Goal: Task Accomplishment & Management: Complete application form

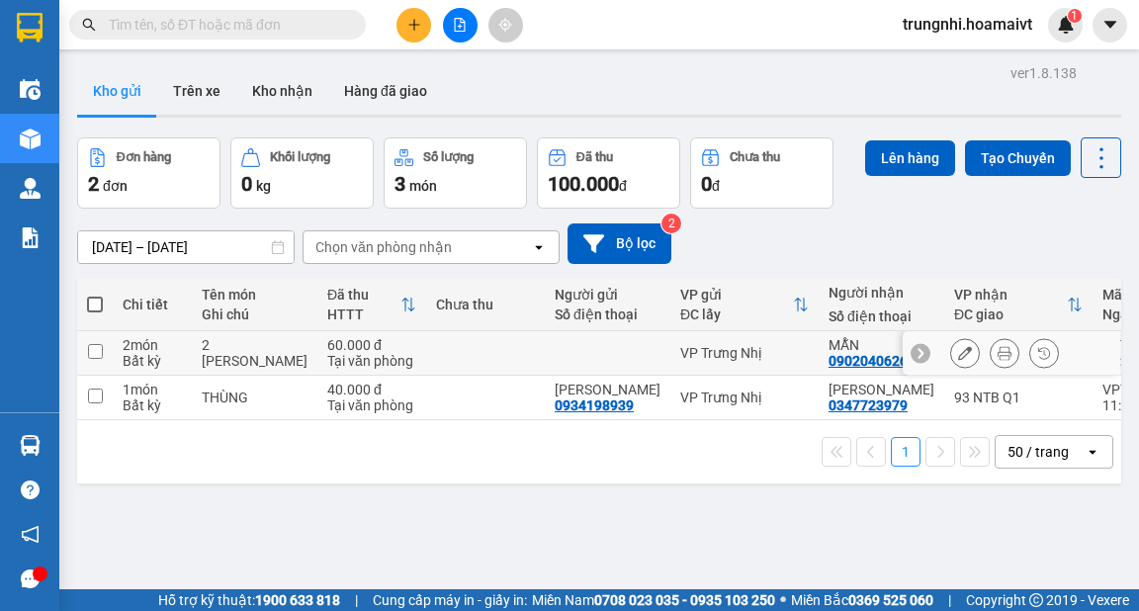
click at [100, 344] on input "checkbox" at bounding box center [95, 351] width 15 height 15
checkbox input "true"
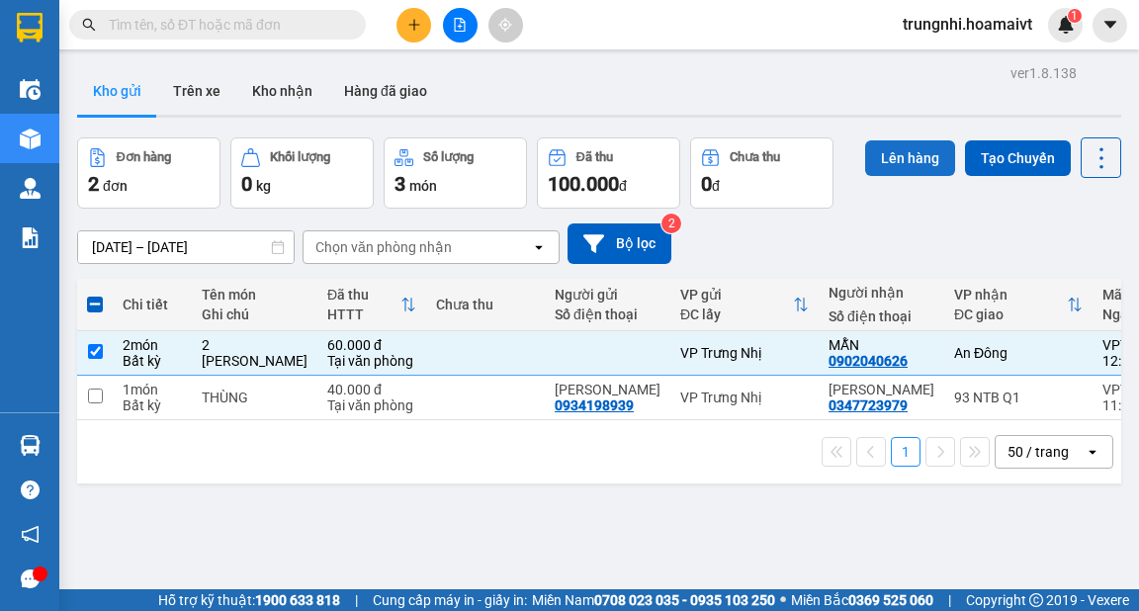
click at [888, 162] on button "Lên hàng" at bounding box center [910, 158] width 90 height 36
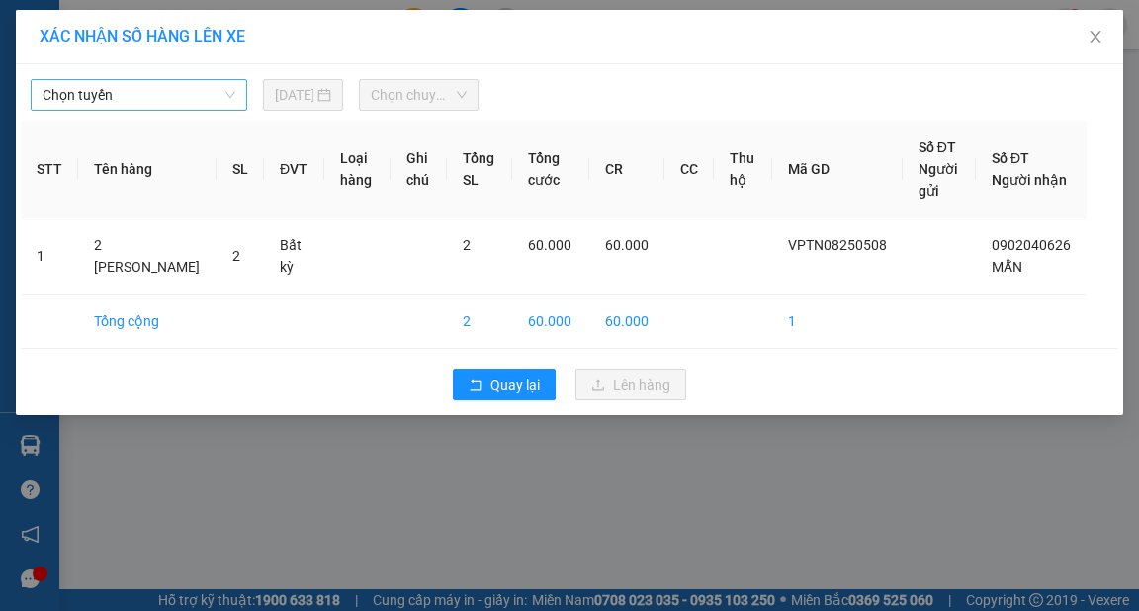
click at [115, 105] on span "Chọn tuyến" at bounding box center [139, 95] width 193 height 30
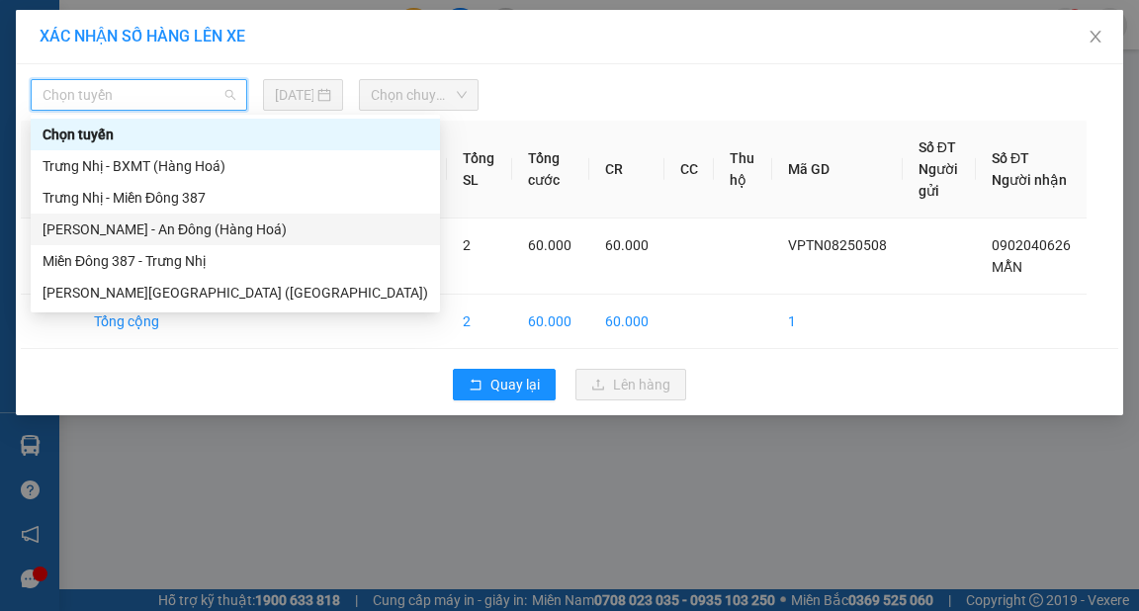
click at [133, 228] on div "[PERSON_NAME] - An Đông (Hàng Hoá)" at bounding box center [235, 229] width 385 height 22
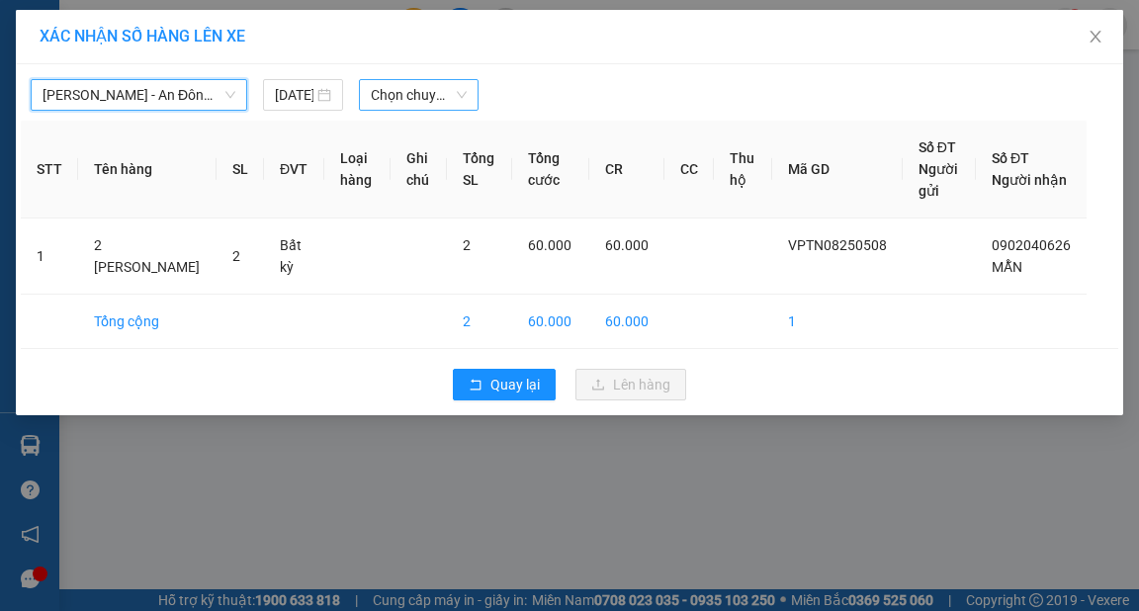
click at [407, 95] on span "Chọn chuyến" at bounding box center [419, 95] width 96 height 30
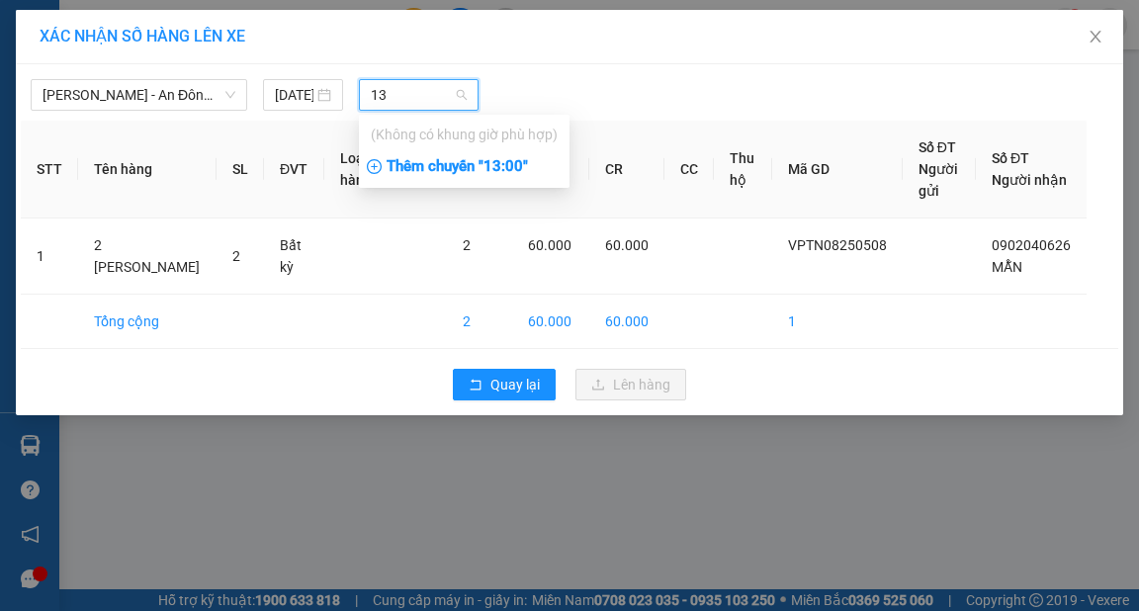
type input "13"
click at [420, 162] on div "Thêm chuyến " 13:00 "" at bounding box center [464, 167] width 211 height 34
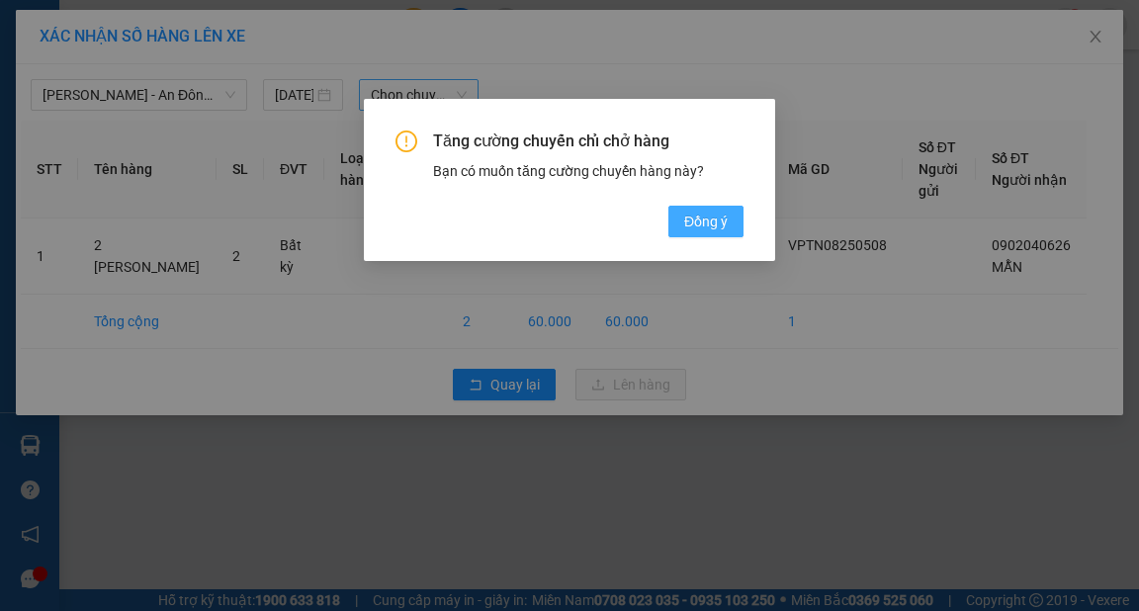
click at [692, 230] on span "Đồng ý" at bounding box center [705, 222] width 43 height 22
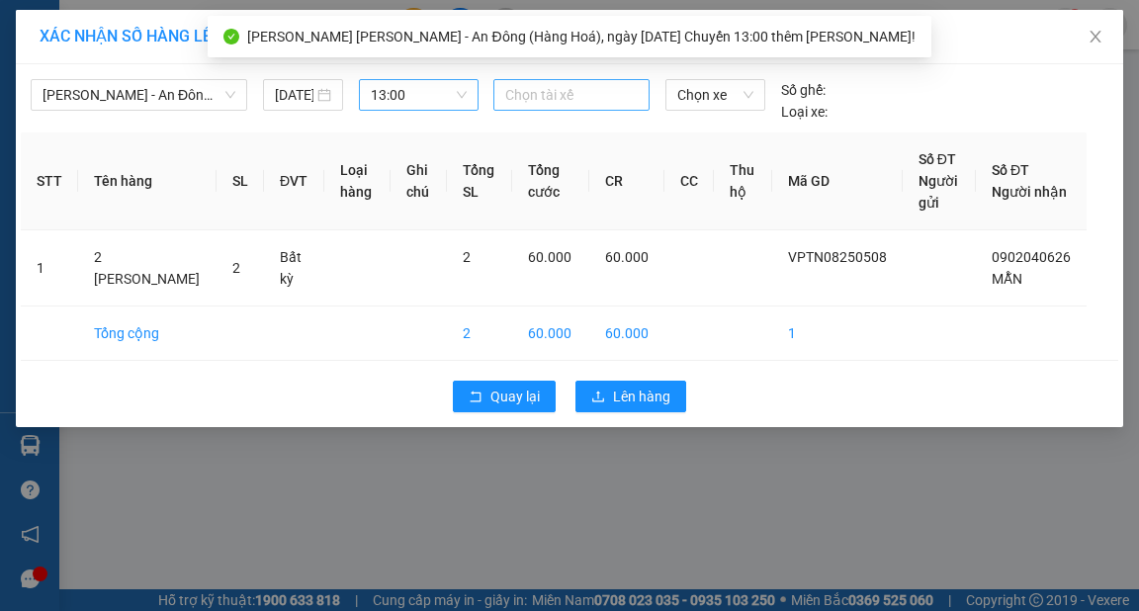
click at [568, 105] on div at bounding box center [571, 95] width 146 height 24
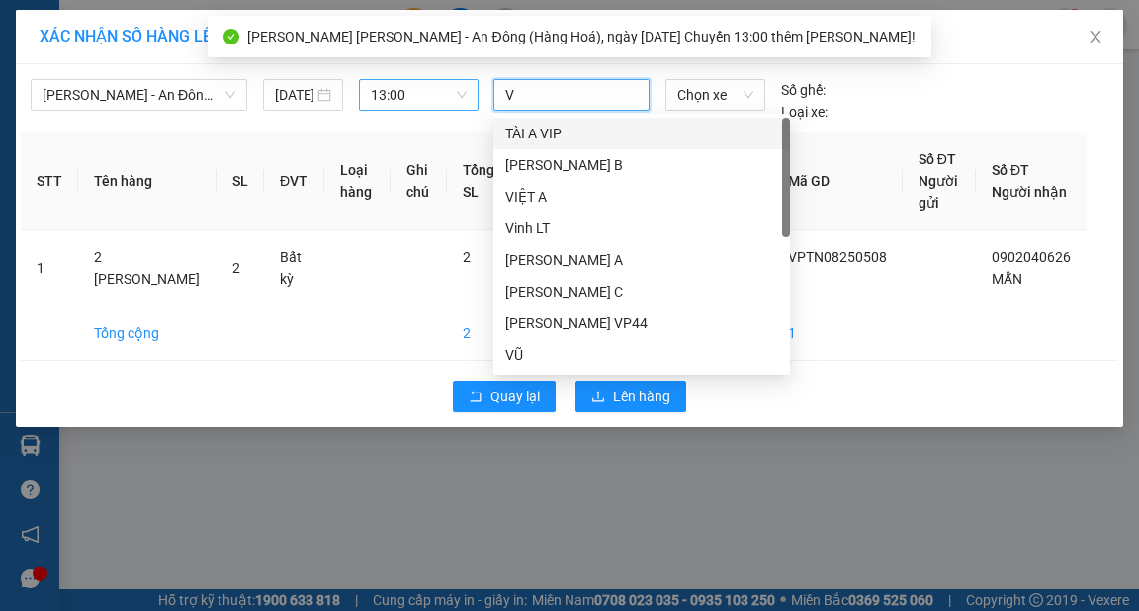
type input "VU"
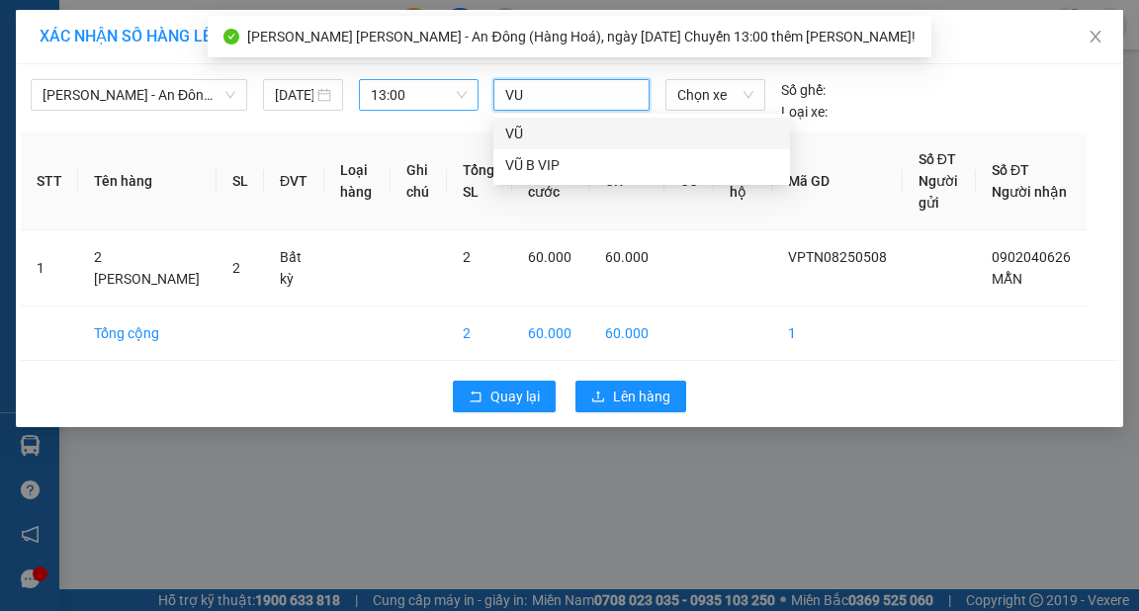
click at [565, 126] on div "VŨ" at bounding box center [641, 134] width 273 height 22
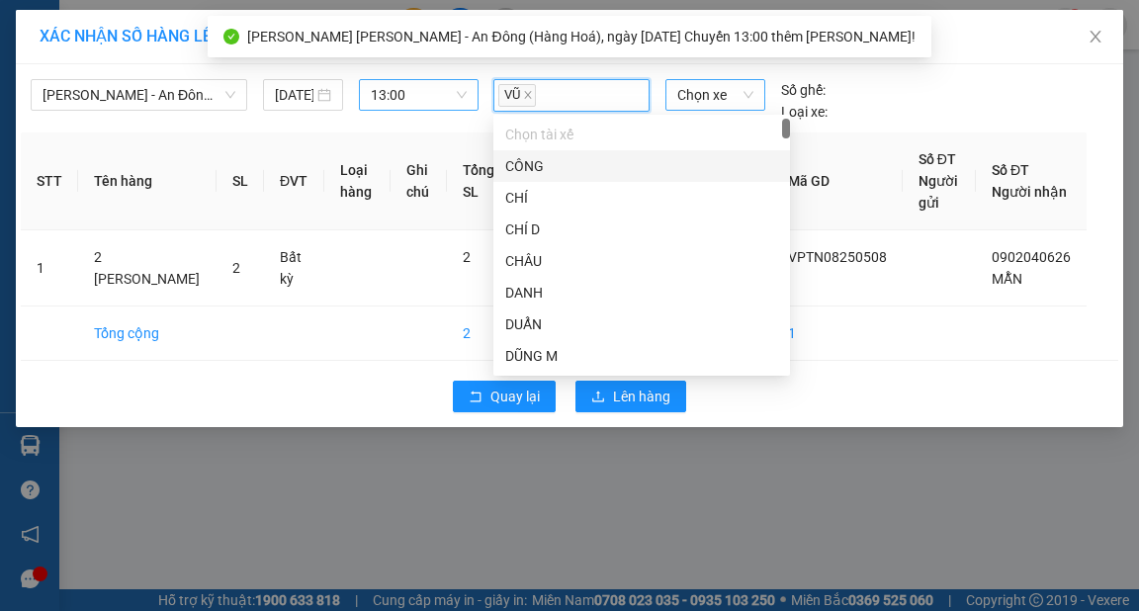
click at [707, 98] on span "Chọn xe" at bounding box center [714, 95] width 75 height 30
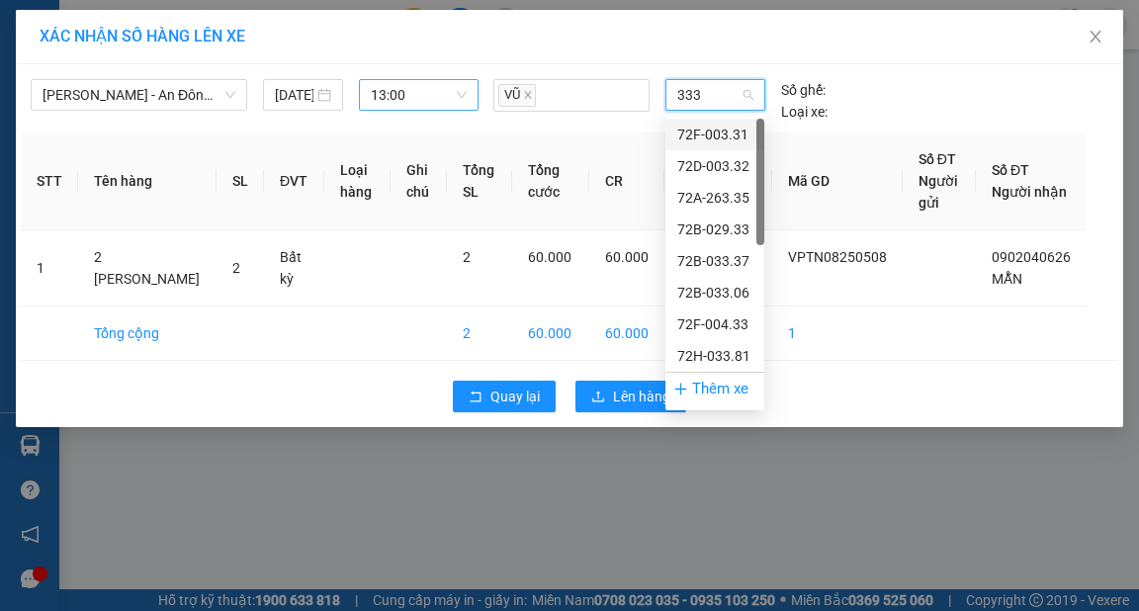
type input "3331"
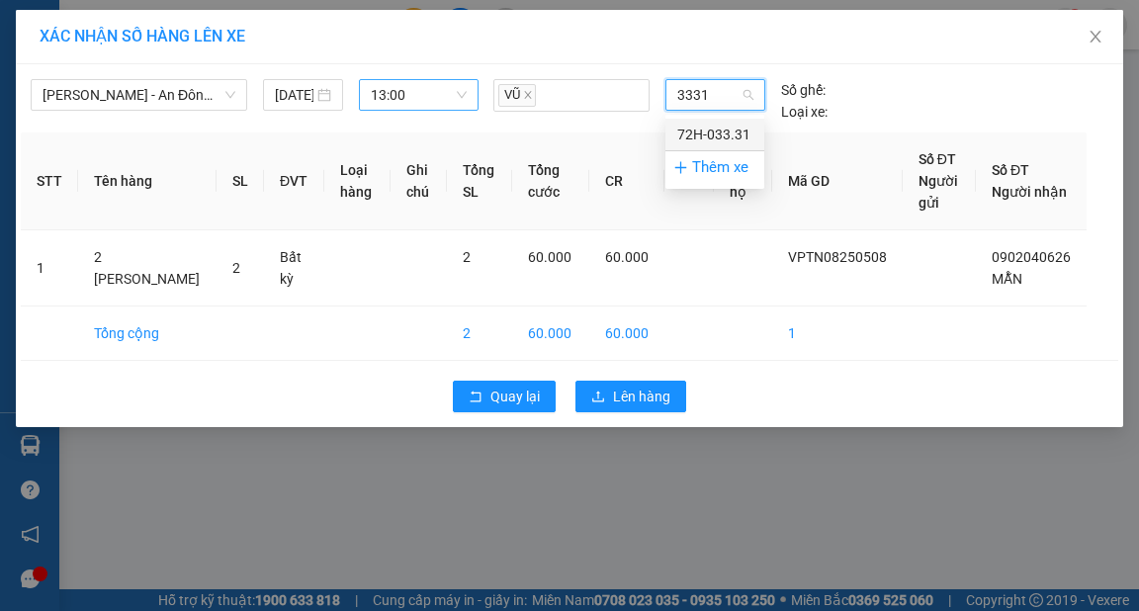
click at [708, 130] on div "72H-033.31" at bounding box center [714, 135] width 75 height 22
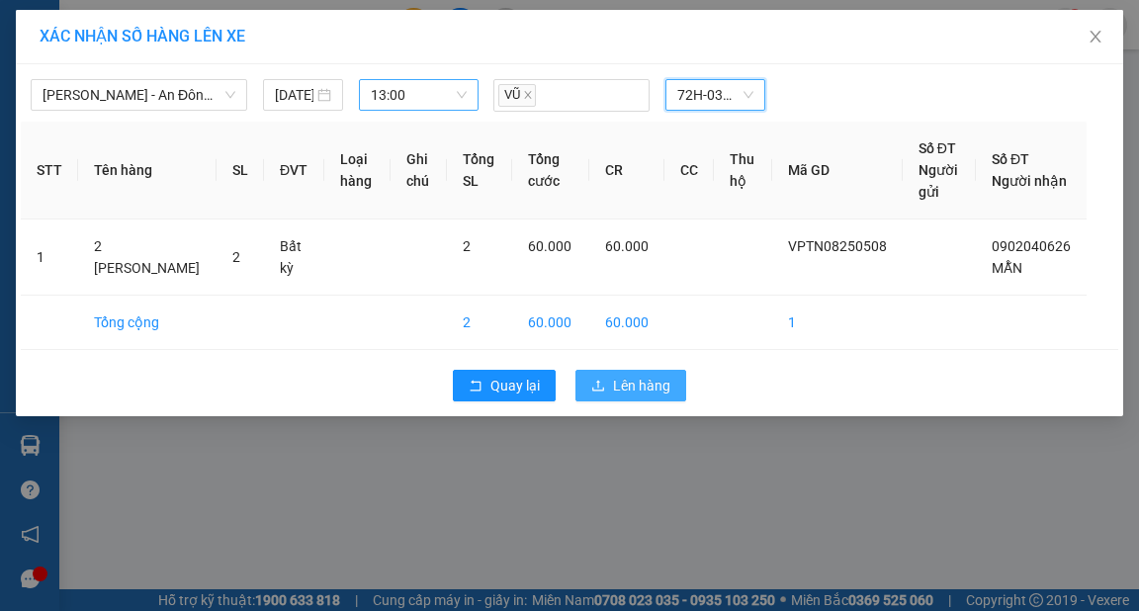
click at [657, 396] on span "Lên hàng" at bounding box center [641, 386] width 57 height 22
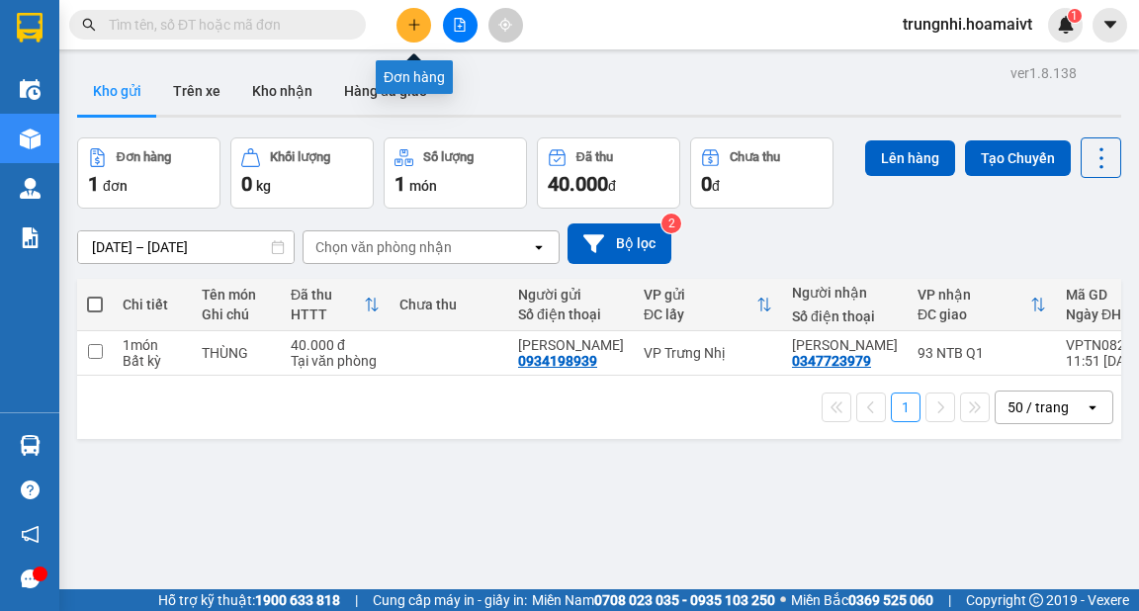
click at [411, 20] on icon "plus" at bounding box center [414, 25] width 14 height 14
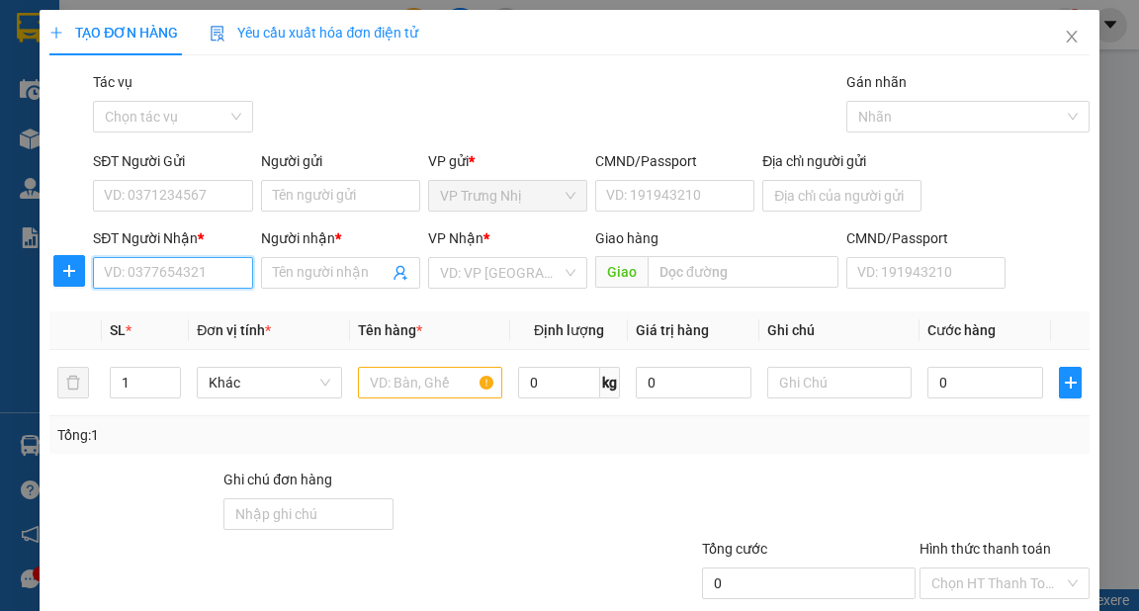
click at [165, 273] on input "SĐT Người Nhận *" at bounding box center [172, 273] width 159 height 32
type input "0934135305"
click at [190, 313] on div "0934135305 - LỘC" at bounding box center [170, 312] width 133 height 22
type input "LỘC"
type input "0934135305"
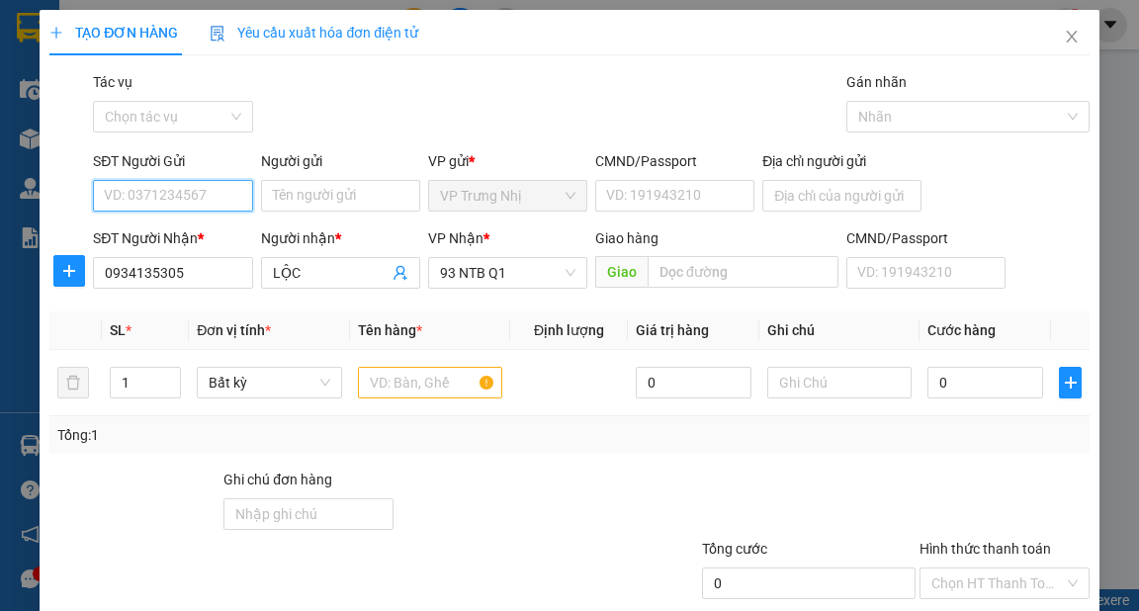
click at [192, 194] on input "SĐT Người Gửi" at bounding box center [172, 196] width 159 height 32
click at [207, 232] on div "0906334898 - [PERSON_NAME]" at bounding box center [201, 235] width 195 height 22
type input "0906334898"
type input "thúy"
click at [403, 384] on input "text" at bounding box center [430, 383] width 145 height 32
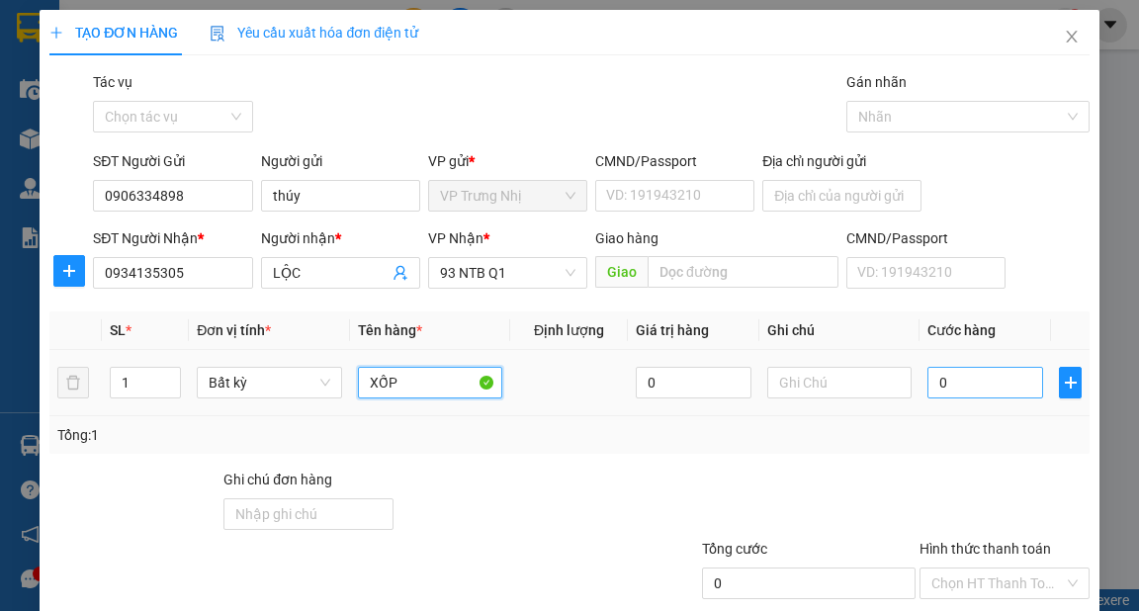
type input "XỐP"
click at [973, 381] on input "0" at bounding box center [985, 383] width 116 height 32
type input "5"
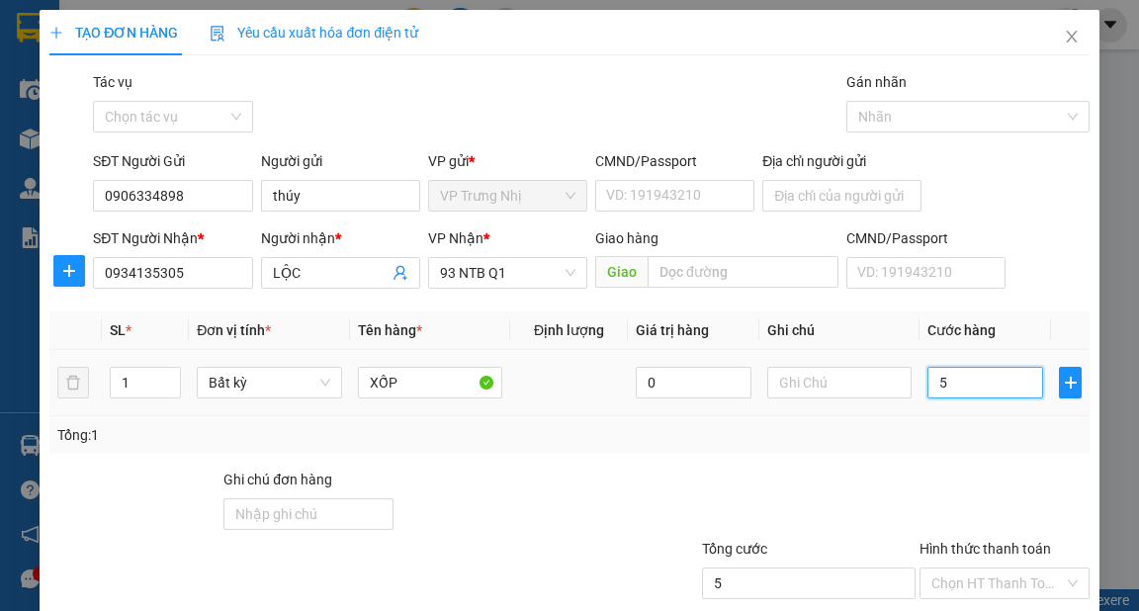
type input "50"
type input "50.000"
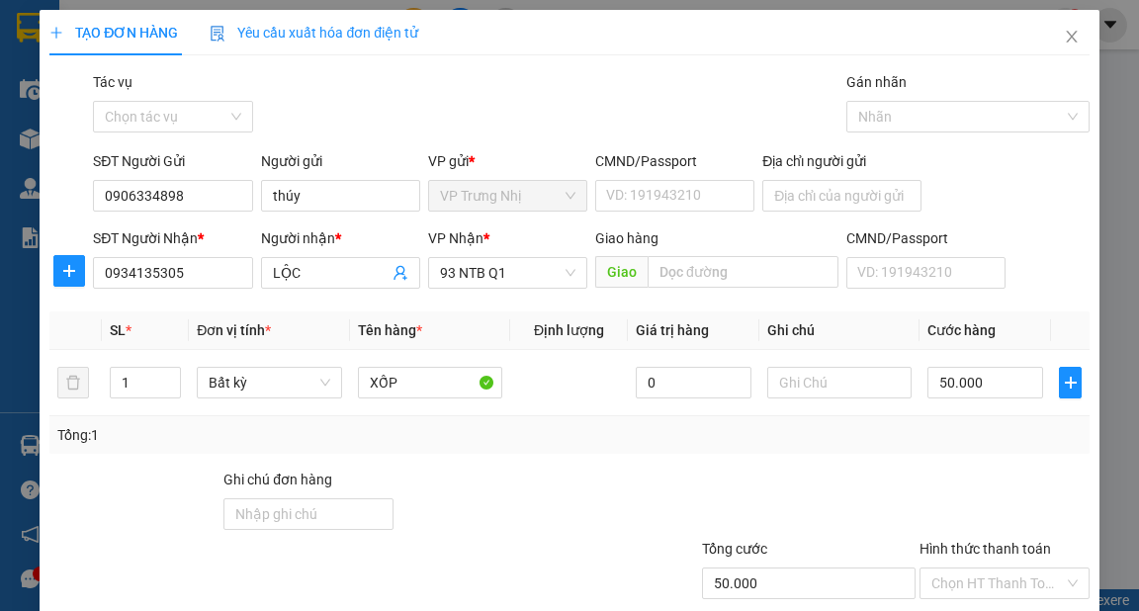
click at [969, 435] on div "Tổng: 1" at bounding box center [568, 435] width 1023 height 22
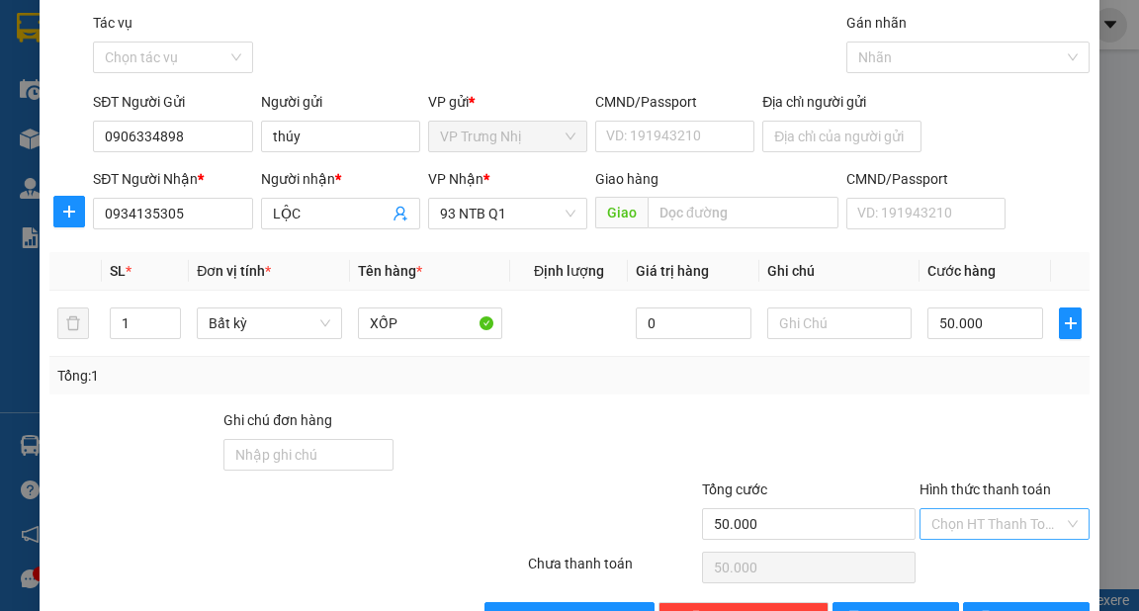
scroll to position [119, 0]
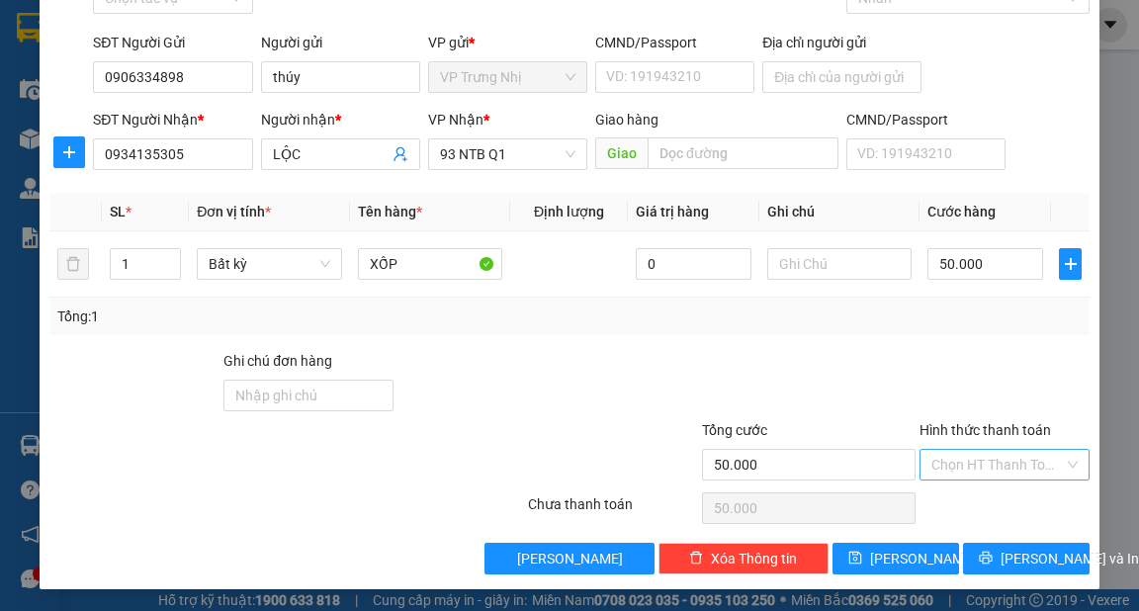
click at [980, 459] on input "Hình thức thanh toán" at bounding box center [997, 465] width 132 height 30
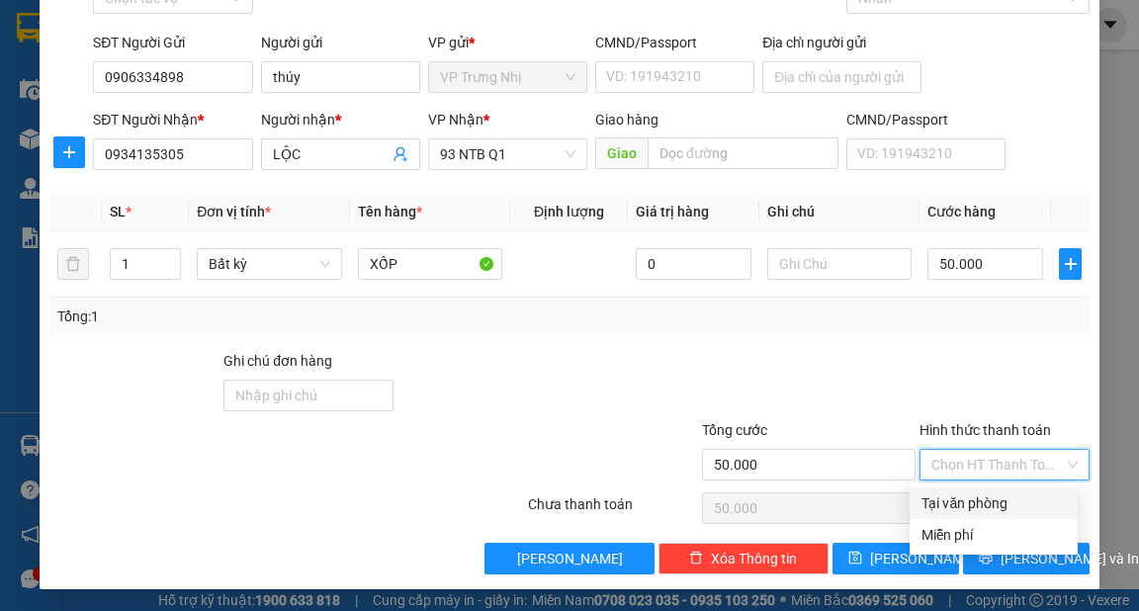
click at [995, 497] on div "Tại văn phòng" at bounding box center [993, 503] width 144 height 22
type input "0"
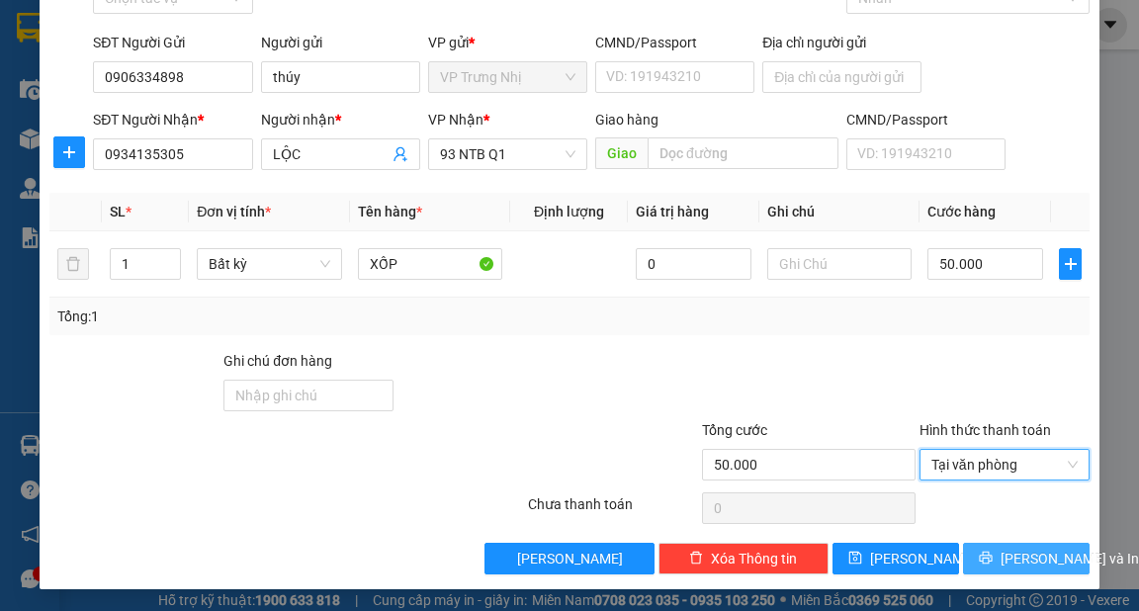
click at [1028, 554] on span "[PERSON_NAME] và In" at bounding box center [1069, 559] width 138 height 22
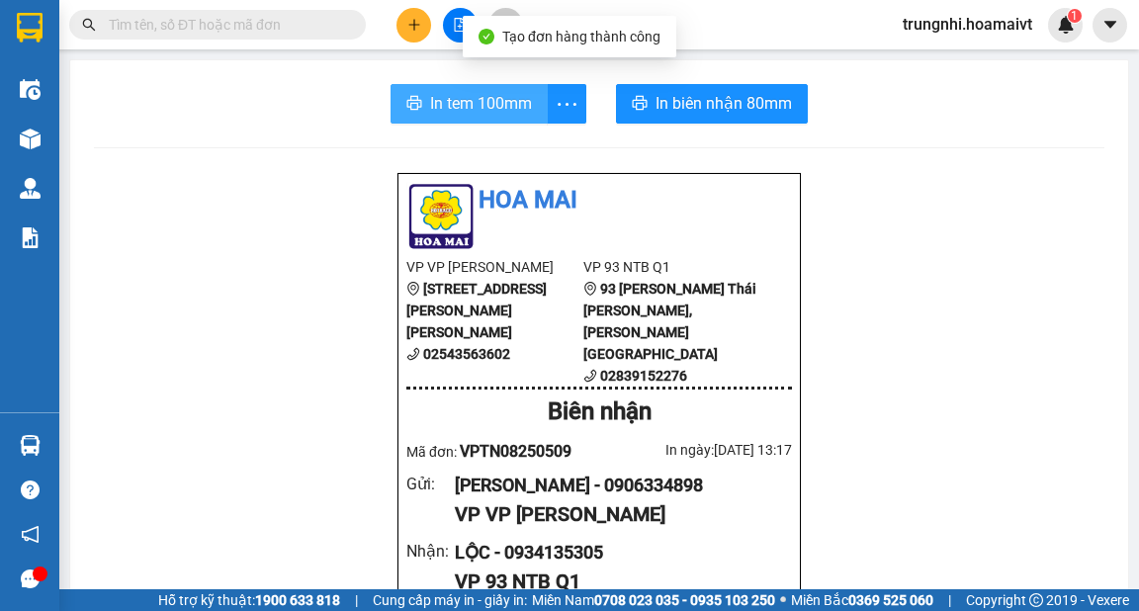
click at [443, 107] on span "In tem 100mm" at bounding box center [481, 103] width 102 height 25
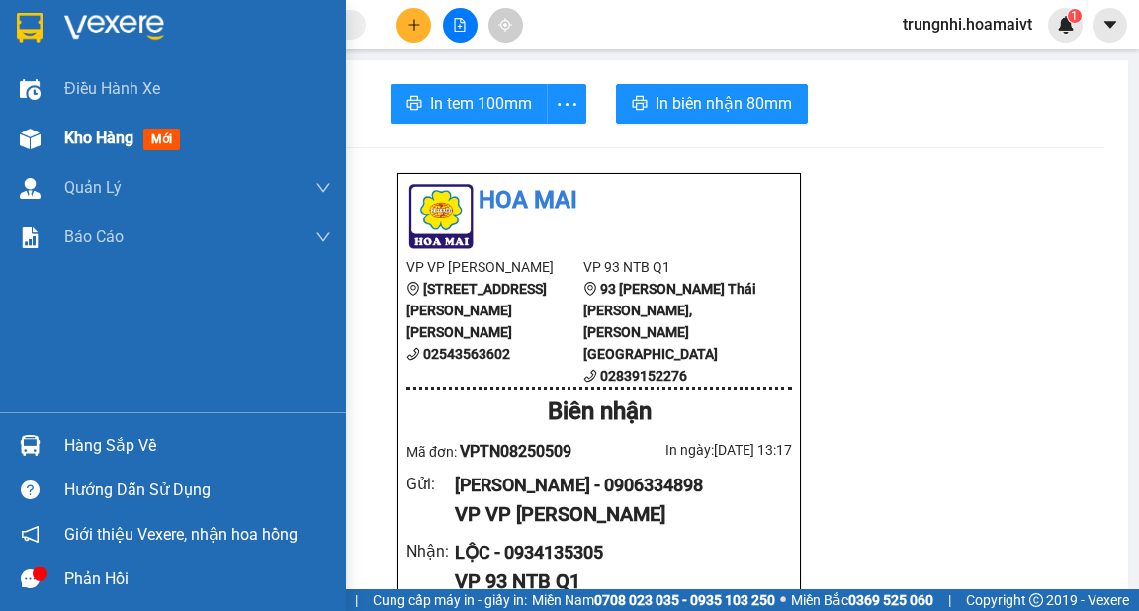
click at [97, 134] on span "Kho hàng" at bounding box center [98, 137] width 69 height 19
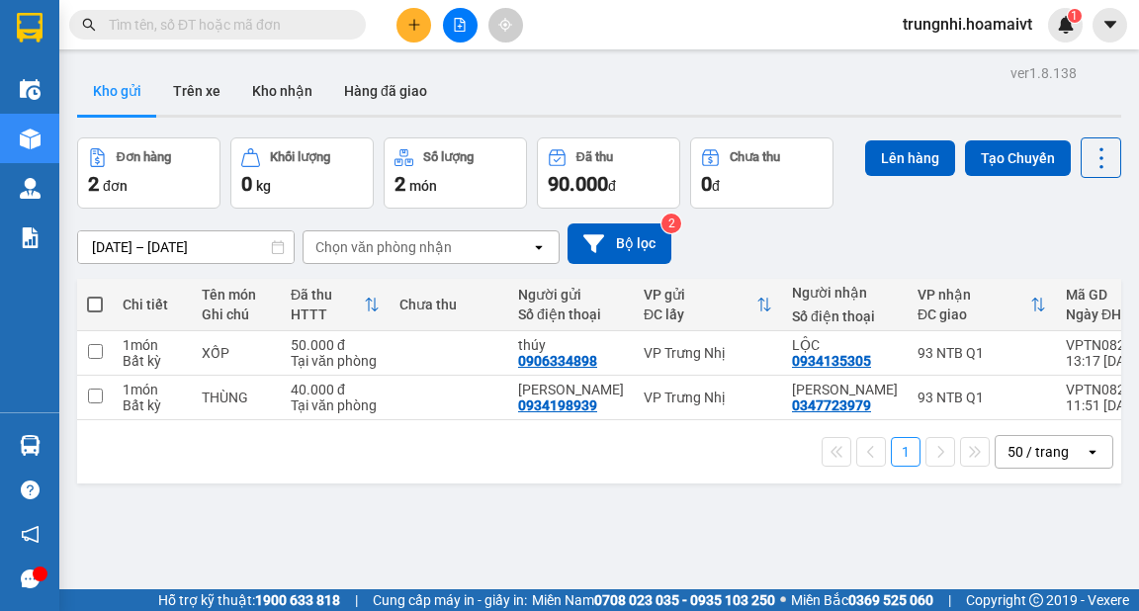
click at [252, 29] on input "text" at bounding box center [225, 25] width 233 height 22
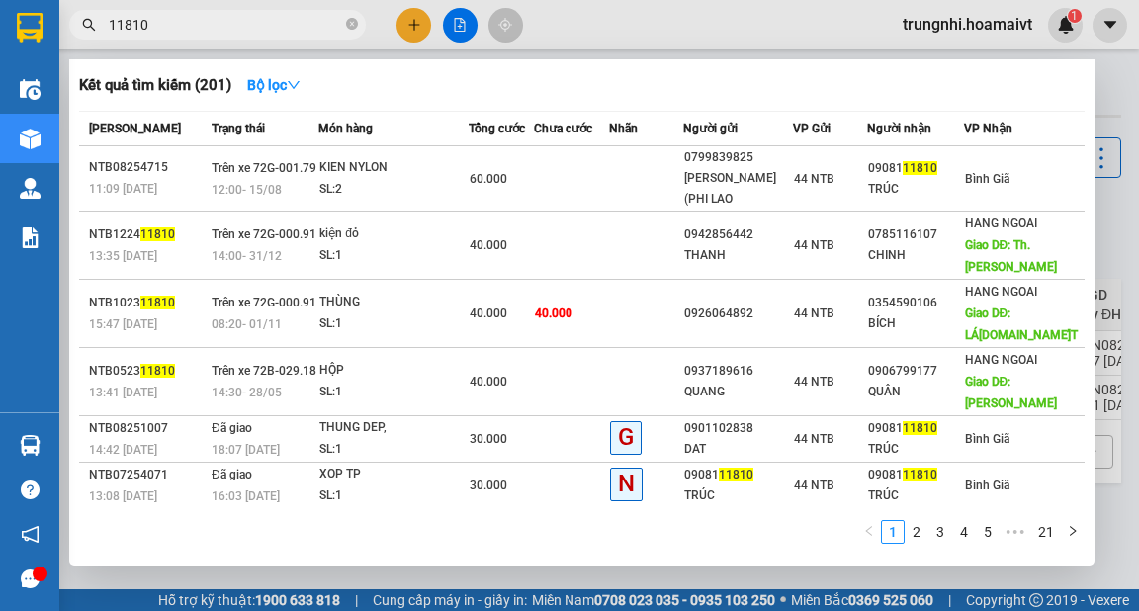
type input "11810"
click at [409, 19] on div at bounding box center [569, 305] width 1139 height 611
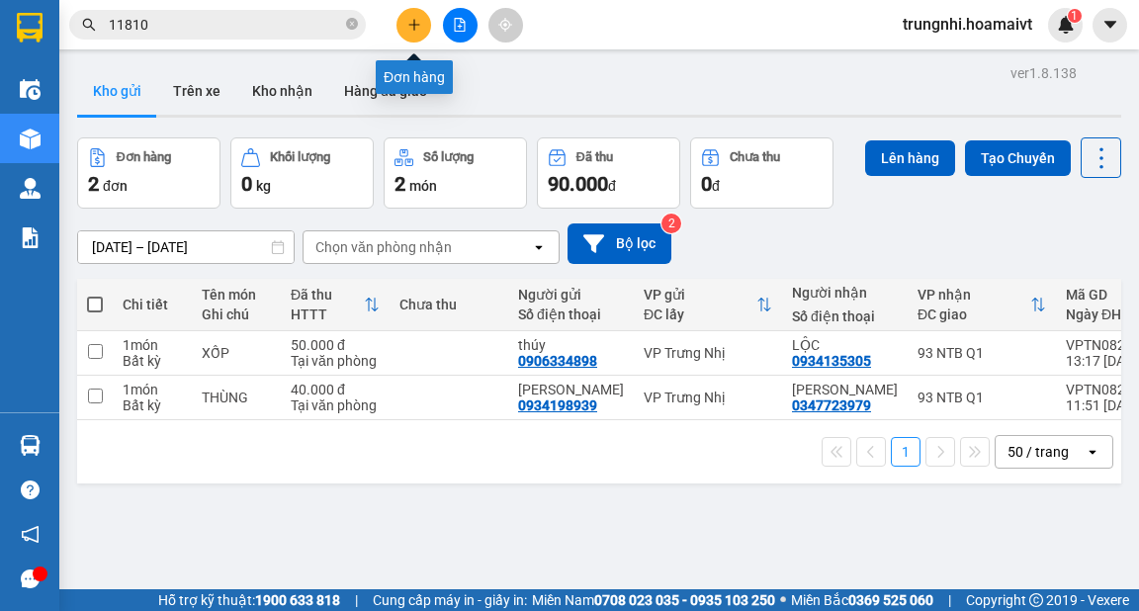
click at [415, 28] on icon "plus" at bounding box center [414, 25] width 14 height 14
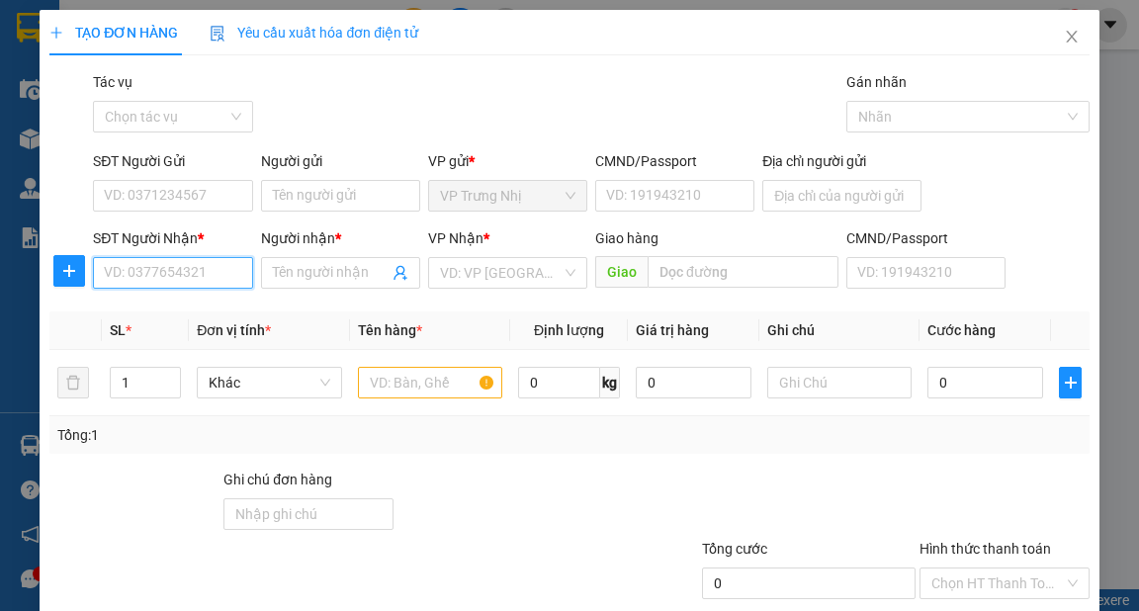
click at [190, 268] on input "SĐT Người Nhận *" at bounding box center [172, 273] width 159 height 32
type input "0938027713"
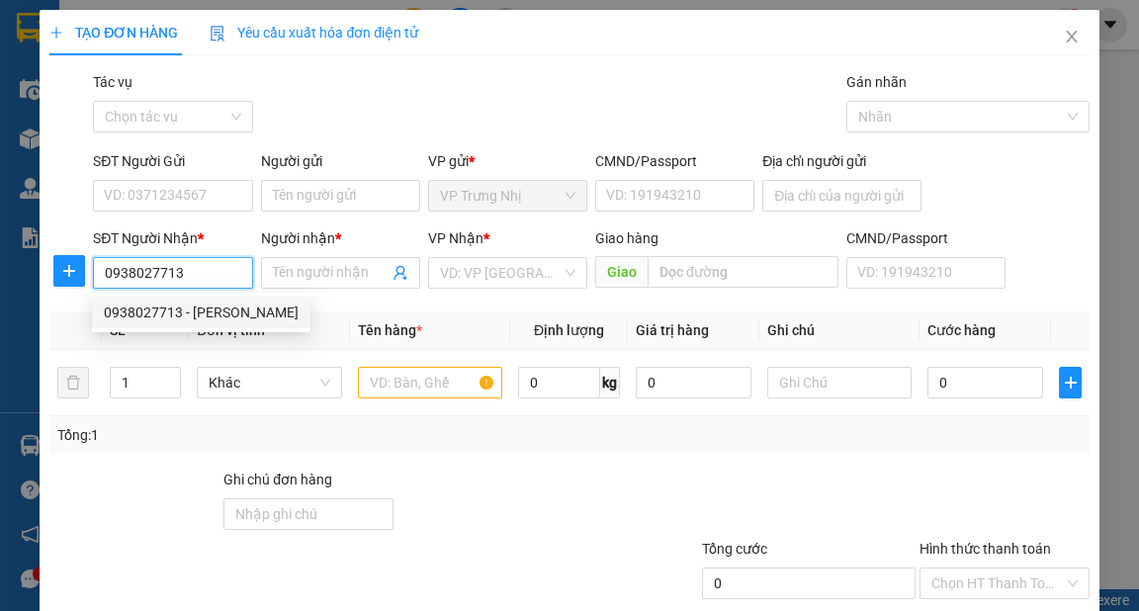
click at [198, 305] on div "0938027713 - [PERSON_NAME]" at bounding box center [201, 312] width 195 height 22
type input "HẠNH"
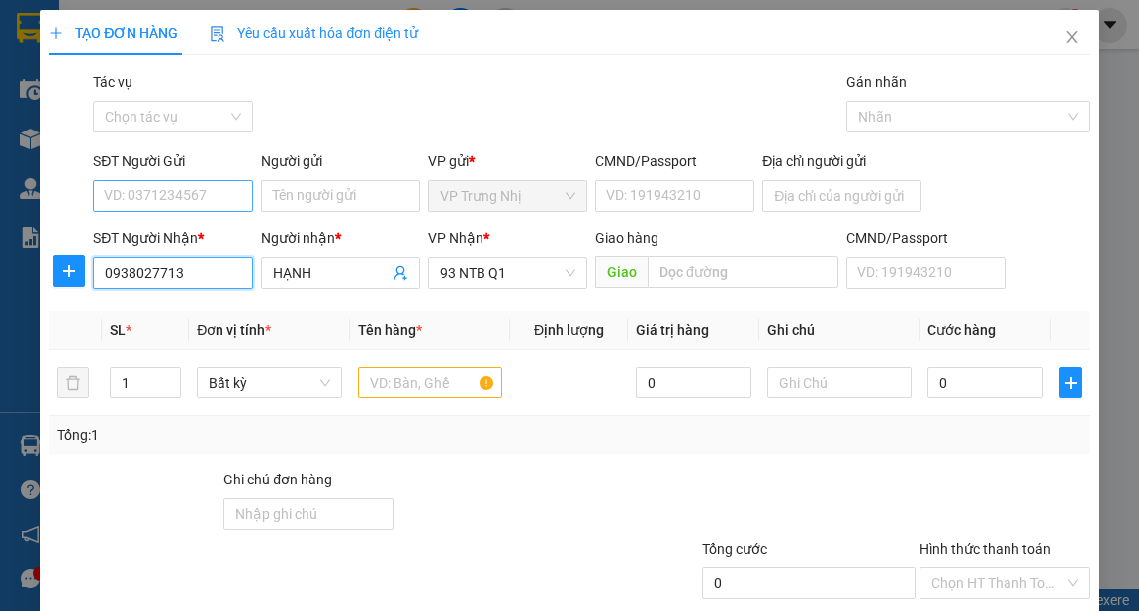
type input "0938027713"
click at [202, 186] on input "SĐT Người Gửi" at bounding box center [172, 196] width 159 height 32
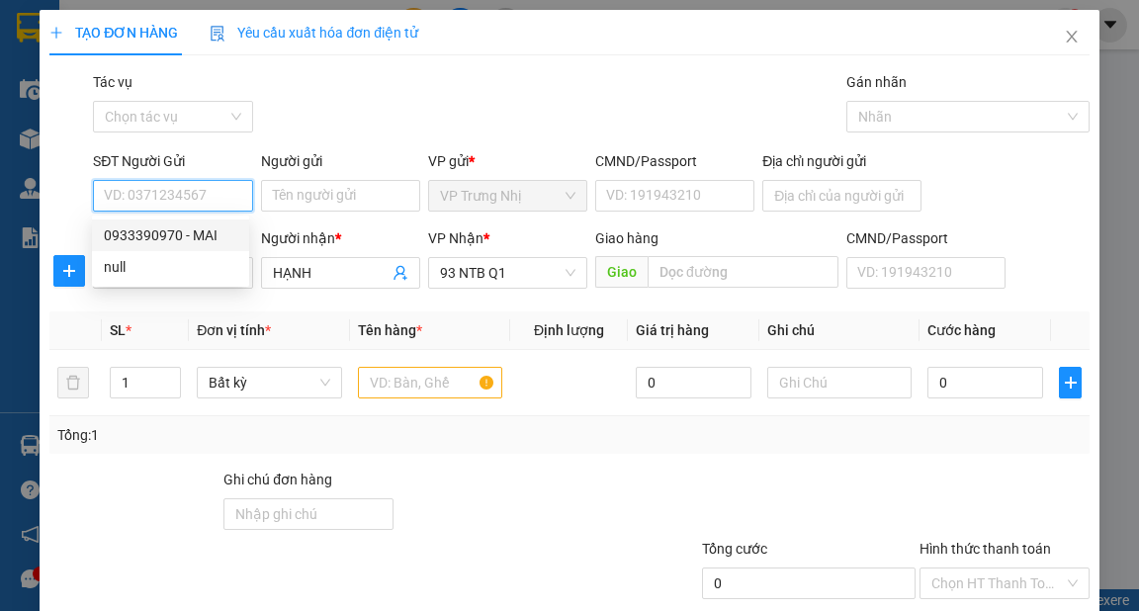
click at [205, 225] on div "0933390970 - MAI" at bounding box center [170, 235] width 133 height 22
type input "0933390970"
type input "MAI"
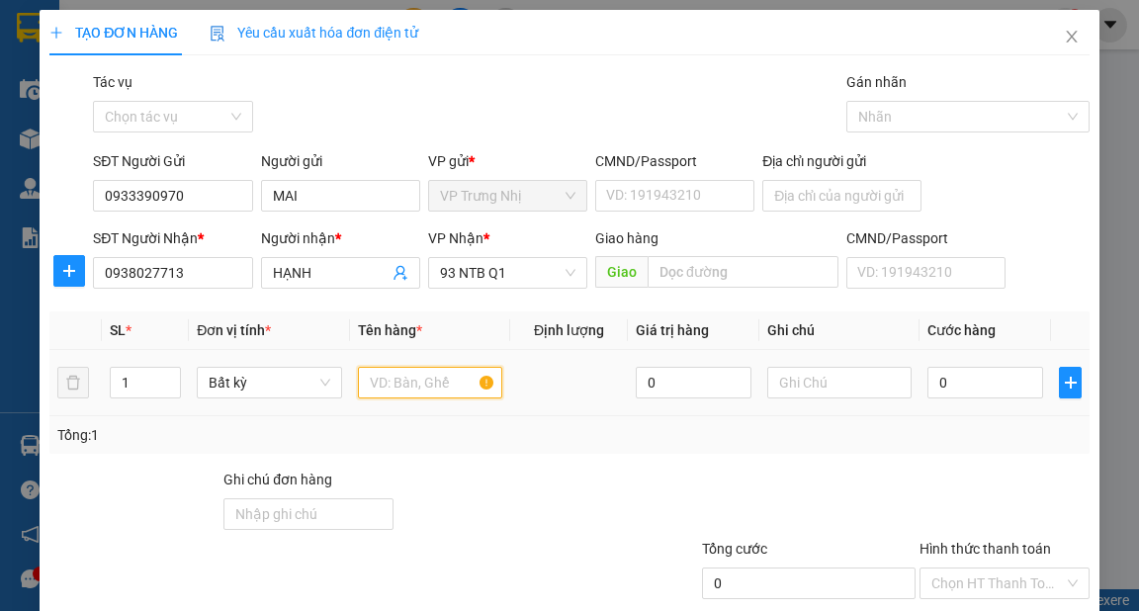
click at [451, 386] on input "text" at bounding box center [430, 383] width 145 height 32
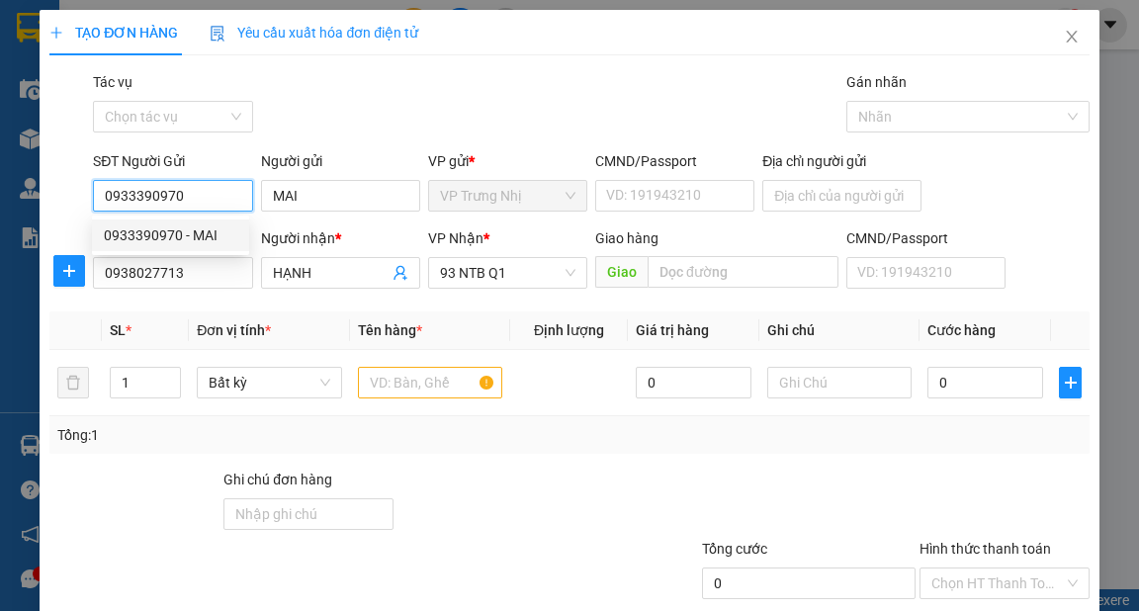
drag, startPoint x: 221, startPoint y: 194, endPoint x: 78, endPoint y: 206, distance: 143.8
click at [78, 206] on div "SĐT Người Gửi 0933390970 Người gửi MAI VP gửi * VP [PERSON_NAME] CMND/Passport …" at bounding box center [568, 184] width 1043 height 69
type input "0378899574"
click at [197, 233] on div "0378899574 - TỐT" at bounding box center [170, 235] width 133 height 22
type input "TỐT"
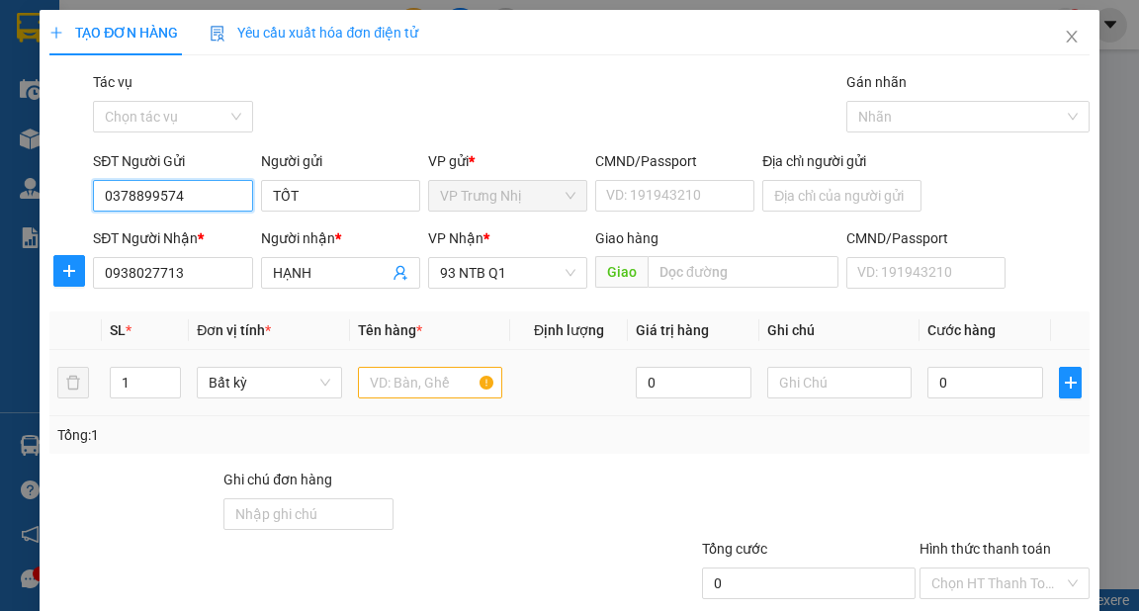
type input "0378899574"
click at [437, 393] on input "text" at bounding box center [430, 383] width 145 height 32
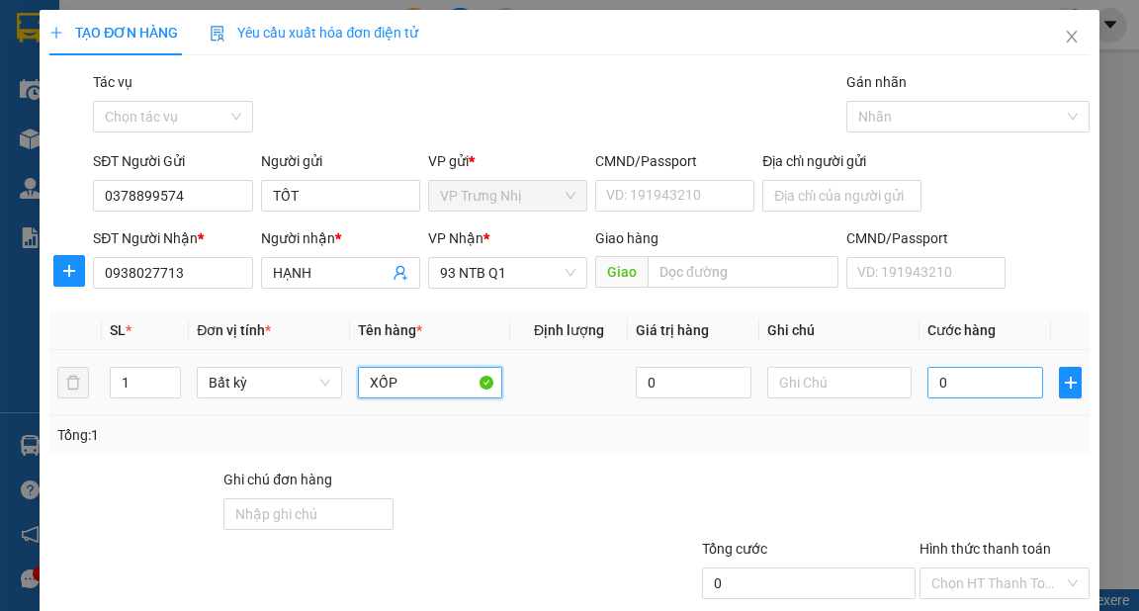
type input "XỐP"
click at [986, 384] on input "0" at bounding box center [985, 383] width 116 height 32
type input "3"
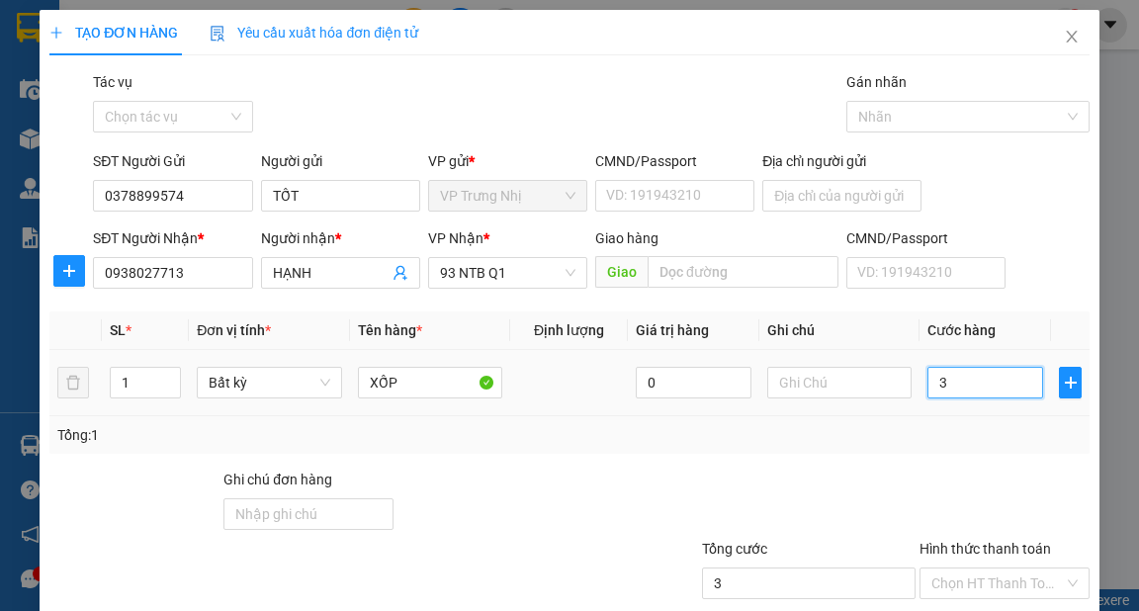
type input "30"
type input "30.000"
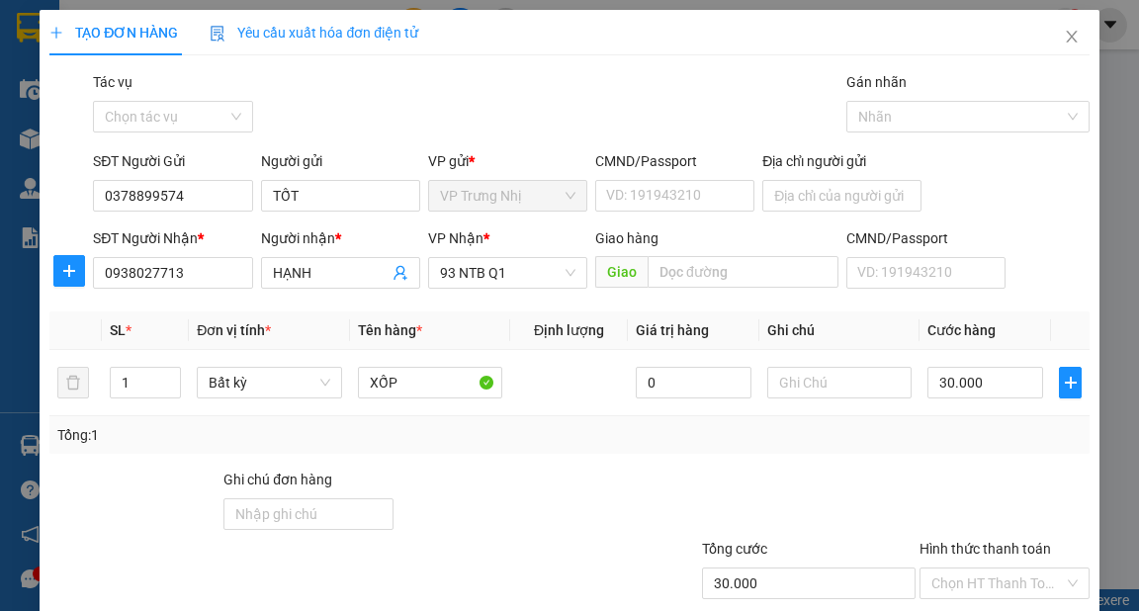
click at [911, 445] on div "Tổng: 1" at bounding box center [568, 435] width 1039 height 38
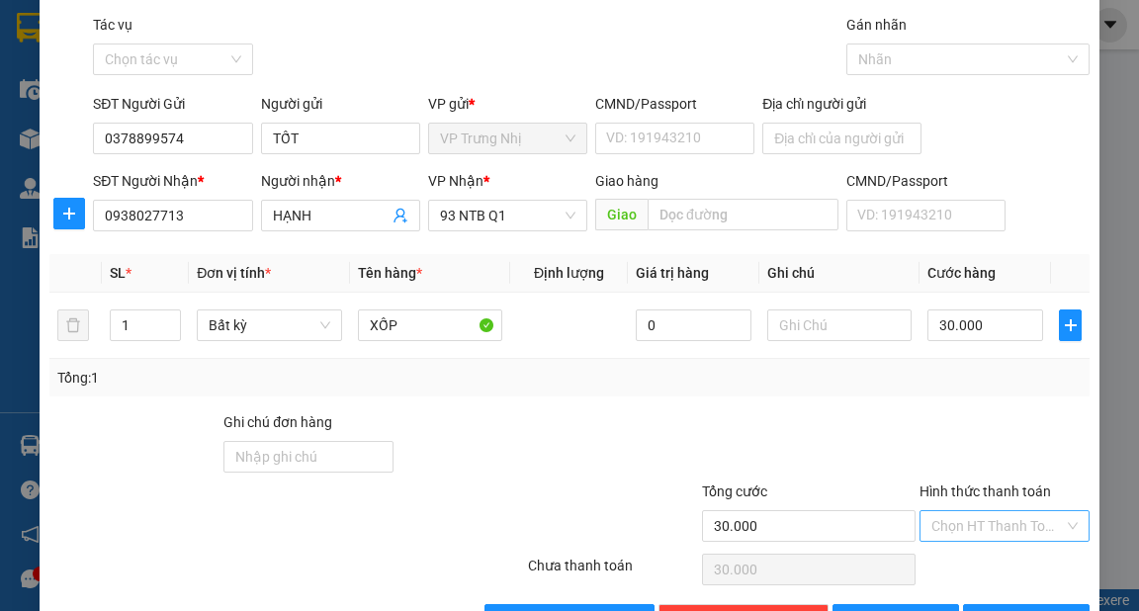
scroll to position [119, 0]
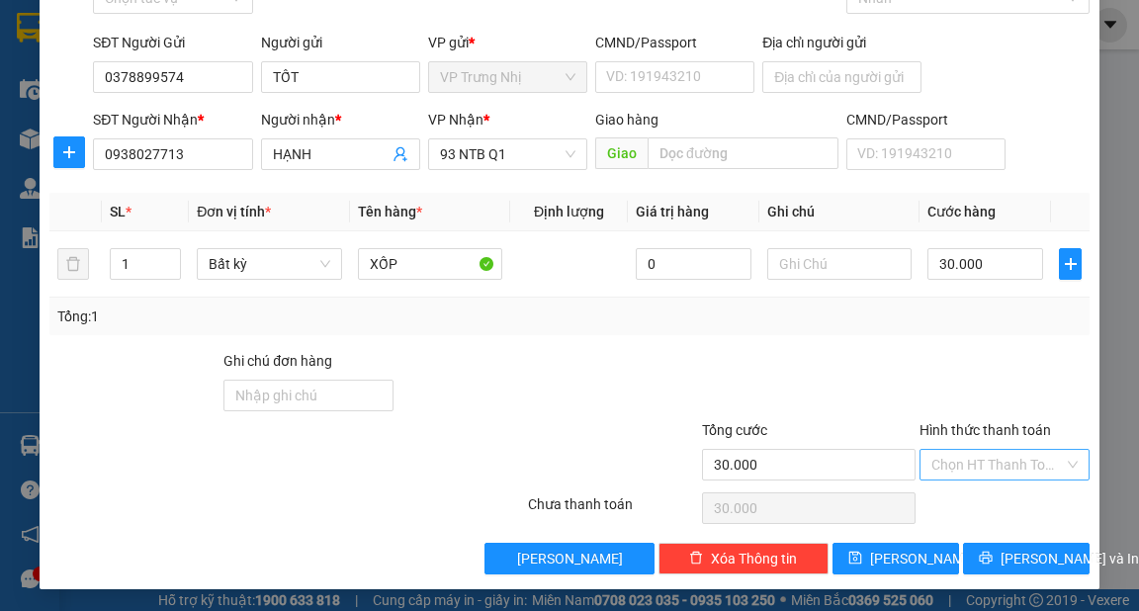
click at [952, 467] on input "Hình thức thanh toán" at bounding box center [997, 465] width 132 height 30
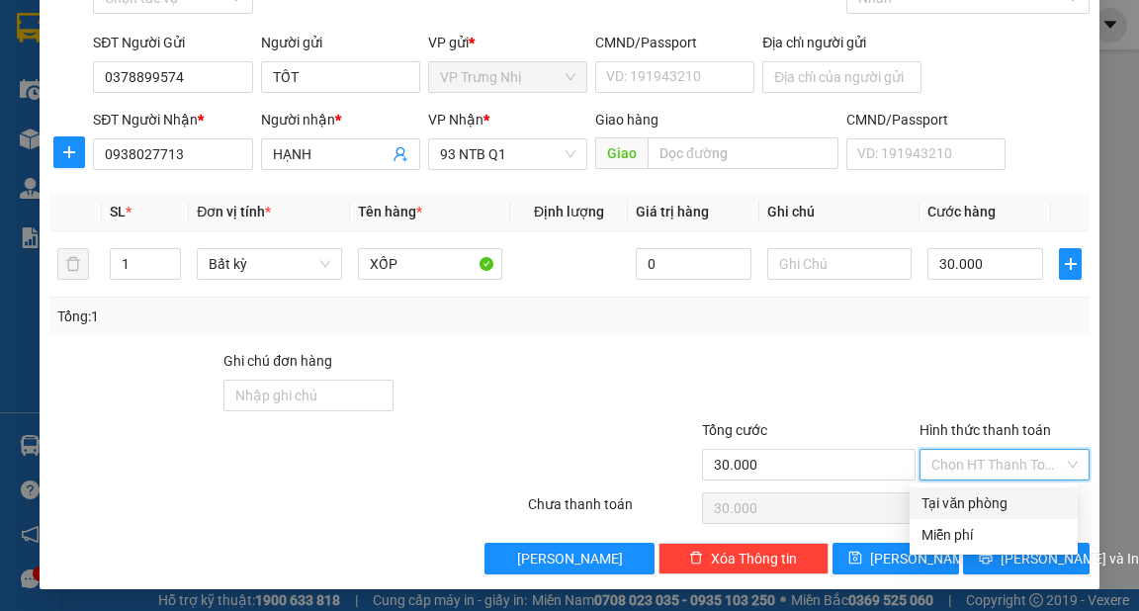
click at [977, 494] on div "Tại văn phòng" at bounding box center [993, 503] width 144 height 22
type input "0"
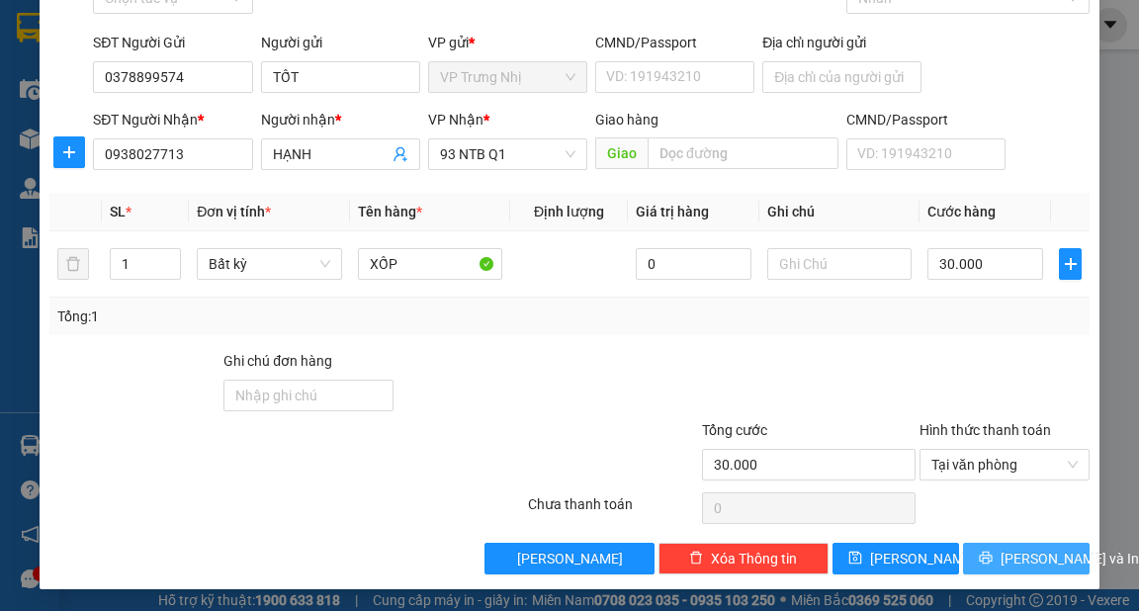
click at [1042, 557] on span "[PERSON_NAME] và In" at bounding box center [1069, 559] width 138 height 22
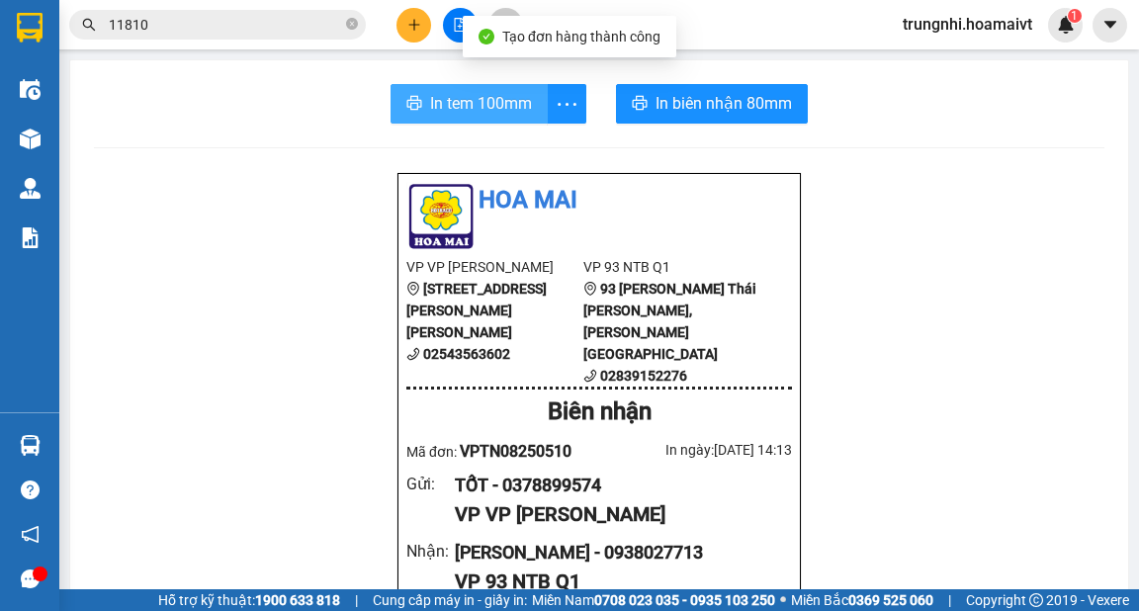
click at [488, 113] on span "In tem 100mm" at bounding box center [481, 103] width 102 height 25
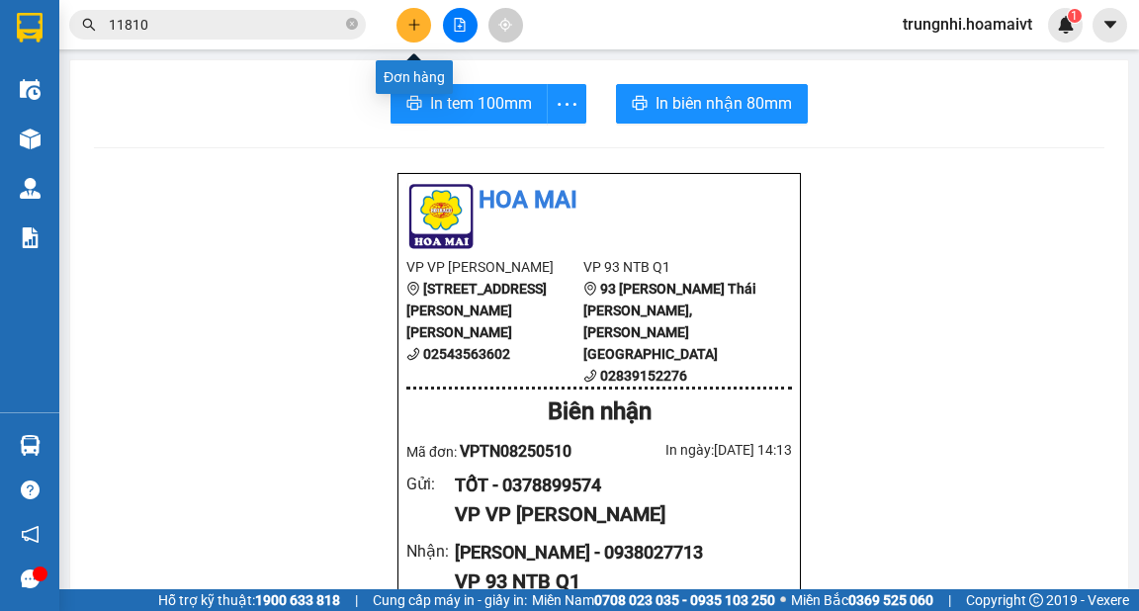
click at [415, 25] on icon "plus" at bounding box center [414, 25] width 14 height 14
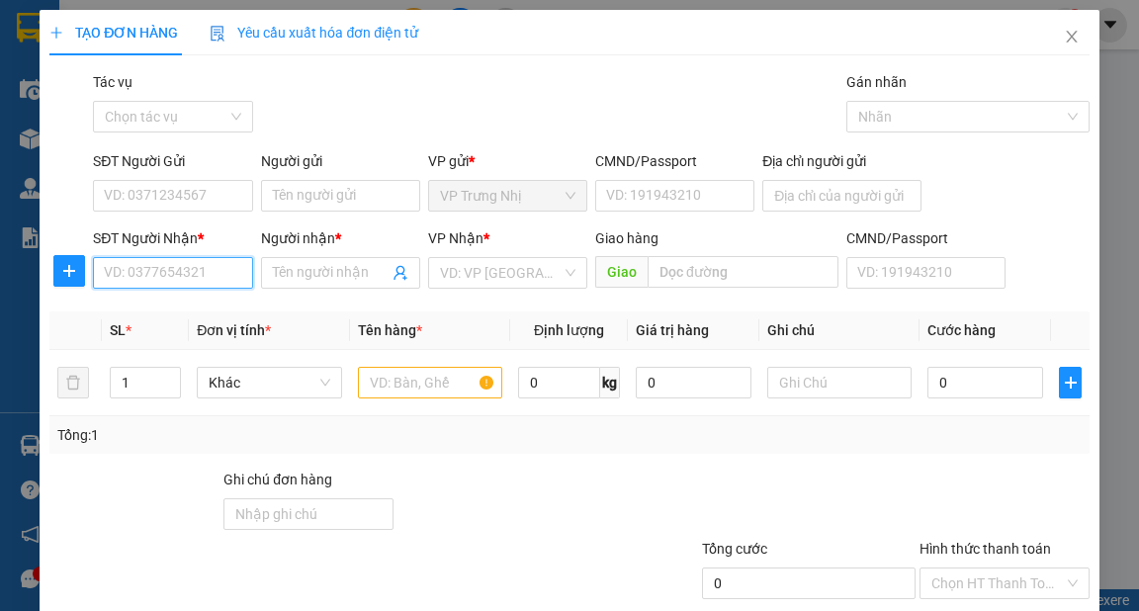
click at [146, 281] on input "SĐT Người Nhận *" at bounding box center [172, 273] width 159 height 32
drag, startPoint x: 158, startPoint y: 271, endPoint x: 170, endPoint y: 271, distance: 11.9
click at [160, 271] on input "SĐT Người Nhận *" at bounding box center [172, 273] width 159 height 32
click at [176, 269] on input "SĐT Người Nhận *" at bounding box center [172, 273] width 159 height 32
type input "0913499388"
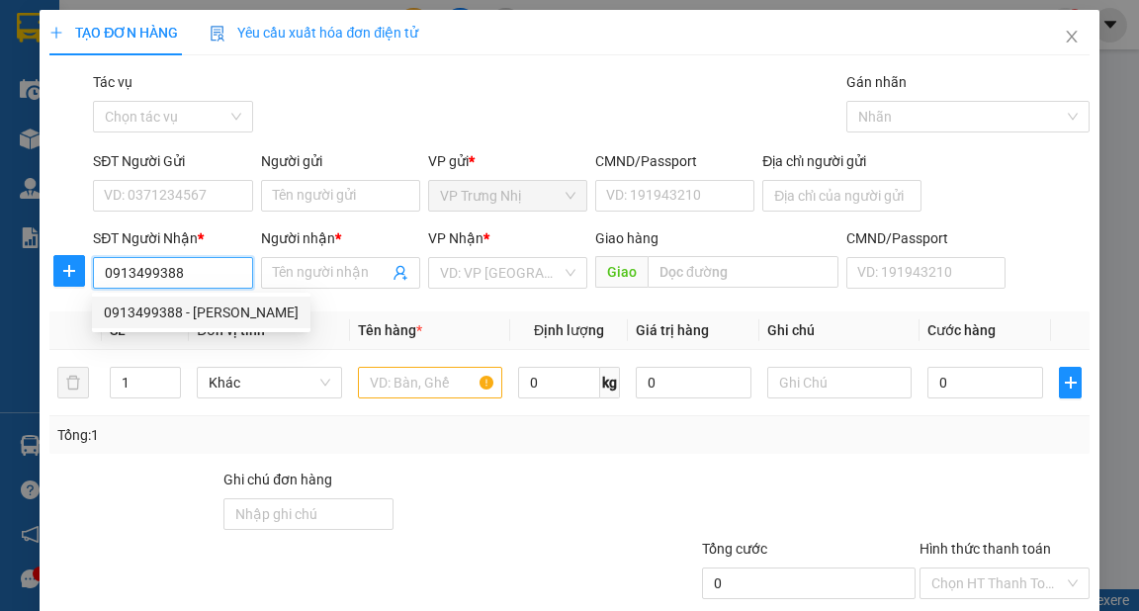
click at [233, 306] on div "0913499388 - [PERSON_NAME]" at bounding box center [201, 312] width 195 height 22
type input "CHỊ THOA"
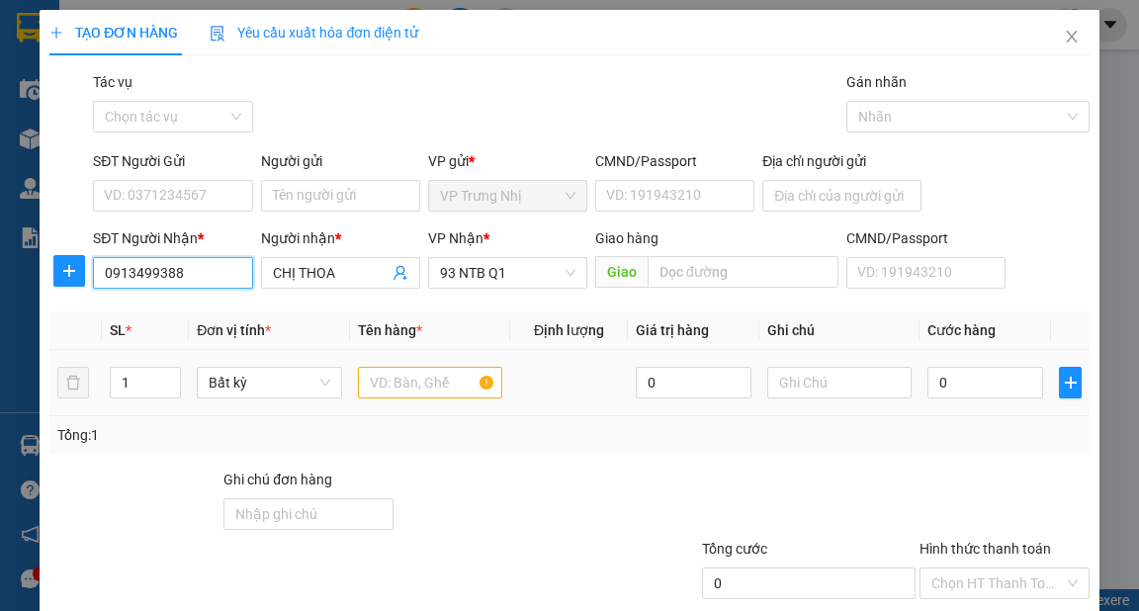
type input "0913499388"
click at [451, 382] on input "text" at bounding box center [430, 383] width 145 height 32
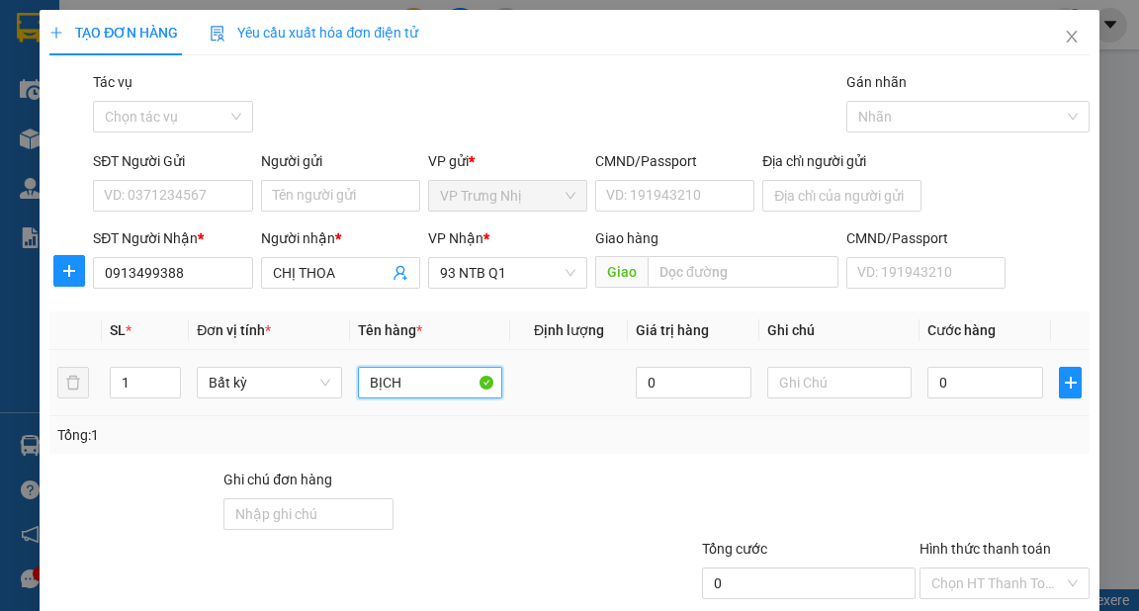
type input "BỊCH"
type input "3"
type input "30"
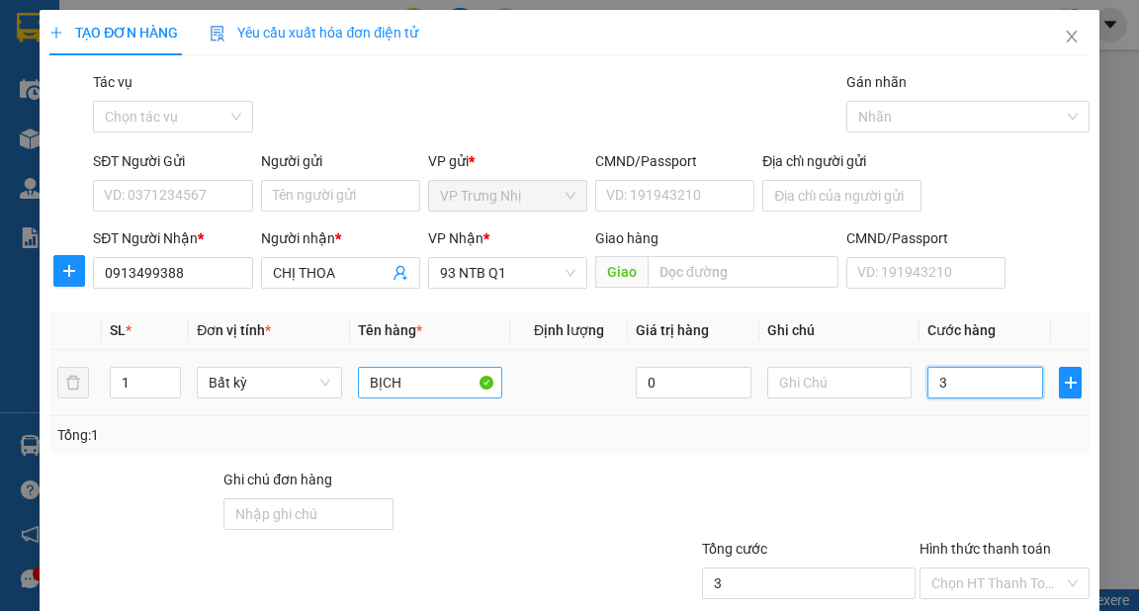
type input "30"
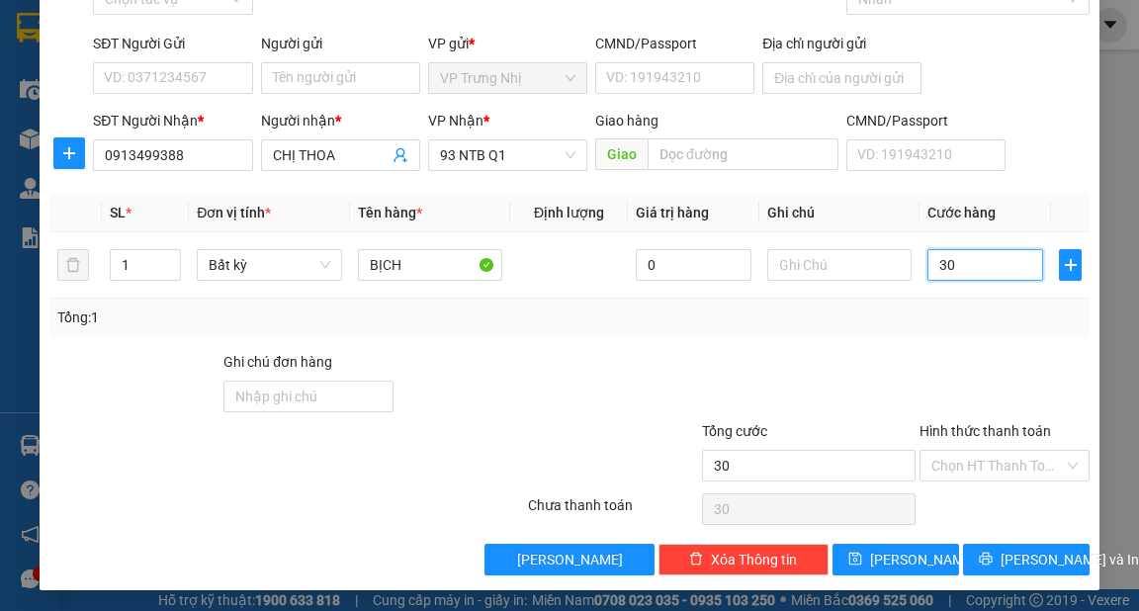
scroll to position [119, 0]
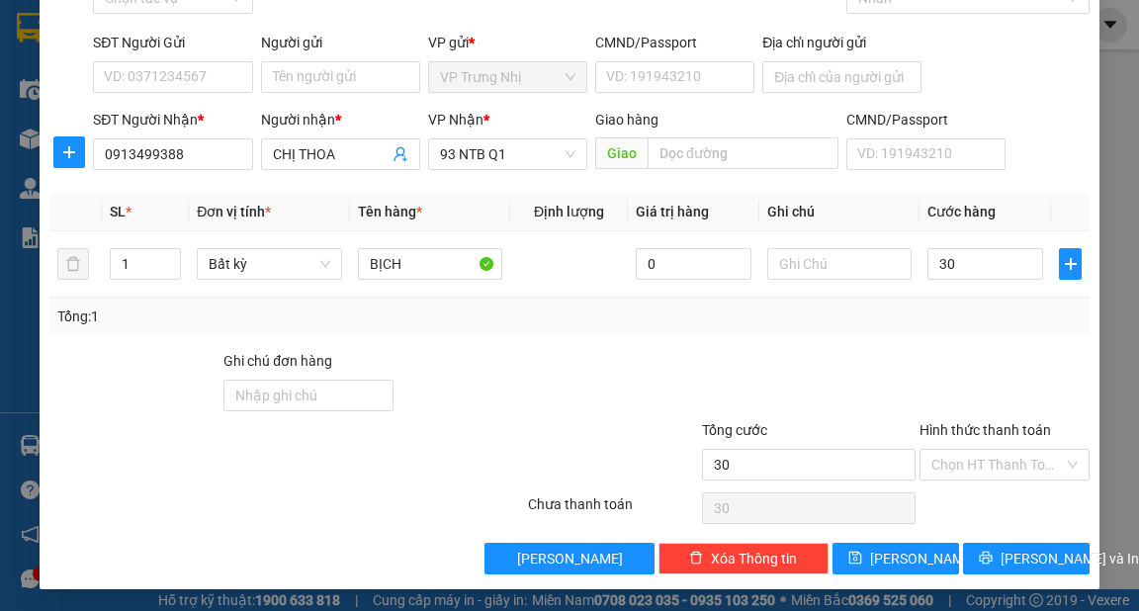
type input "30.000"
click at [996, 439] on div "Hình thức thanh toán" at bounding box center [1004, 434] width 170 height 30
click at [1006, 460] on input "Hình thức thanh toán" at bounding box center [997, 465] width 132 height 30
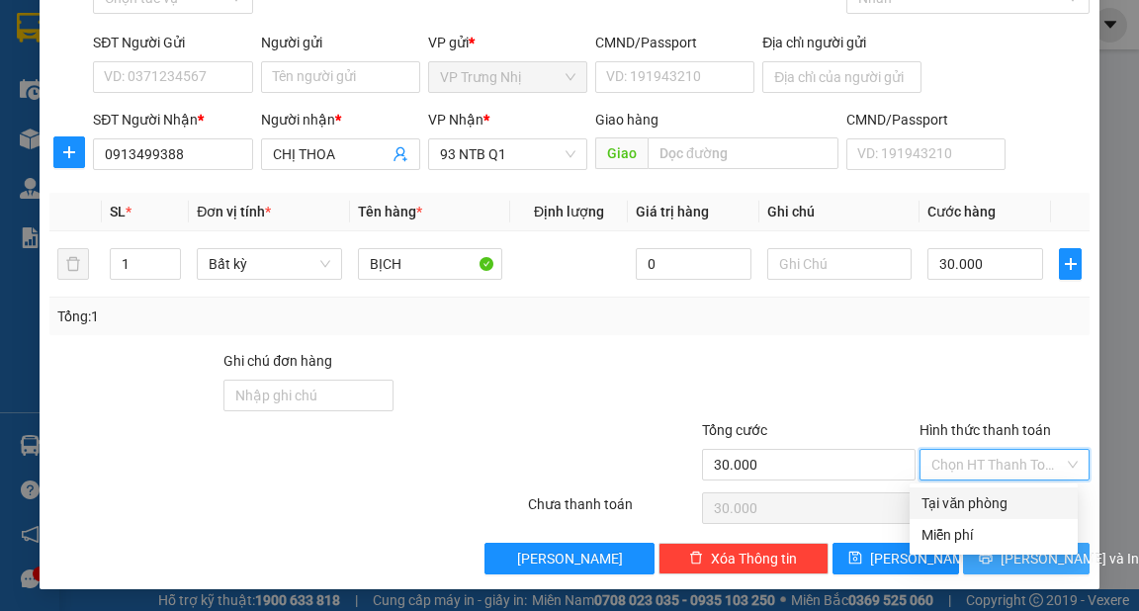
drag, startPoint x: 1005, startPoint y: 502, endPoint x: 1045, endPoint y: 569, distance: 78.0
click at [1004, 503] on div "Tại văn phòng" at bounding box center [993, 503] width 144 height 22
type input "0"
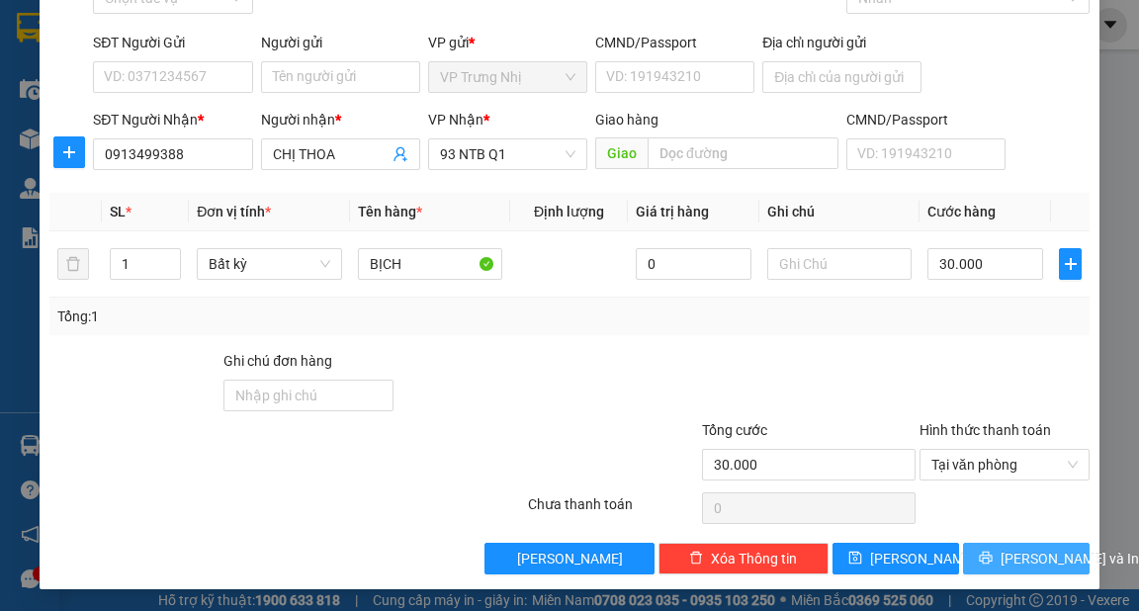
click at [1040, 567] on span "[PERSON_NAME] và In" at bounding box center [1069, 559] width 138 height 22
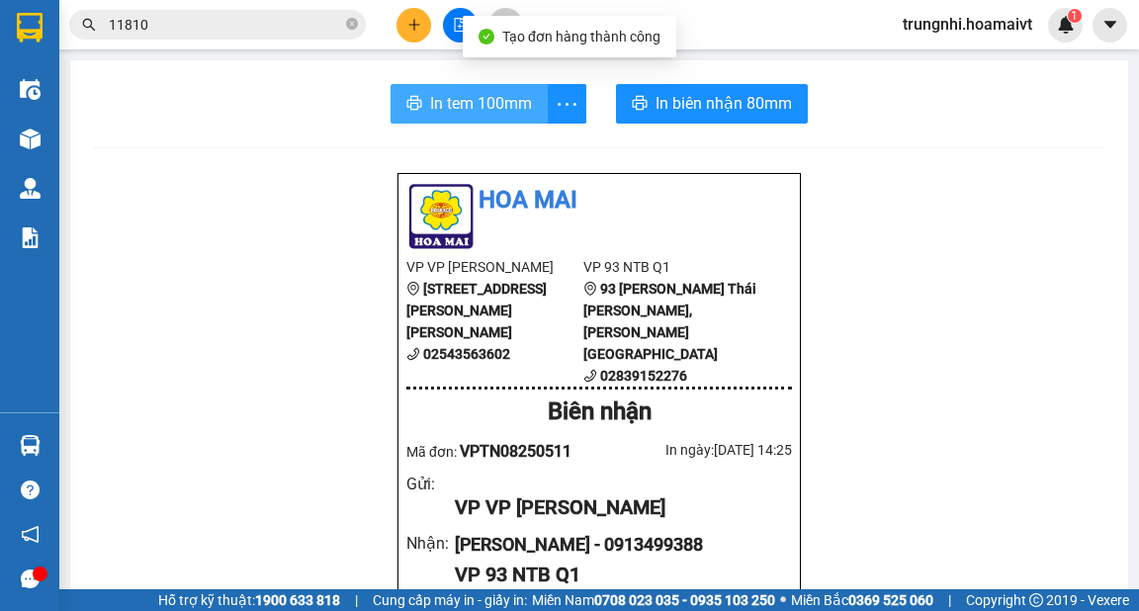
click at [490, 93] on span "In tem 100mm" at bounding box center [481, 103] width 102 height 25
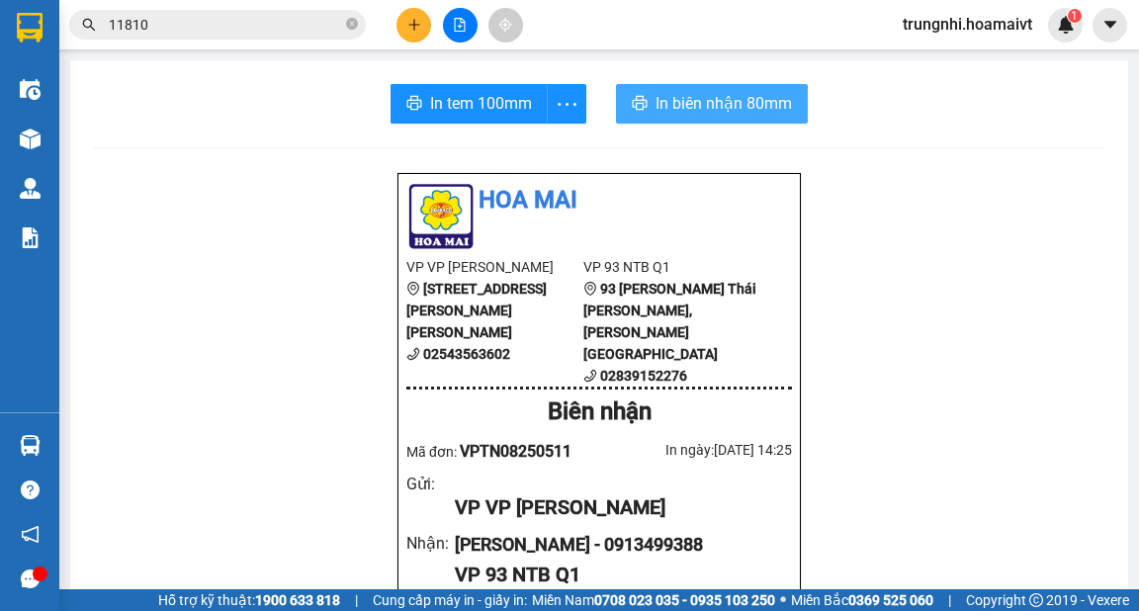
click at [719, 111] on span "In biên nhận 80mm" at bounding box center [723, 103] width 136 height 25
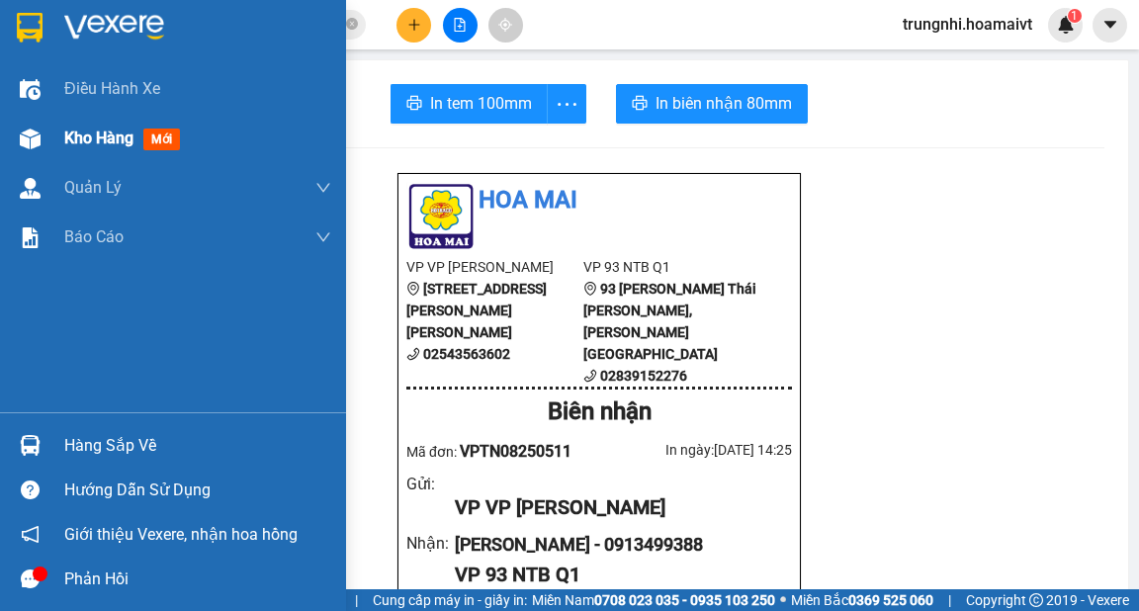
click at [97, 143] on span "Kho hàng" at bounding box center [98, 137] width 69 height 19
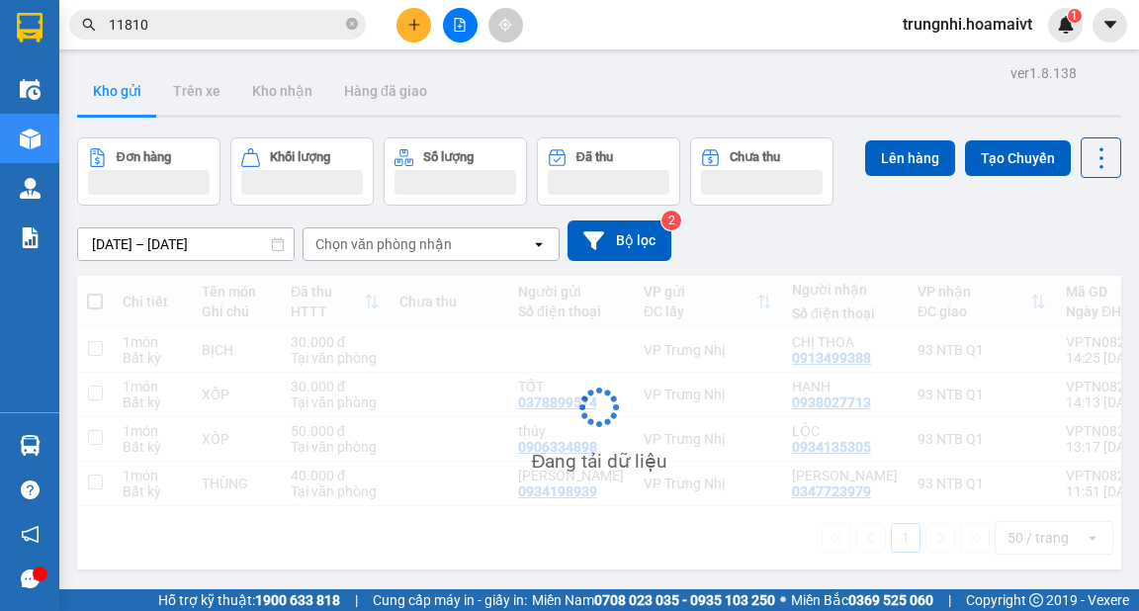
click at [676, 62] on div "ver 1.8.138 Kho gửi Trên xe [PERSON_NAME] Hàng đã [PERSON_NAME] hàng [PERSON_NA…" at bounding box center [599, 364] width 1060 height 611
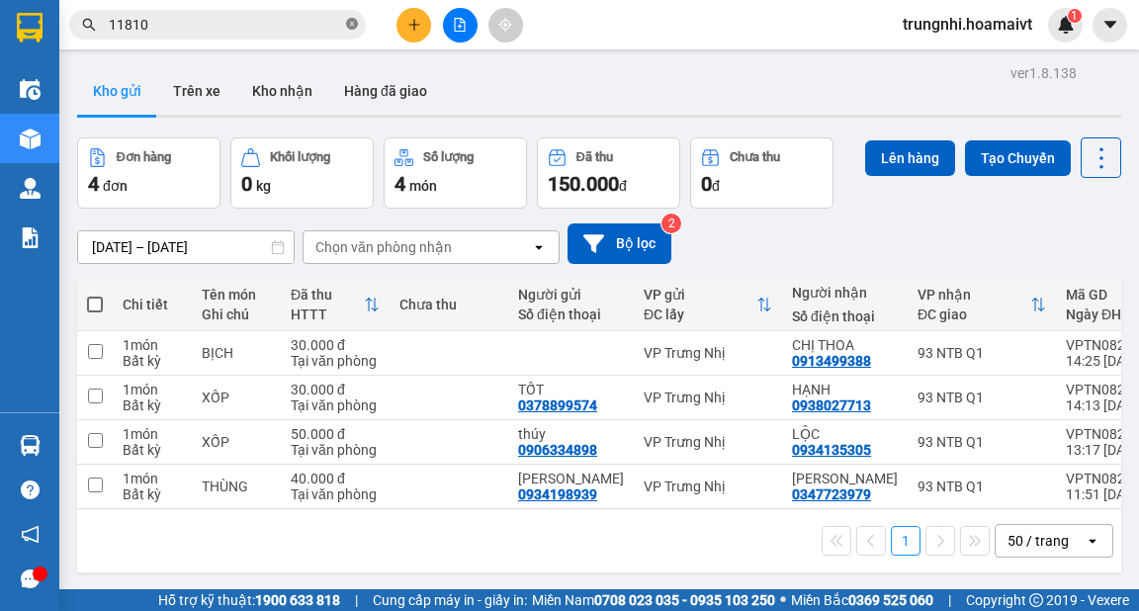
click at [349, 24] on icon "close-circle" at bounding box center [352, 24] width 12 height 12
click at [100, 304] on span at bounding box center [95, 305] width 16 height 16
click at [95, 295] on input "checkbox" at bounding box center [95, 295] width 0 height 0
checkbox input "true"
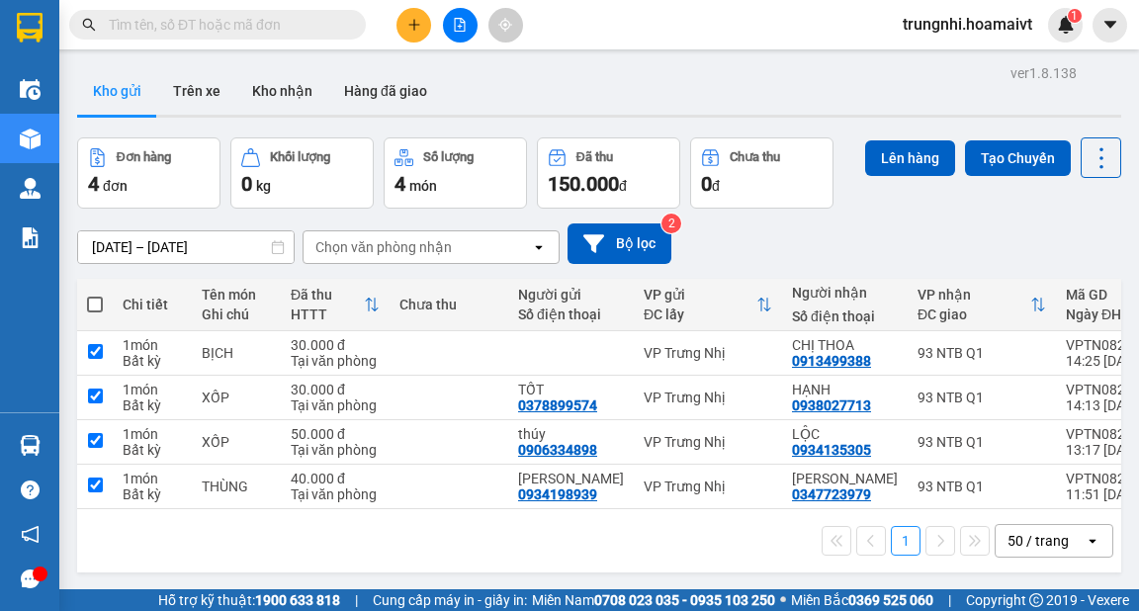
checkbox input "true"
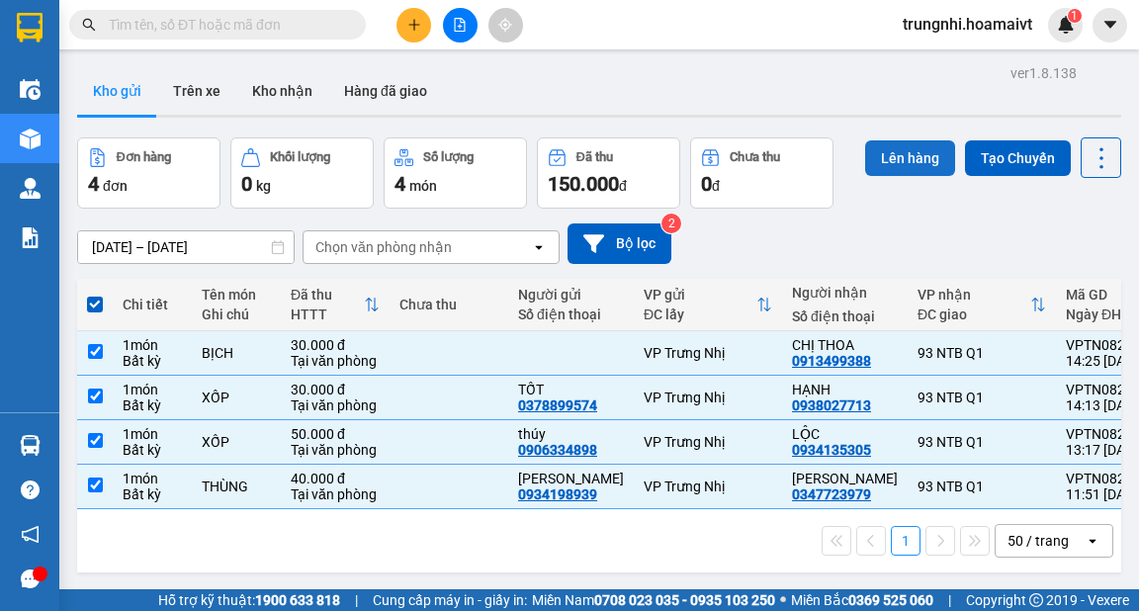
click at [891, 147] on button "Lên hàng" at bounding box center [910, 158] width 90 height 36
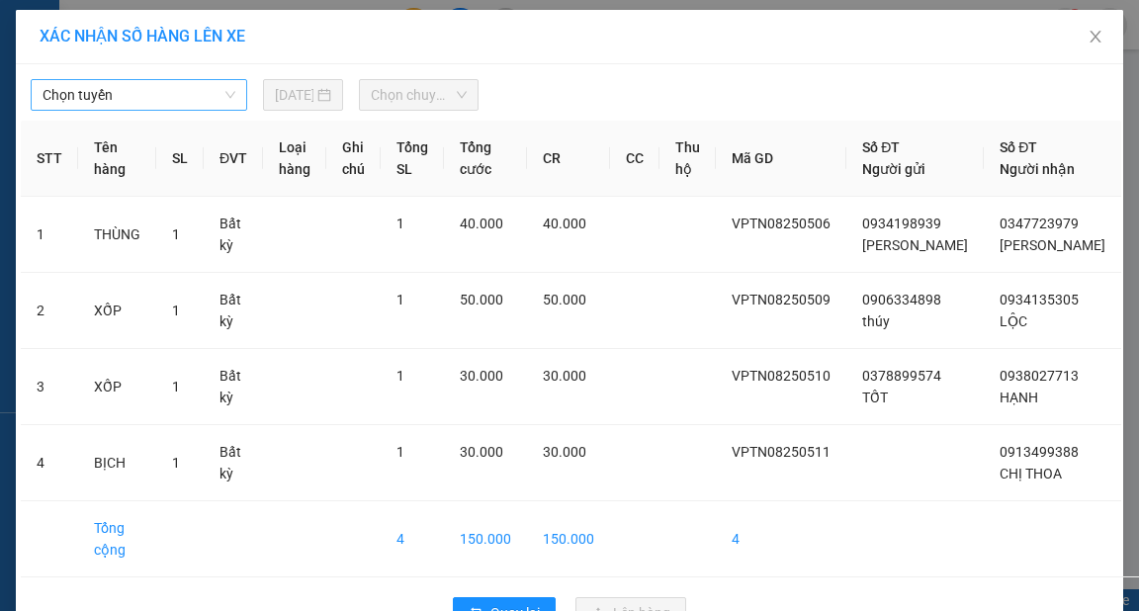
click at [177, 91] on span "Chọn tuyến" at bounding box center [139, 95] width 193 height 30
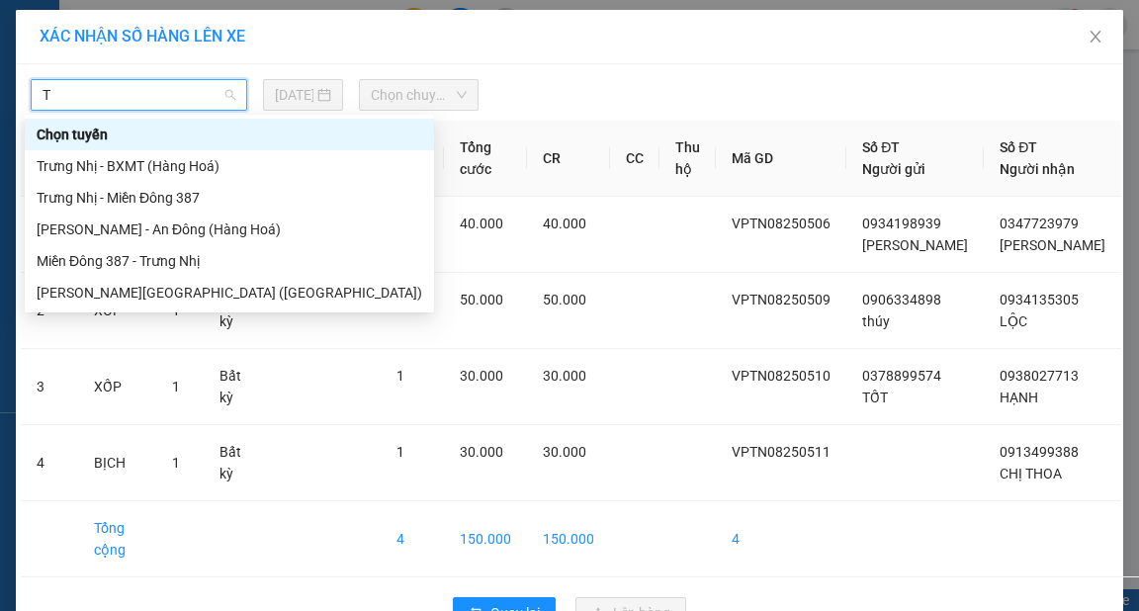
type input "TR"
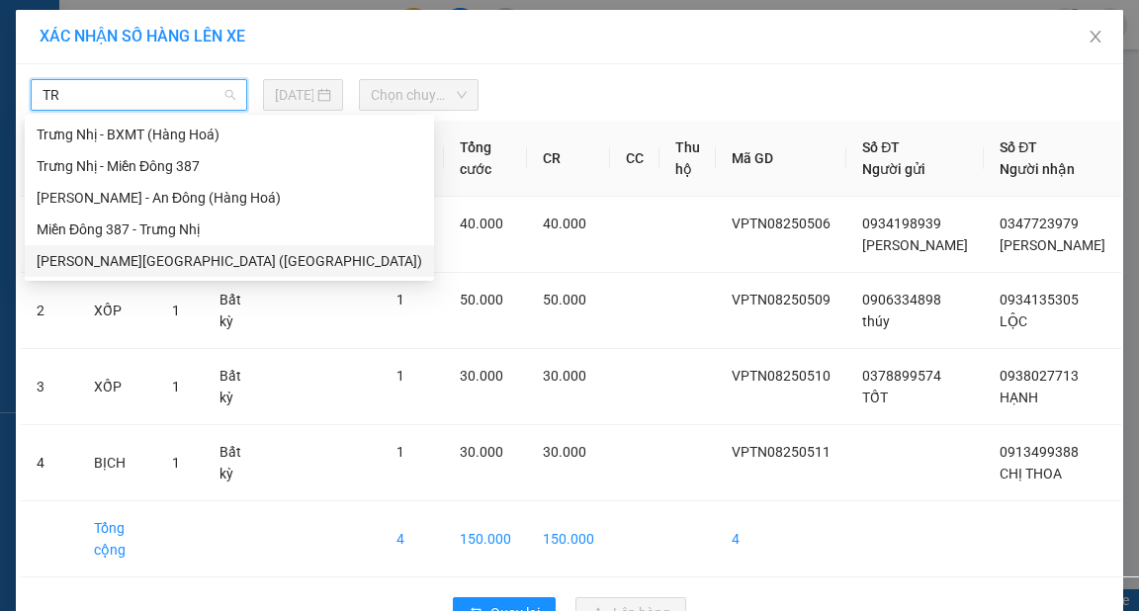
click at [165, 261] on div "[PERSON_NAME][GEOGRAPHIC_DATA] ([GEOGRAPHIC_DATA])" at bounding box center [229, 261] width 385 height 22
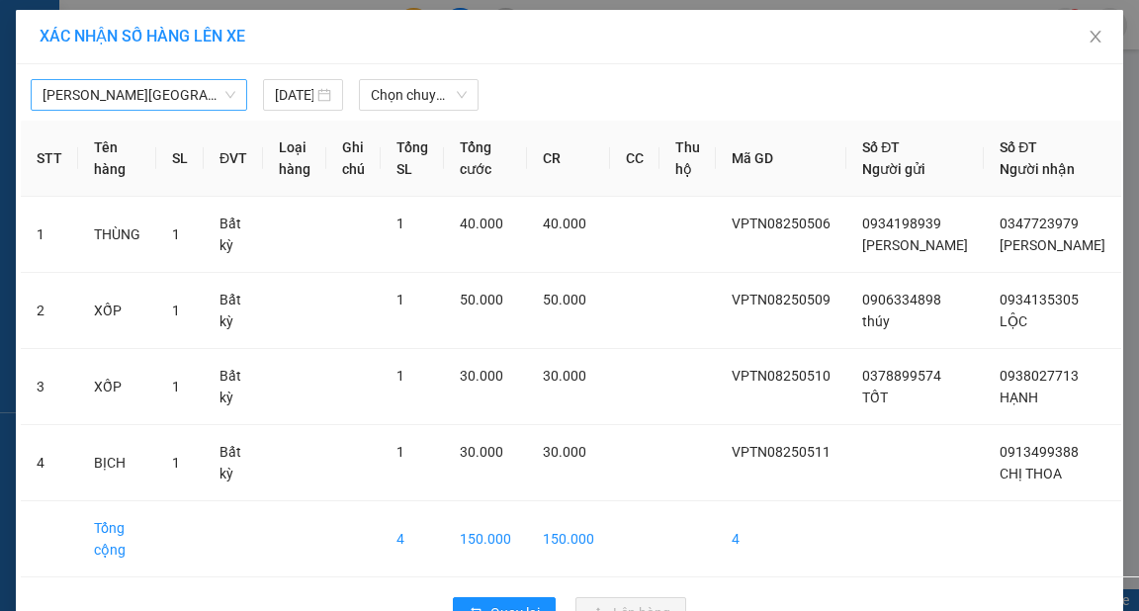
click at [419, 77] on div "[PERSON_NAME][GEOGRAPHIC_DATA] ([GEOGRAPHIC_DATA]) [DATE] [PERSON_NAME]" at bounding box center [569, 90] width 1097 height 42
click at [407, 97] on span "Chọn chuyến" at bounding box center [419, 95] width 96 height 30
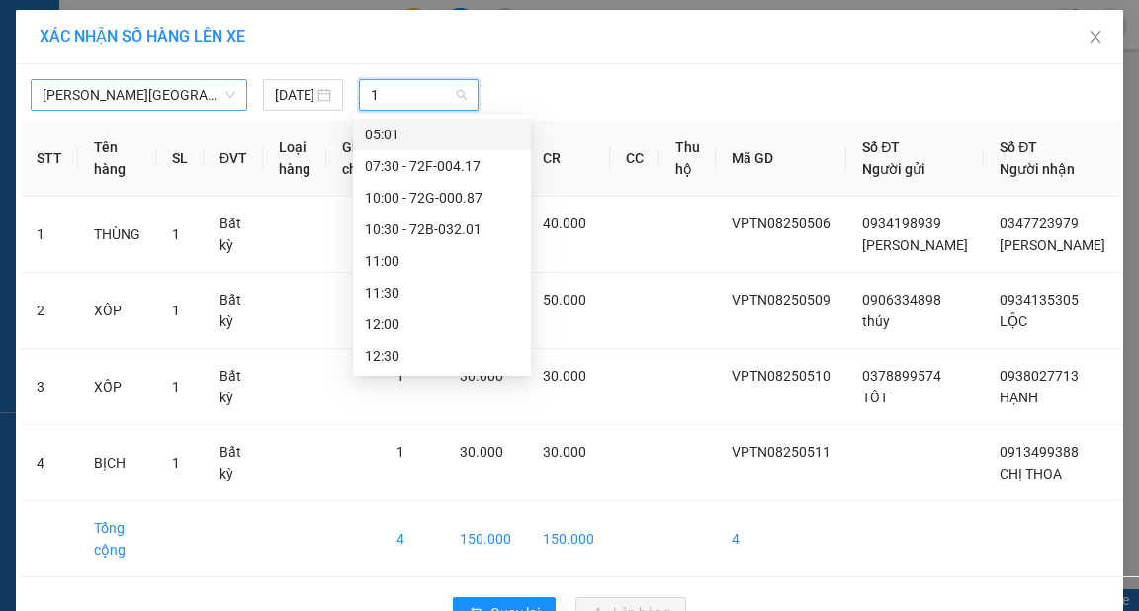
type input "14"
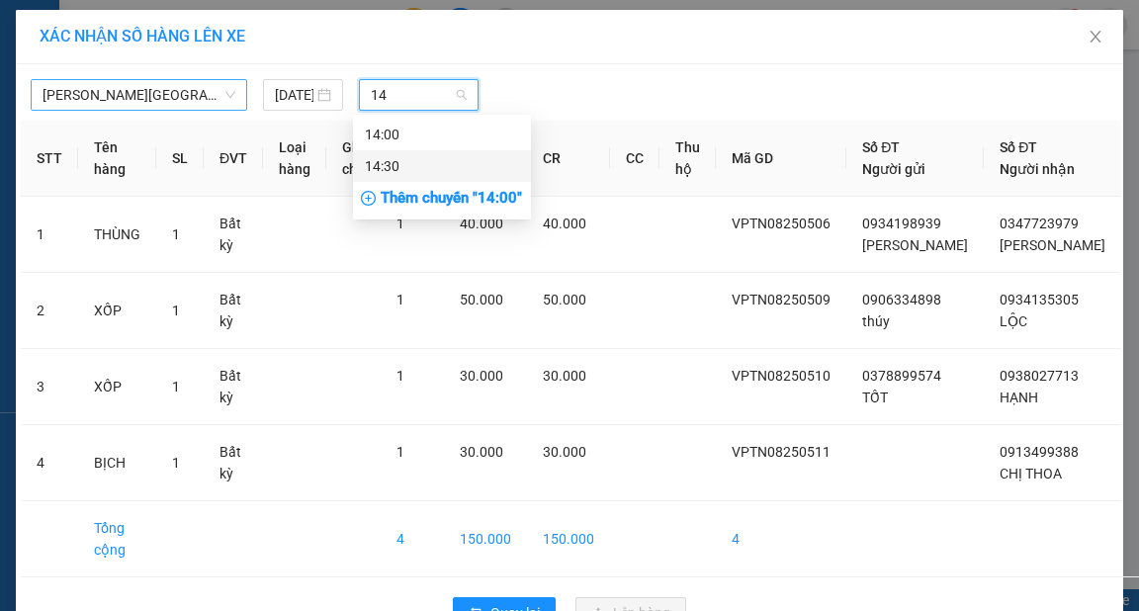
click at [439, 166] on div "14:30" at bounding box center [442, 166] width 154 height 22
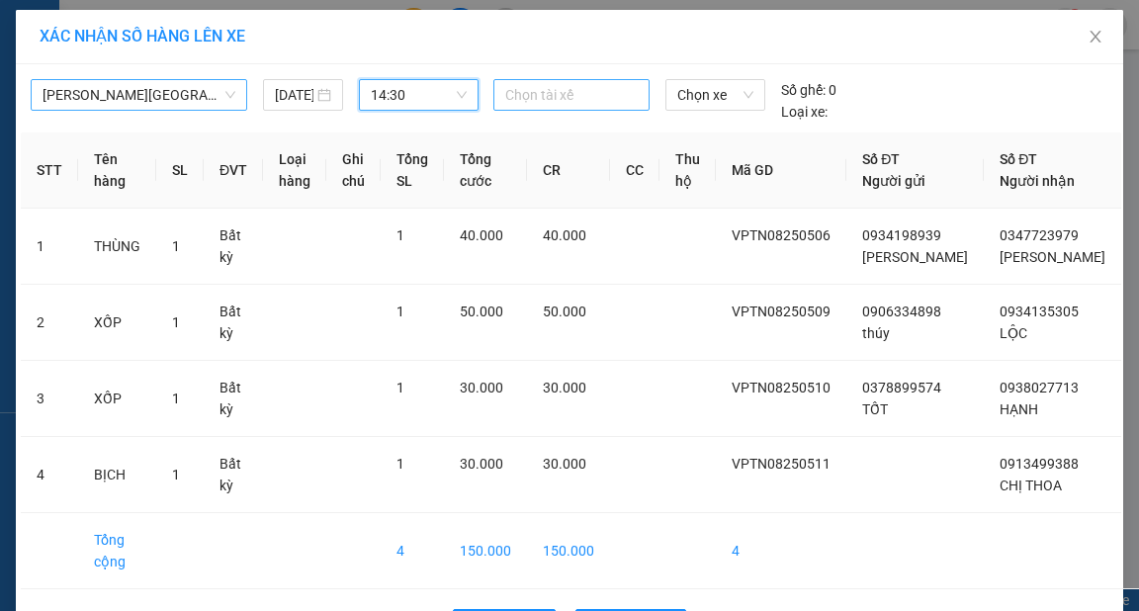
click at [561, 99] on div at bounding box center [571, 95] width 146 height 24
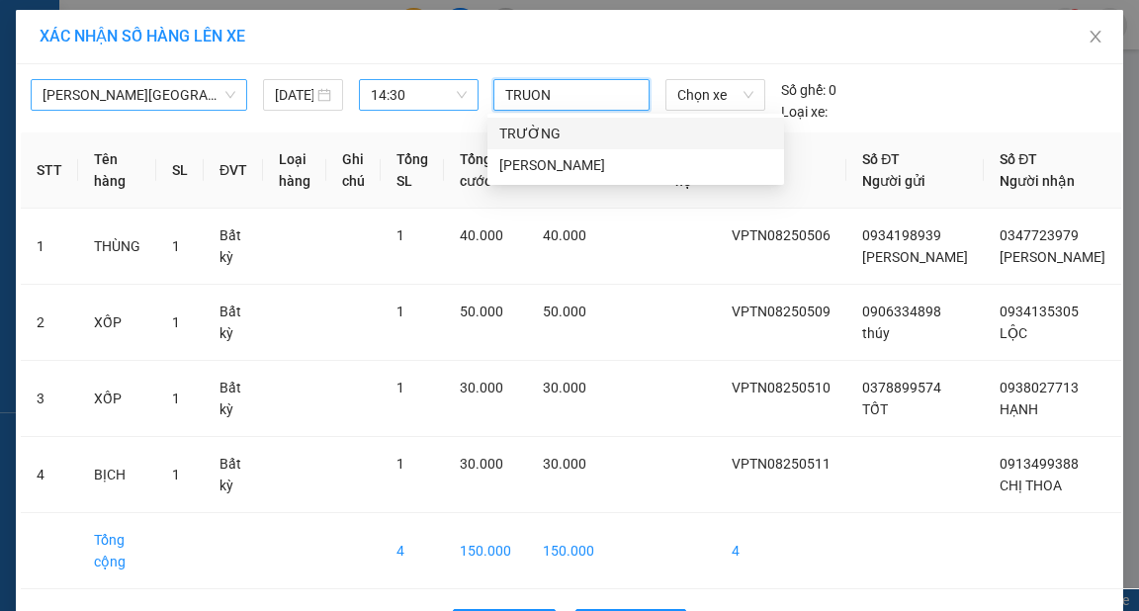
type input "TRUONG"
click at [564, 130] on div "TRƯỜNG" at bounding box center [635, 134] width 273 height 22
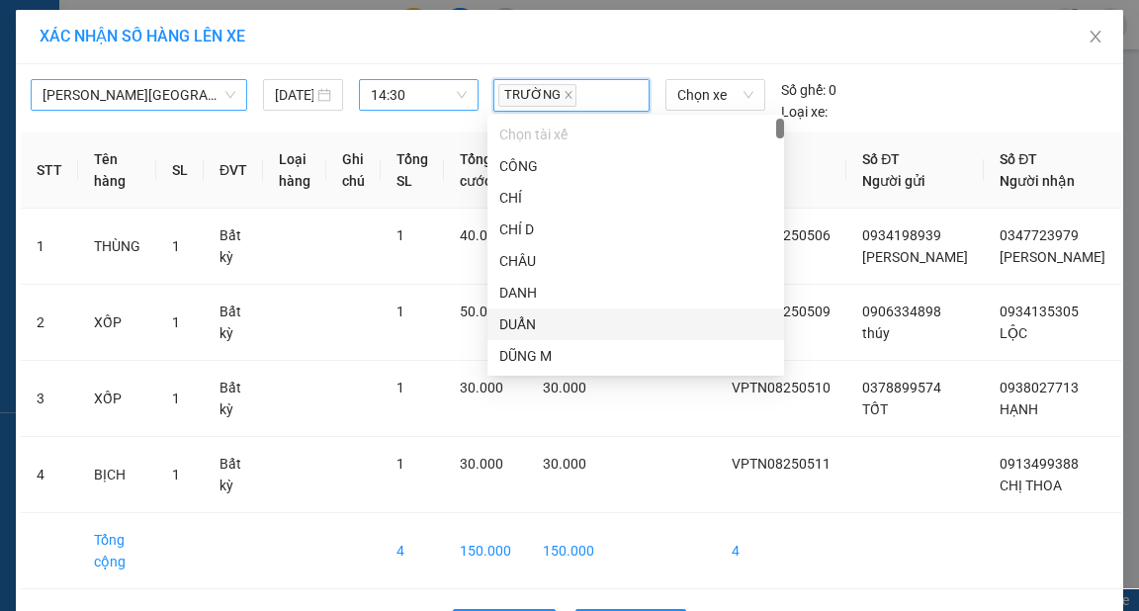
click at [962, 95] on div "[PERSON_NAME][GEOGRAPHIC_DATA] (Hàng Hoá) [DATE] 14:30 [PERSON_NAME] xe Số ghế:…" at bounding box center [569, 95] width 1097 height 53
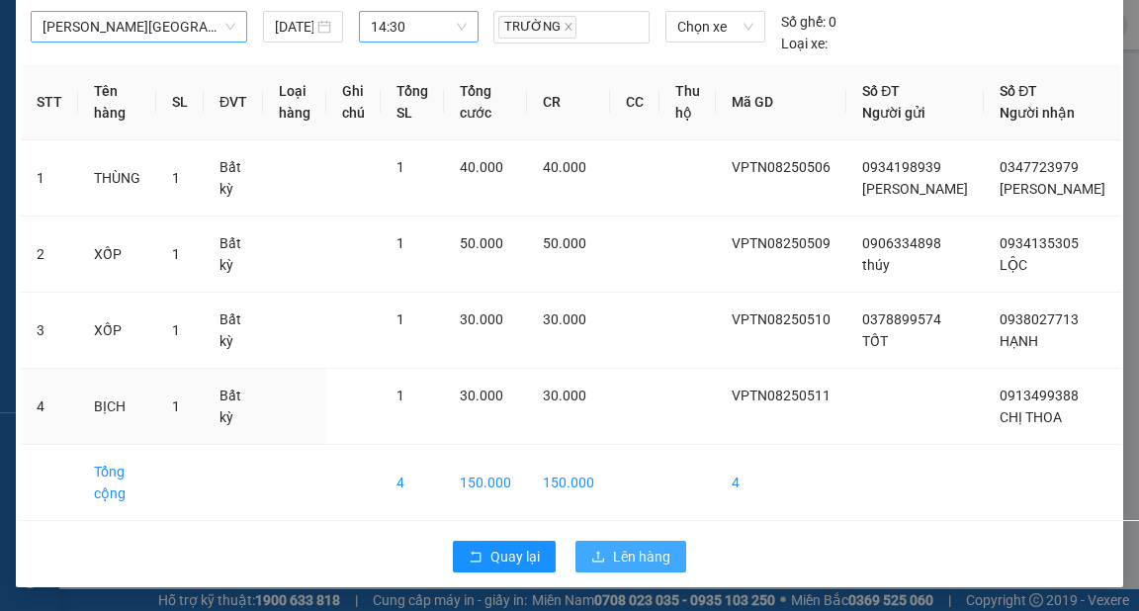
scroll to position [88, 0]
click at [650, 555] on span "Lên hàng" at bounding box center [641, 557] width 57 height 22
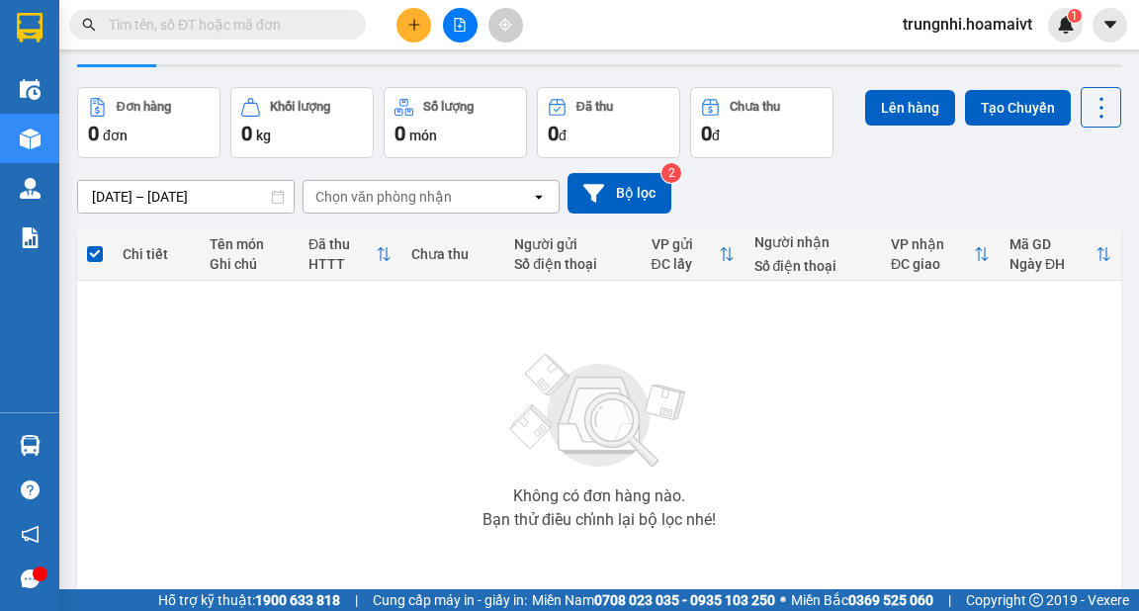
scroll to position [79, 0]
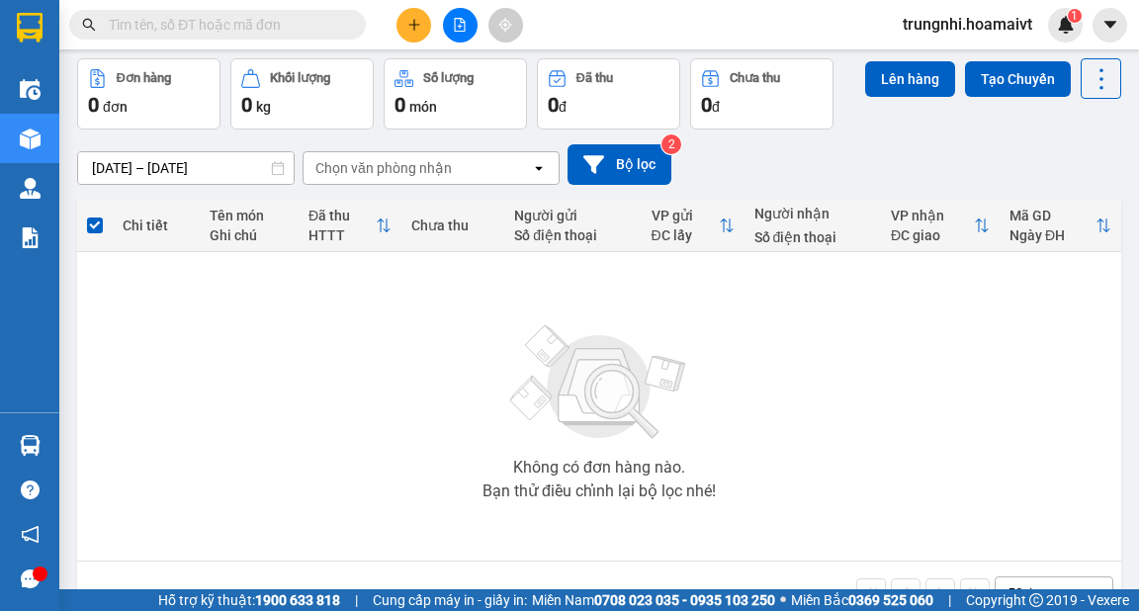
click at [1078, 174] on div "[DATE] – [DATE] Press the down arrow key to interact with the calendar and sele…" at bounding box center [599, 164] width 1044 height 41
click at [255, 20] on input "text" at bounding box center [225, 25] width 233 height 22
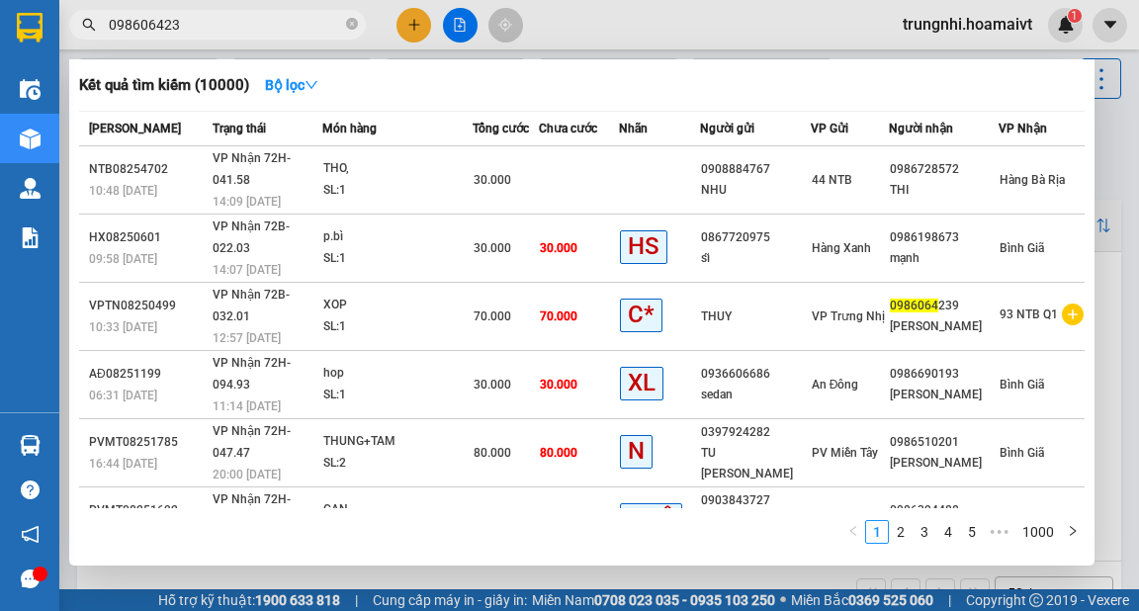
type input "0986064239"
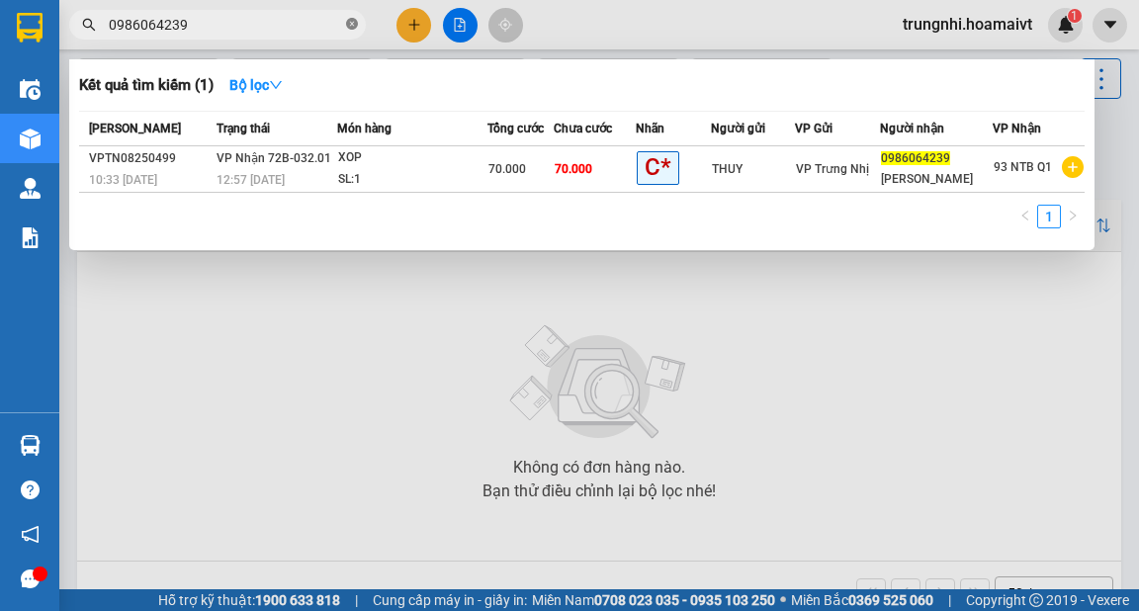
click at [348, 24] on icon "close-circle" at bounding box center [352, 24] width 12 height 12
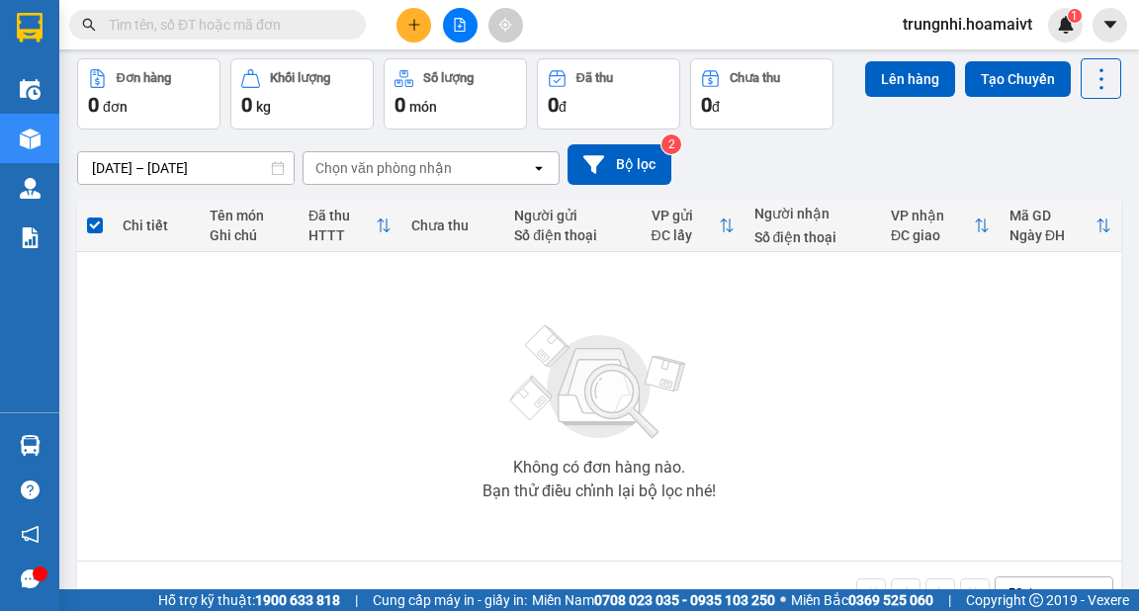
click at [248, 23] on input "text" at bounding box center [225, 25] width 233 height 22
click at [220, 24] on input "text" at bounding box center [225, 25] width 233 height 22
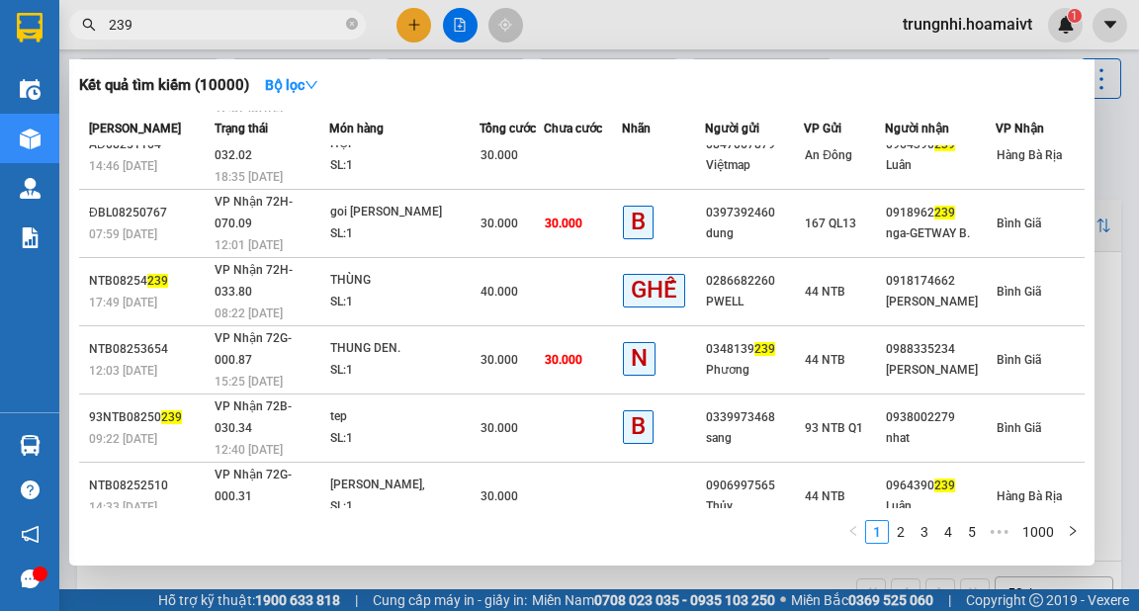
scroll to position [97, 0]
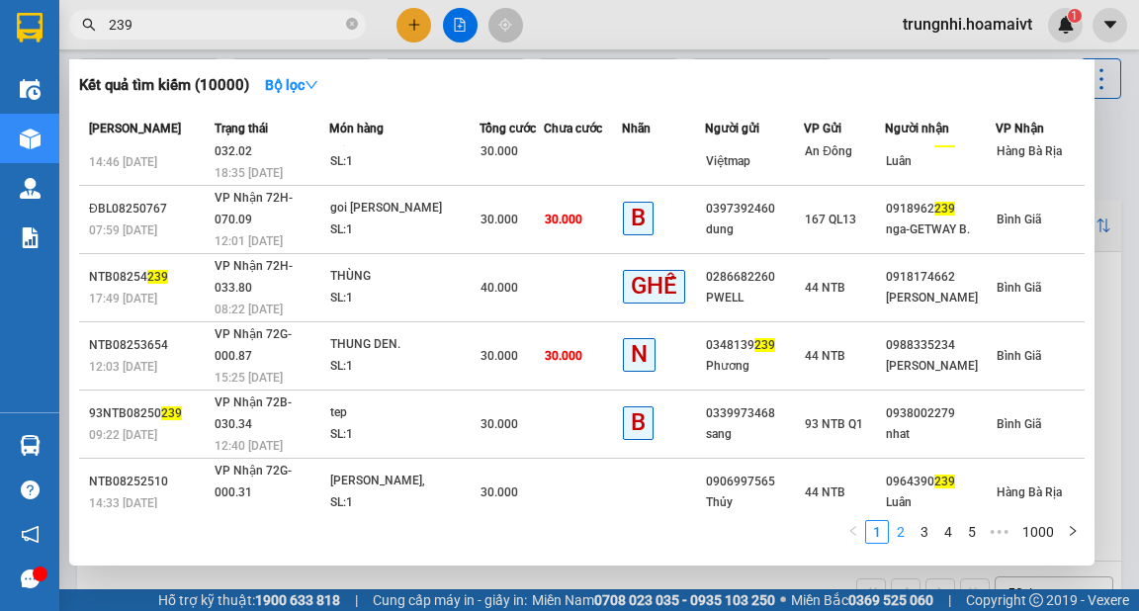
click at [904, 536] on link "2" at bounding box center [901, 532] width 22 height 22
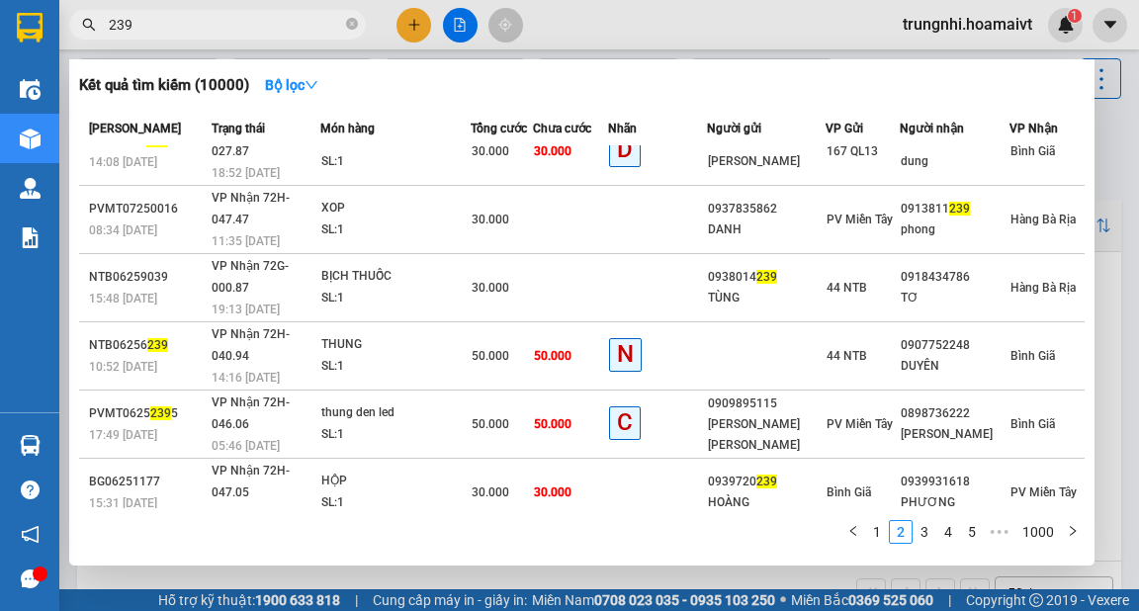
scroll to position [162, 0]
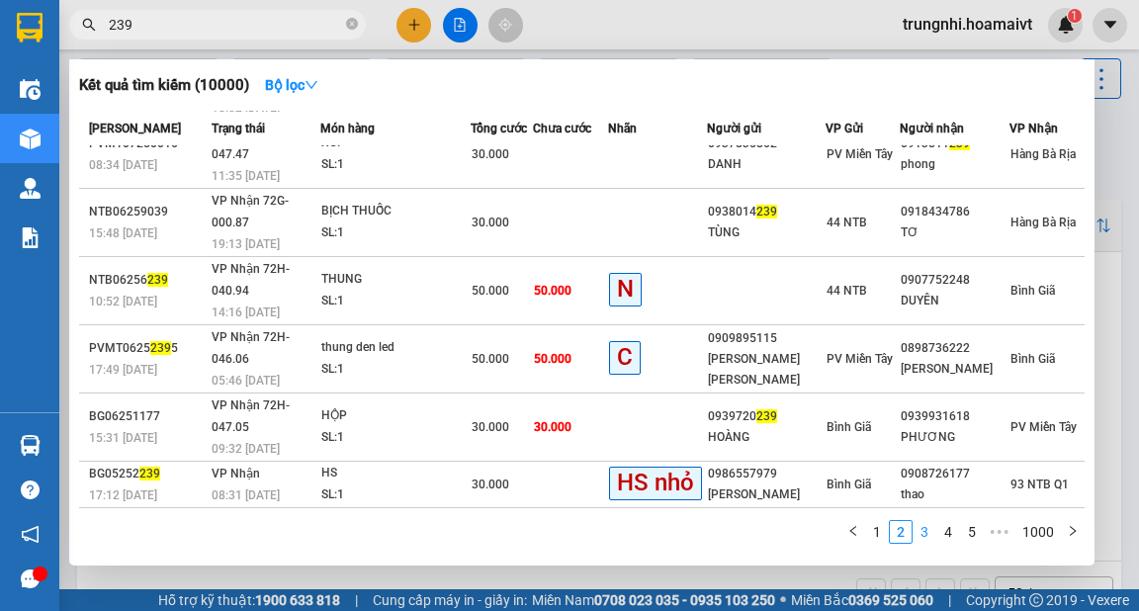
click at [928, 533] on link "3" at bounding box center [924, 532] width 22 height 22
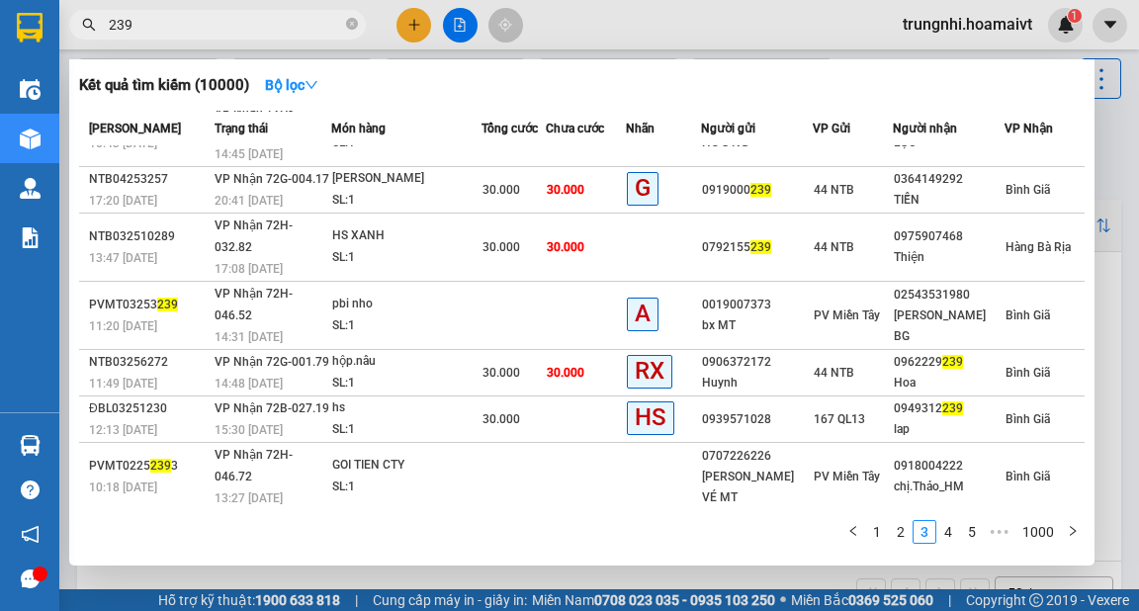
scroll to position [97, 0]
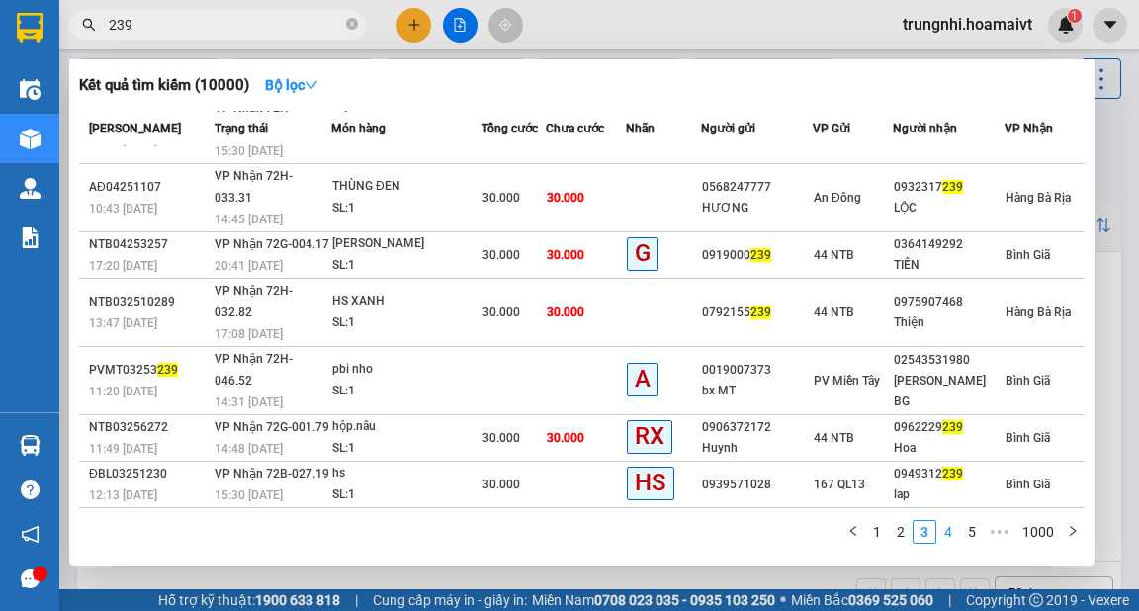
click at [949, 536] on link "4" at bounding box center [948, 532] width 22 height 22
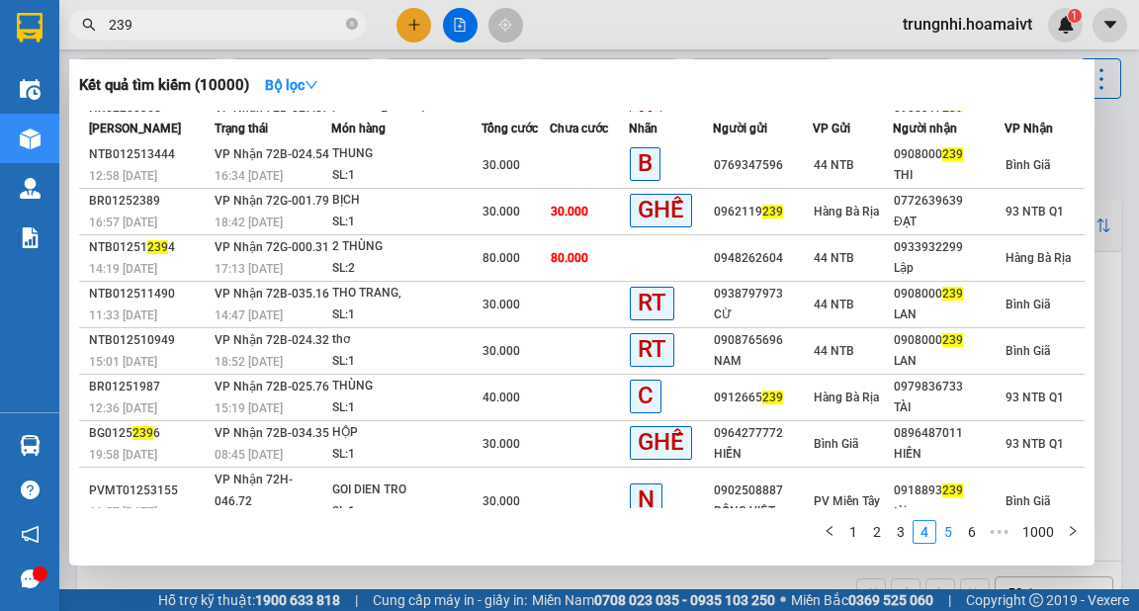
click at [951, 536] on link "5" at bounding box center [948, 532] width 22 height 22
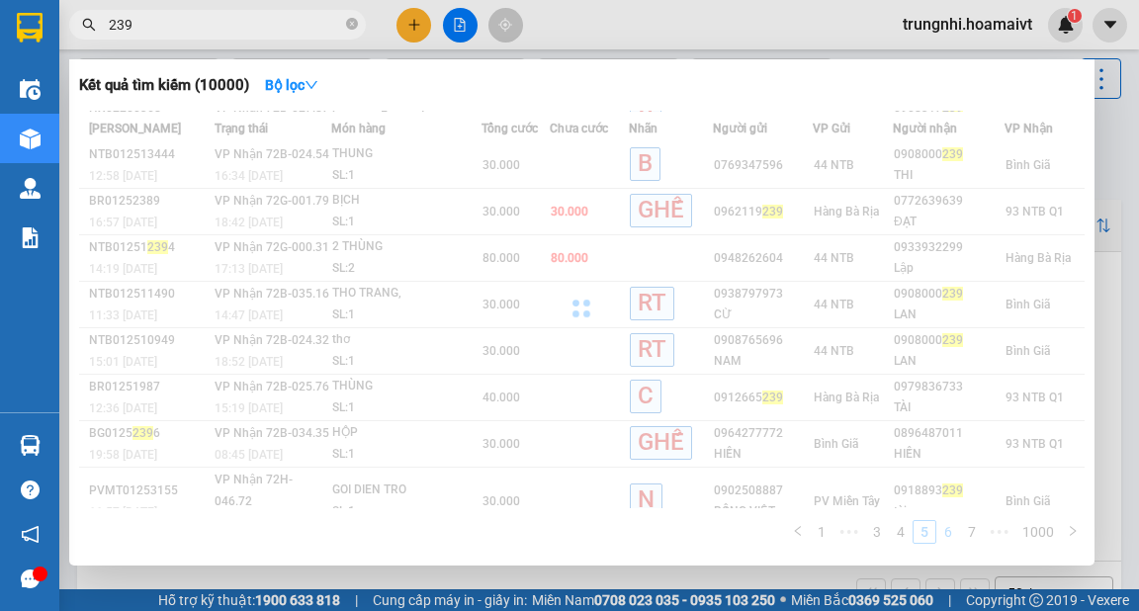
scroll to position [116, 0]
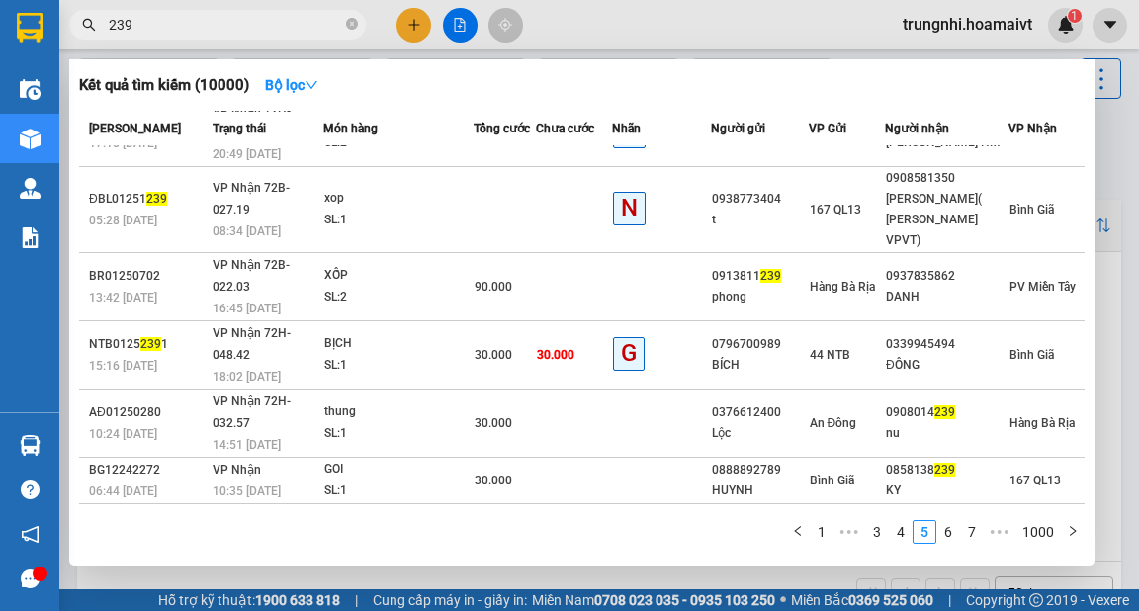
click at [238, 24] on input "239" at bounding box center [225, 25] width 233 height 22
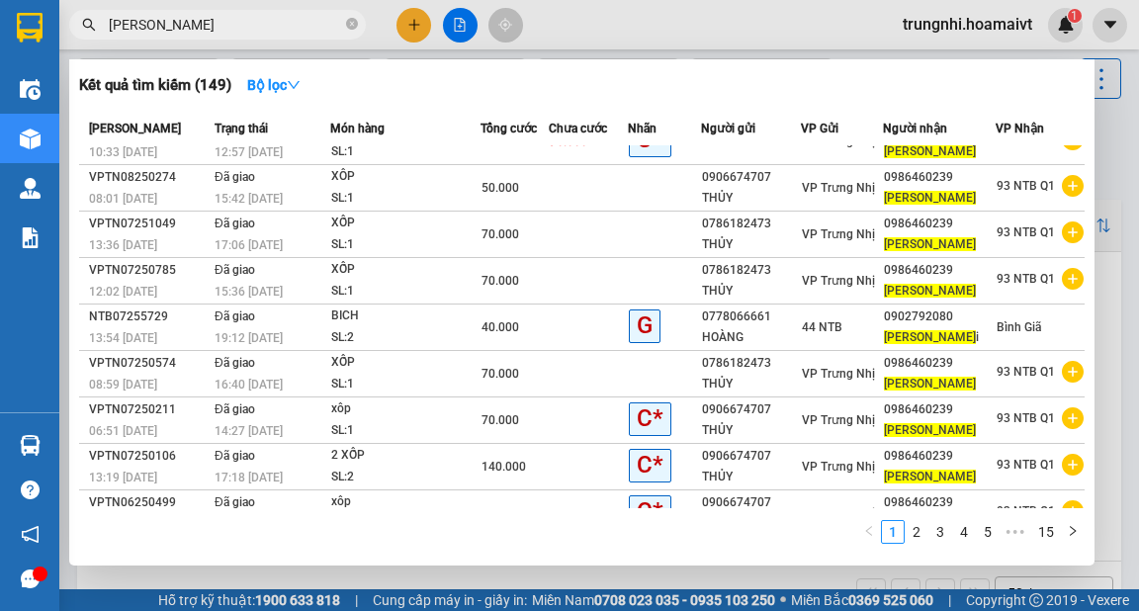
scroll to position [0, 0]
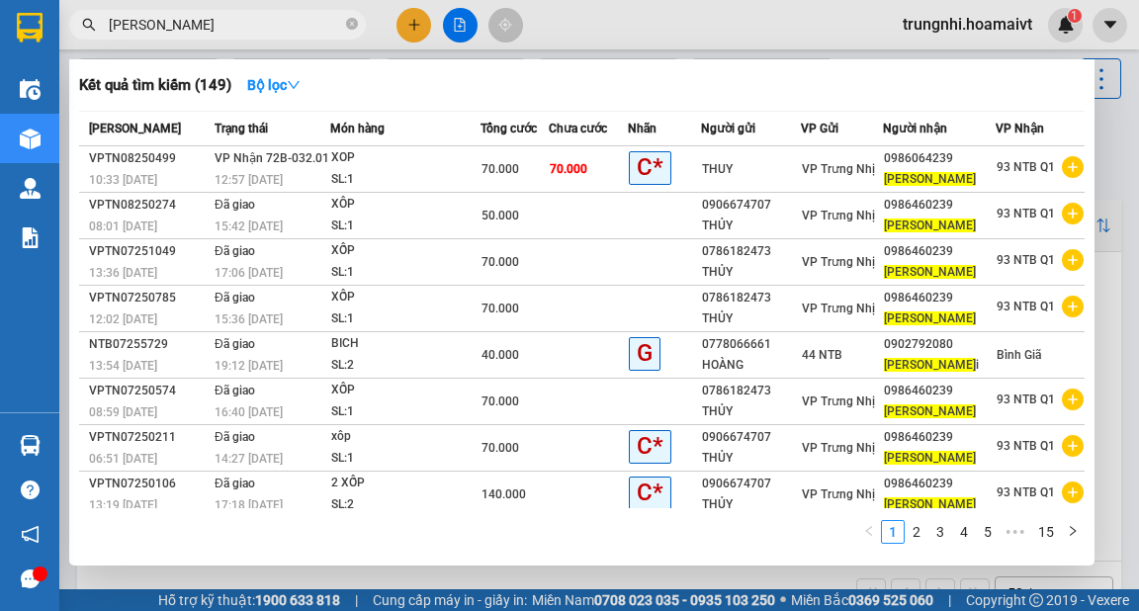
type input "[PERSON_NAME]"
click at [674, 2] on div at bounding box center [569, 305] width 1139 height 611
click at [358, 16] on span "[PERSON_NAME]" at bounding box center [217, 25] width 297 height 30
click at [352, 24] on icon "close-circle" at bounding box center [352, 24] width 12 height 12
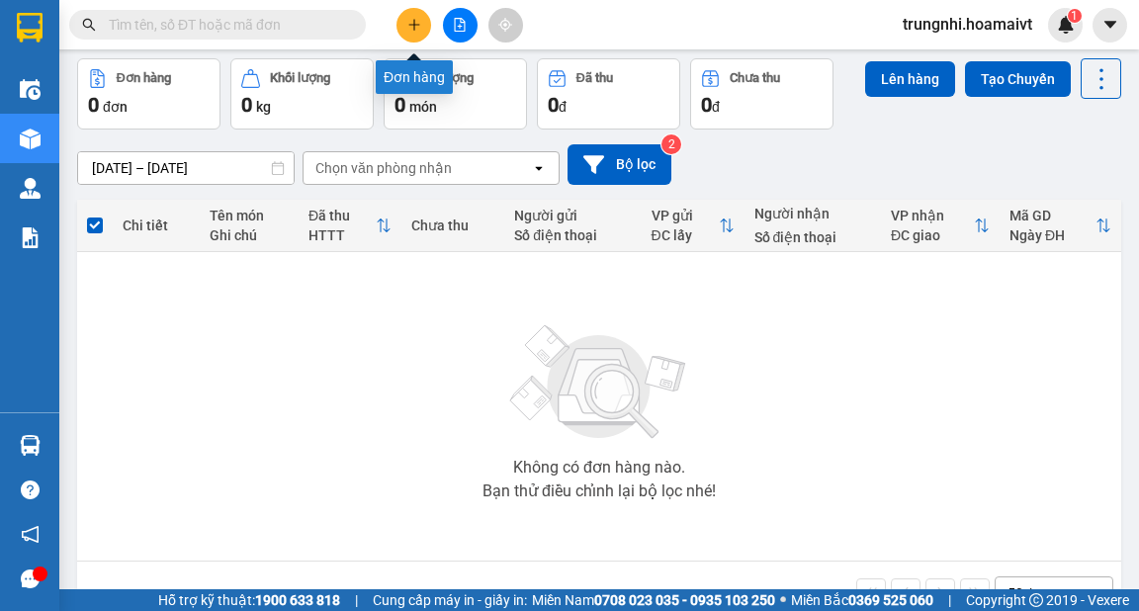
click at [410, 30] on button at bounding box center [413, 25] width 35 height 35
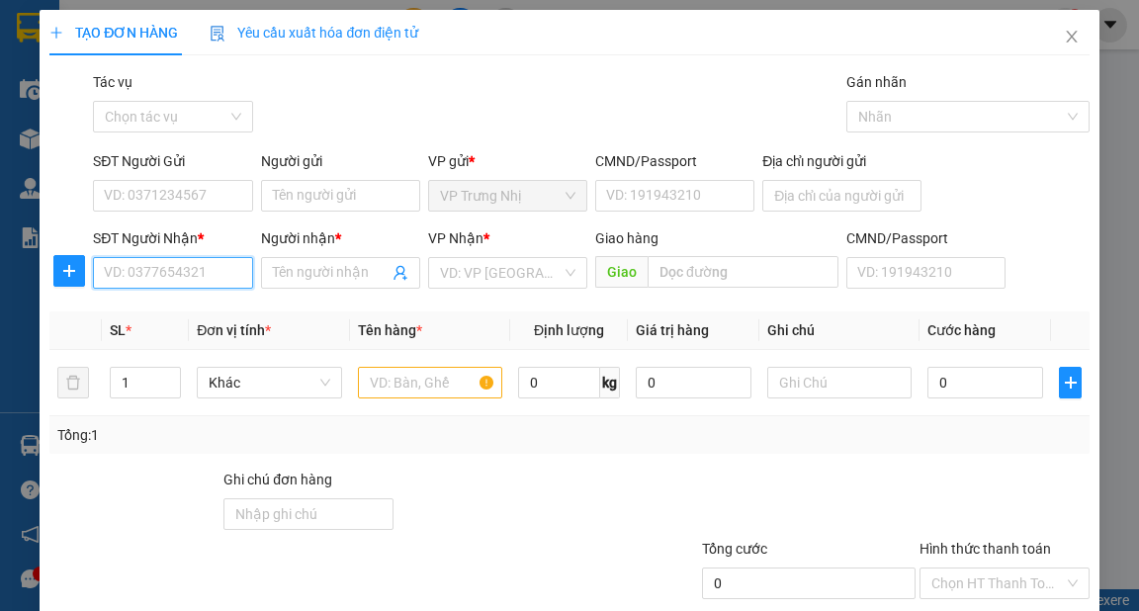
click at [128, 270] on input "SĐT Người Nhận *" at bounding box center [172, 273] width 159 height 32
type input "0819219222"
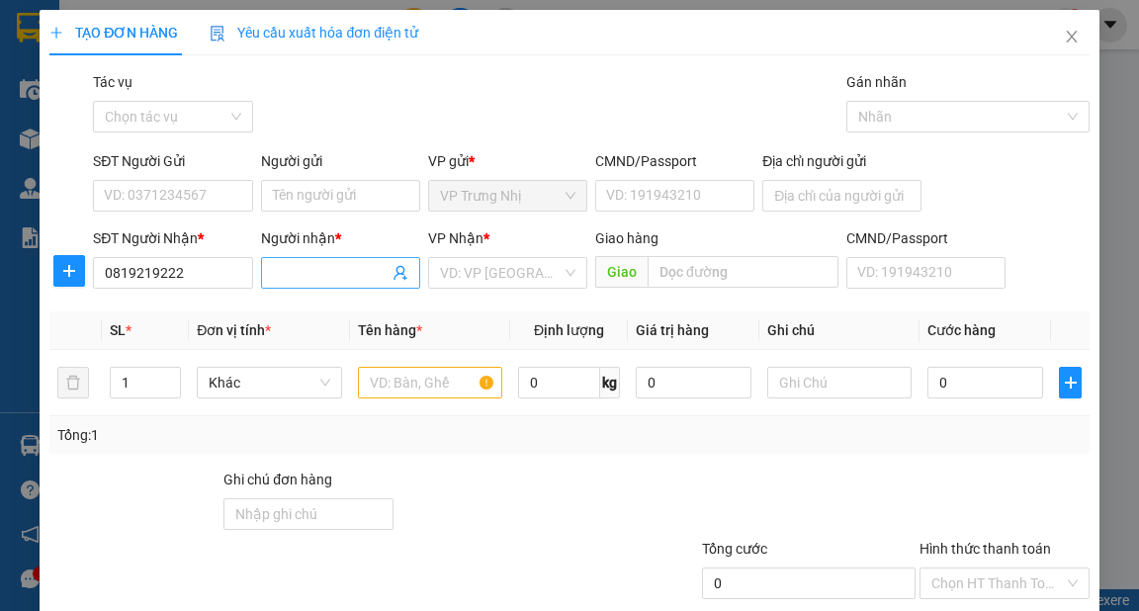
click at [314, 265] on input "Người nhận *" at bounding box center [331, 273] width 116 height 22
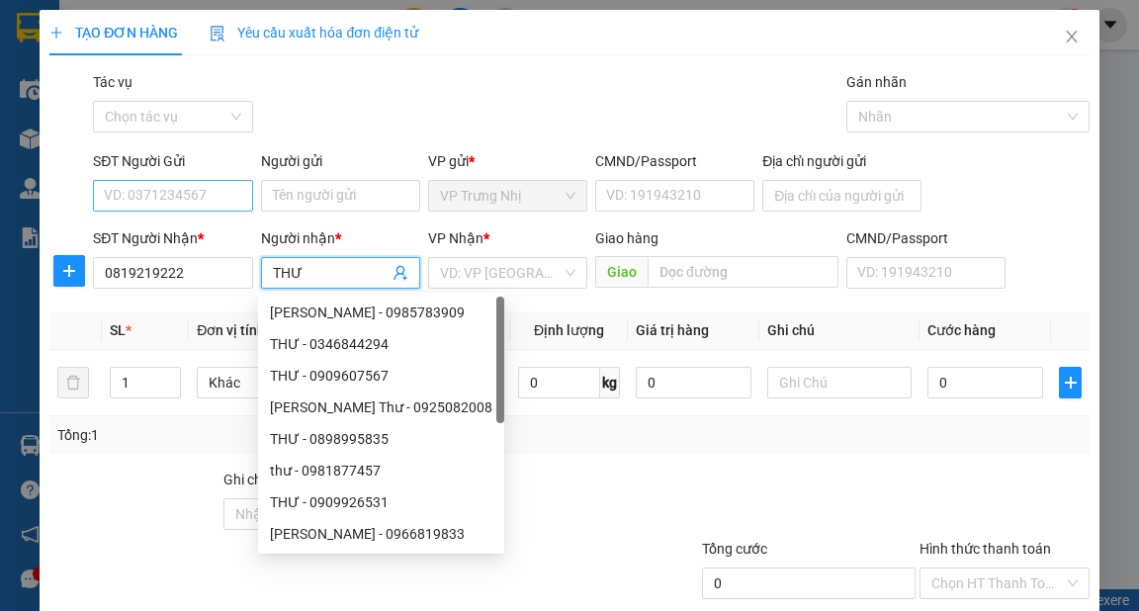
type input "THƯ"
click at [195, 182] on input "SĐT Người Gửi" at bounding box center [172, 196] width 159 height 32
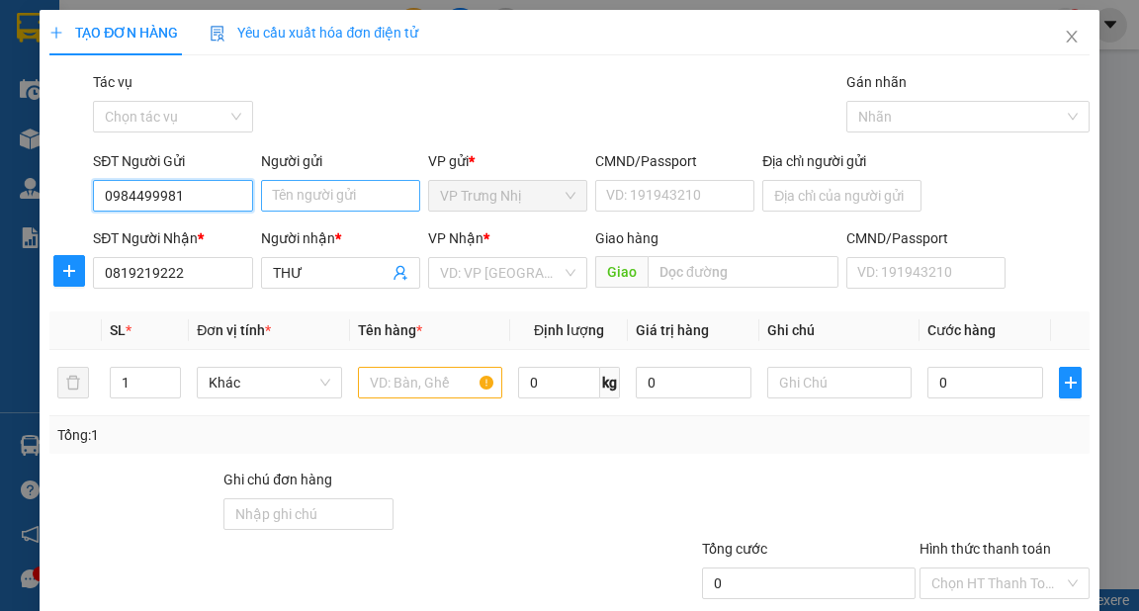
type input "0984499981"
click at [353, 193] on input "Người gửi" at bounding box center [340, 196] width 159 height 32
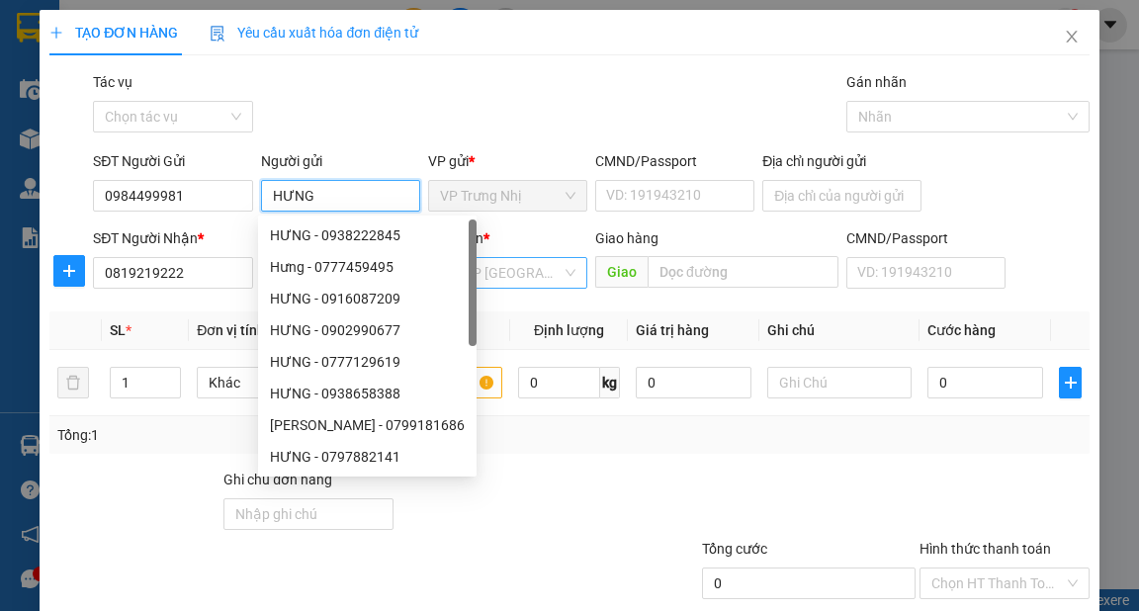
type input "HƯNG"
click at [534, 263] on input "search" at bounding box center [501, 273] width 122 height 30
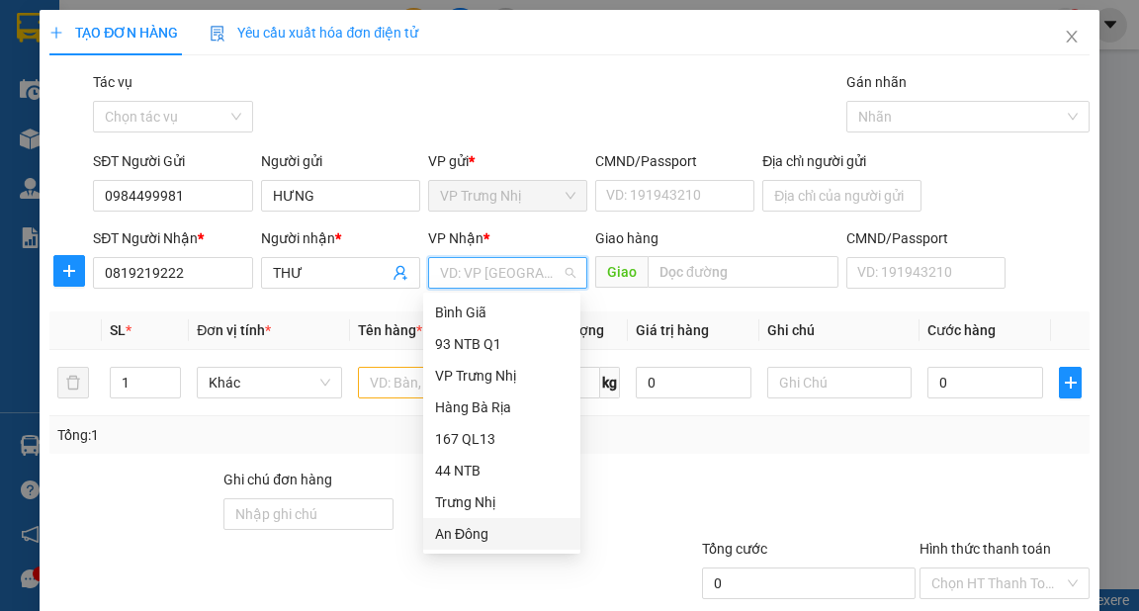
click at [481, 529] on div "An Đông" at bounding box center [501, 534] width 133 height 22
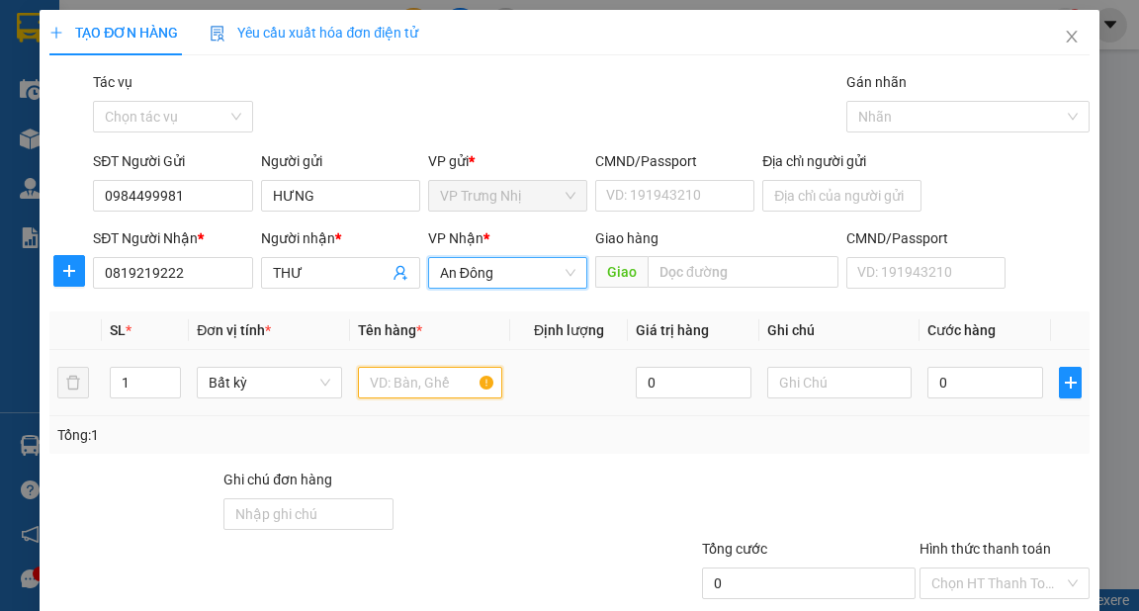
click at [411, 387] on input "text" at bounding box center [430, 383] width 145 height 32
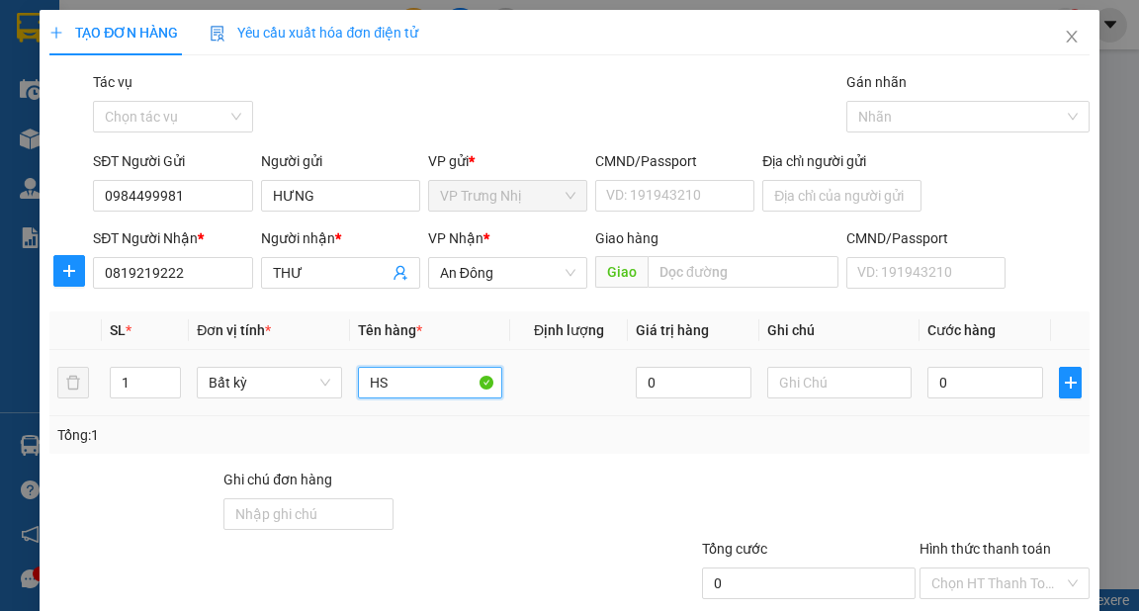
type input "HS"
type input "3"
type input "30"
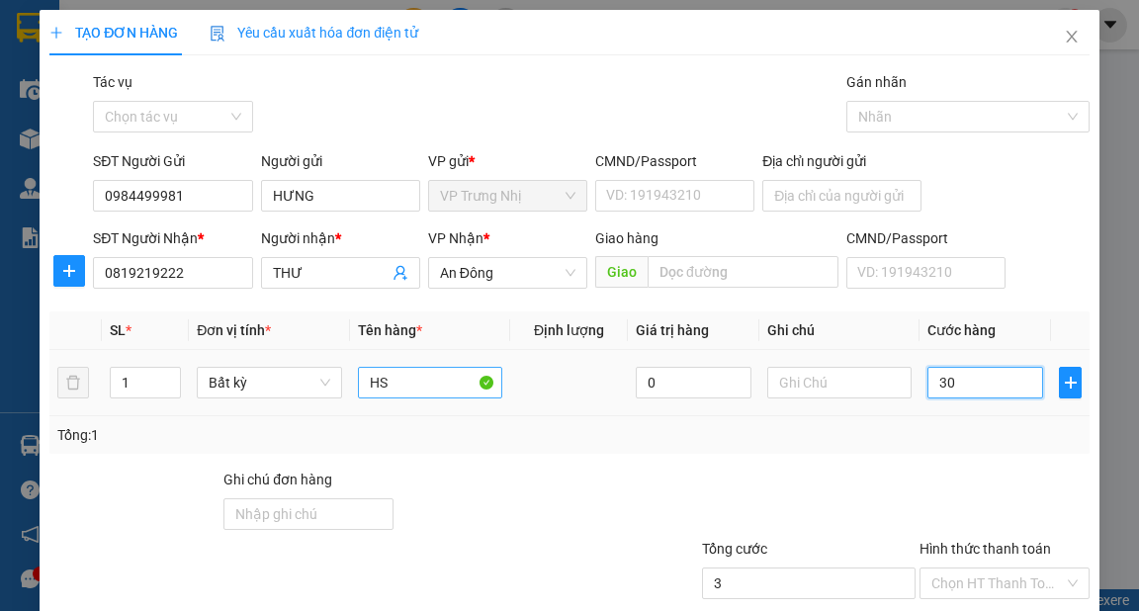
type input "30"
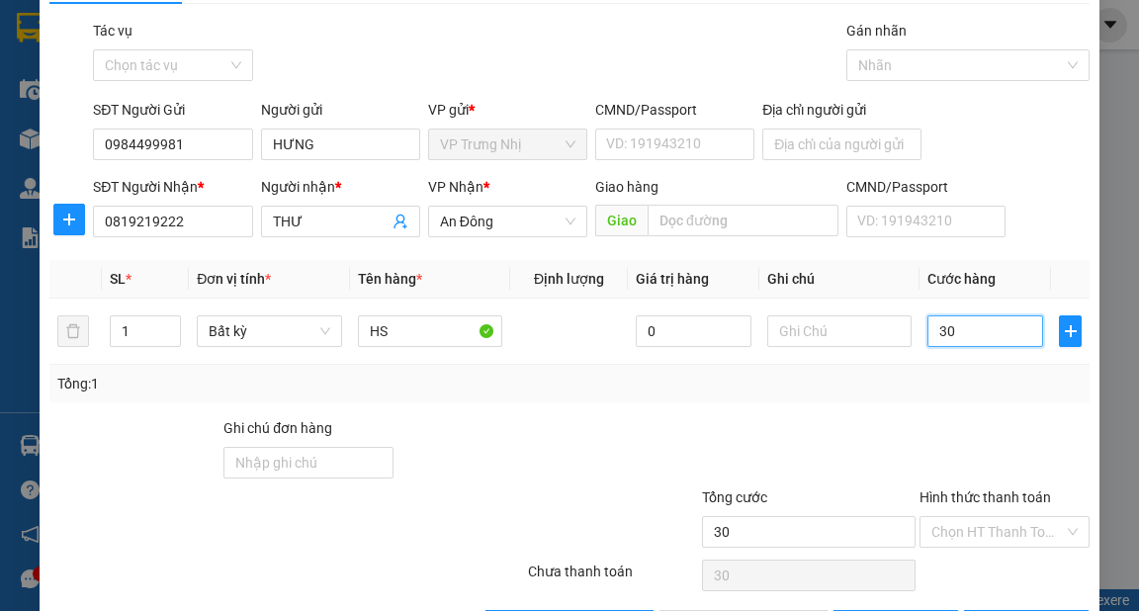
scroll to position [119, 0]
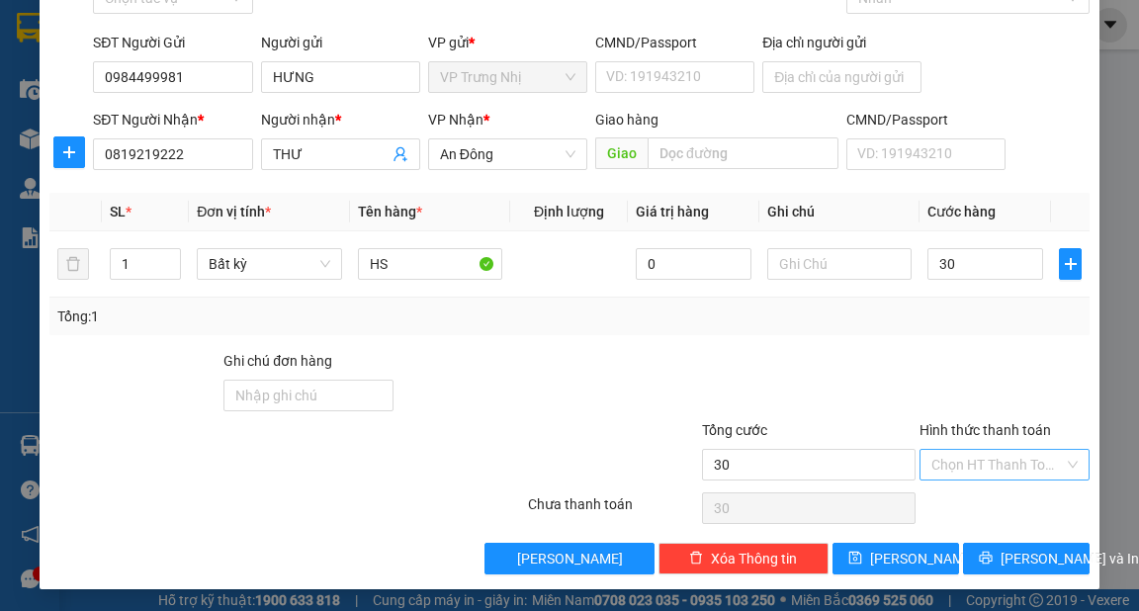
type input "30.000"
click at [1035, 461] on input "Hình thức thanh toán" at bounding box center [997, 465] width 132 height 30
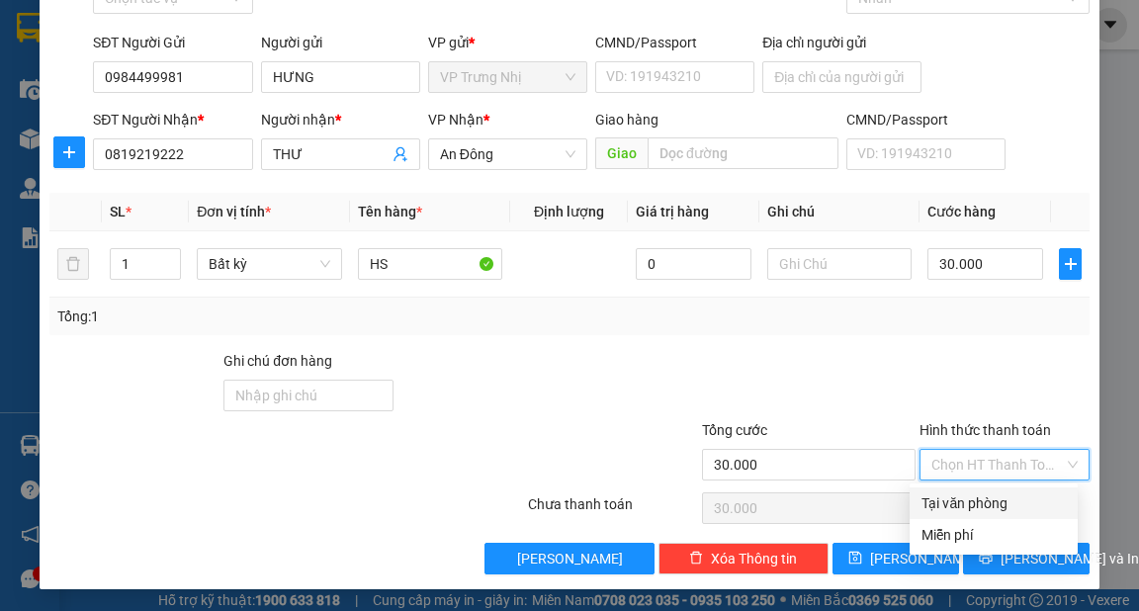
click at [1006, 507] on div "Tại văn phòng" at bounding box center [993, 503] width 144 height 22
type input "0"
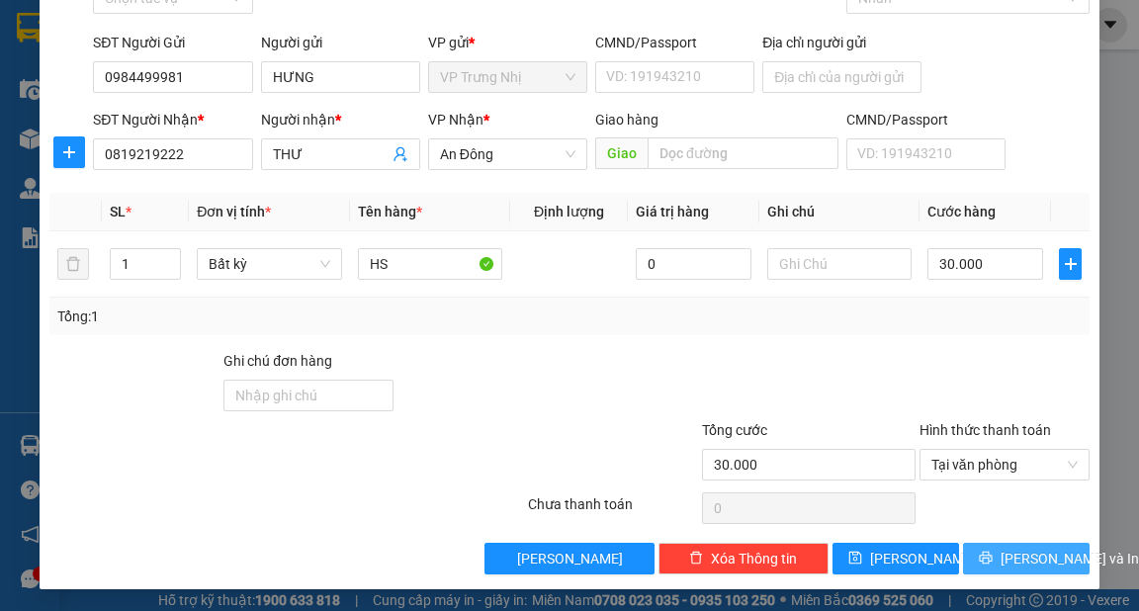
drag, startPoint x: 1031, startPoint y: 554, endPoint x: 1138, endPoint y: 609, distance: 120.2
click at [1031, 555] on span "[PERSON_NAME] và In" at bounding box center [1069, 559] width 138 height 22
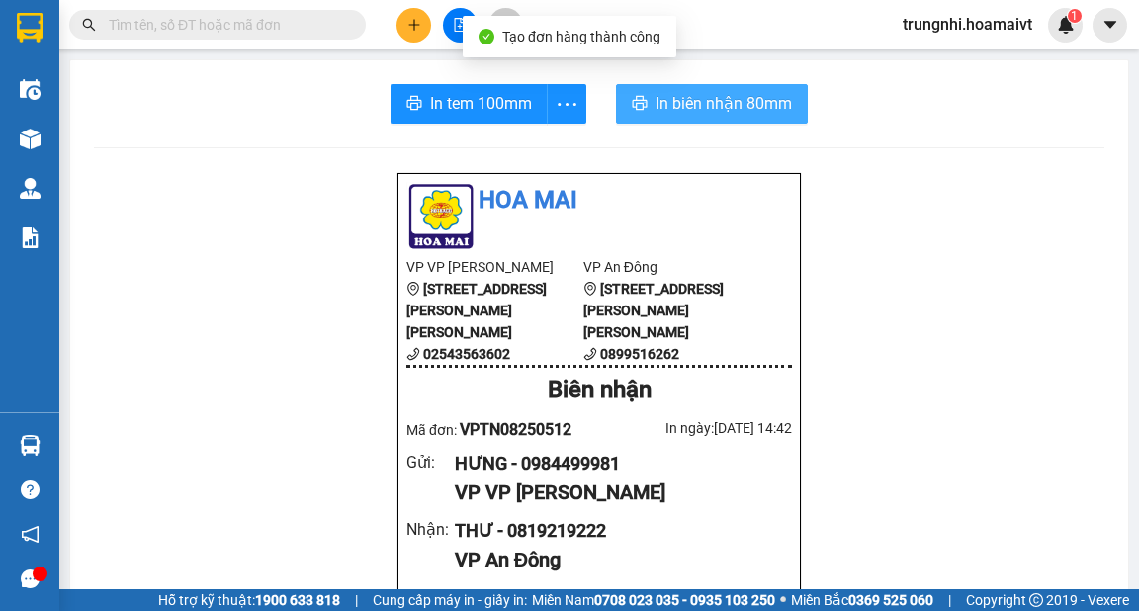
drag, startPoint x: 721, startPoint y: 102, endPoint x: 845, endPoint y: 137, distance: 129.5
click at [724, 103] on span "In biên nhận 80mm" at bounding box center [723, 103] width 136 height 25
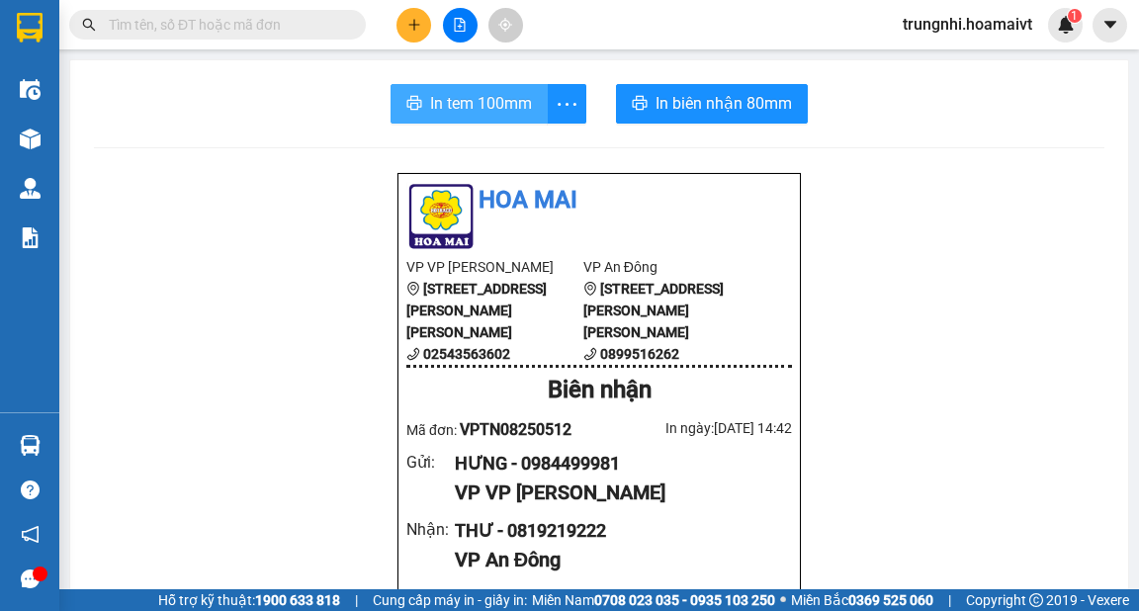
drag, startPoint x: 470, startPoint y: 107, endPoint x: 491, endPoint y: 102, distance: 21.3
click at [471, 107] on span "In tem 100mm" at bounding box center [481, 103] width 102 height 25
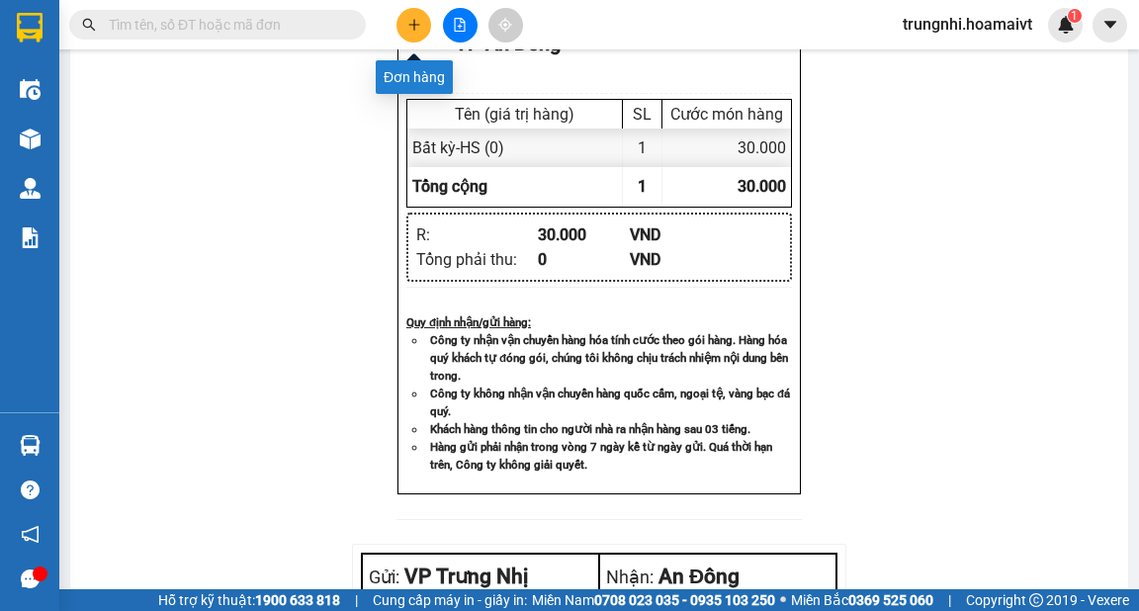
click at [407, 27] on icon "plus" at bounding box center [414, 25] width 14 height 14
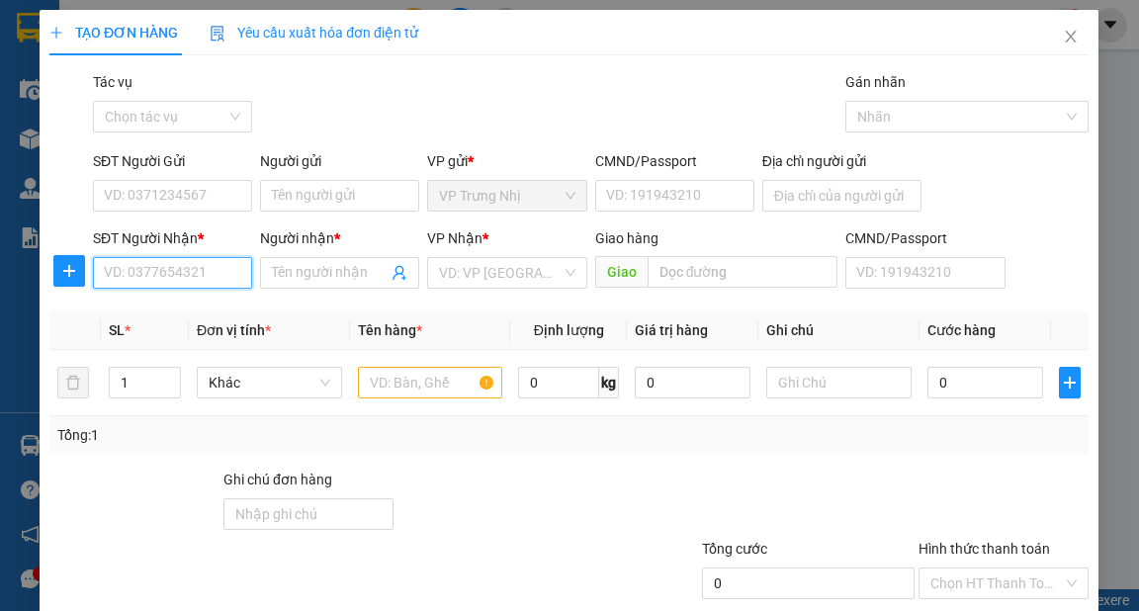
click at [140, 277] on input "SĐT Người Nhận *" at bounding box center [172, 273] width 159 height 32
click at [123, 267] on input "SĐT Người Nhận *" at bounding box center [172, 273] width 159 height 32
type input "0903665850"
click at [202, 310] on div "0903665850 - HÙNG" at bounding box center [170, 312] width 133 height 22
type input "HÙNG"
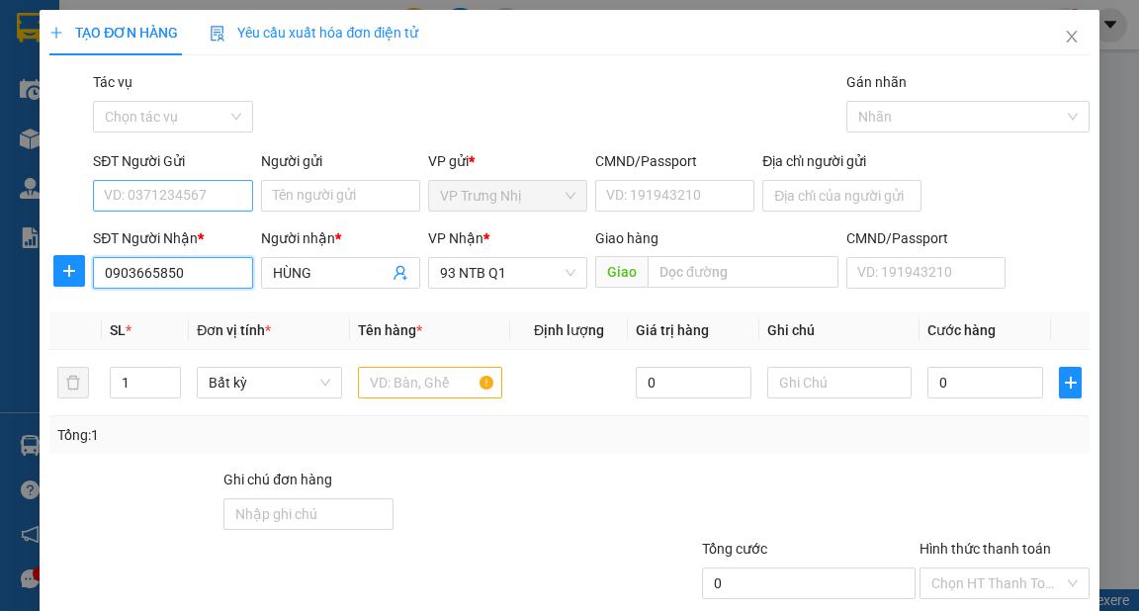
type input "0903665850"
click at [181, 197] on input "SĐT Người Gửi" at bounding box center [172, 196] width 159 height 32
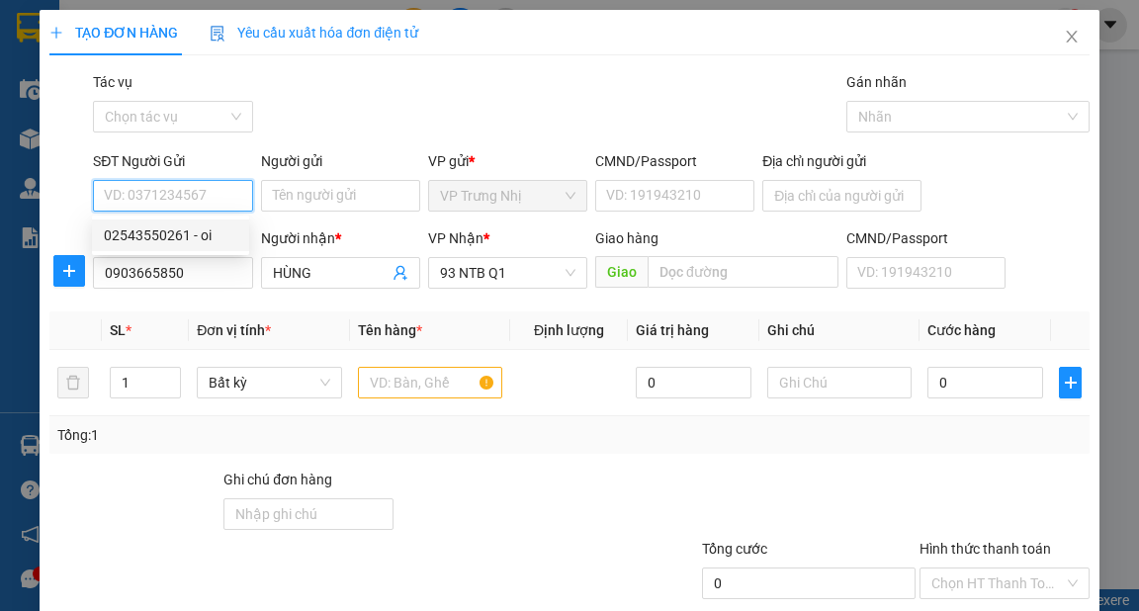
click at [152, 241] on div "02543550261 - oi" at bounding box center [170, 235] width 133 height 22
type input "02543550261"
type input "oi"
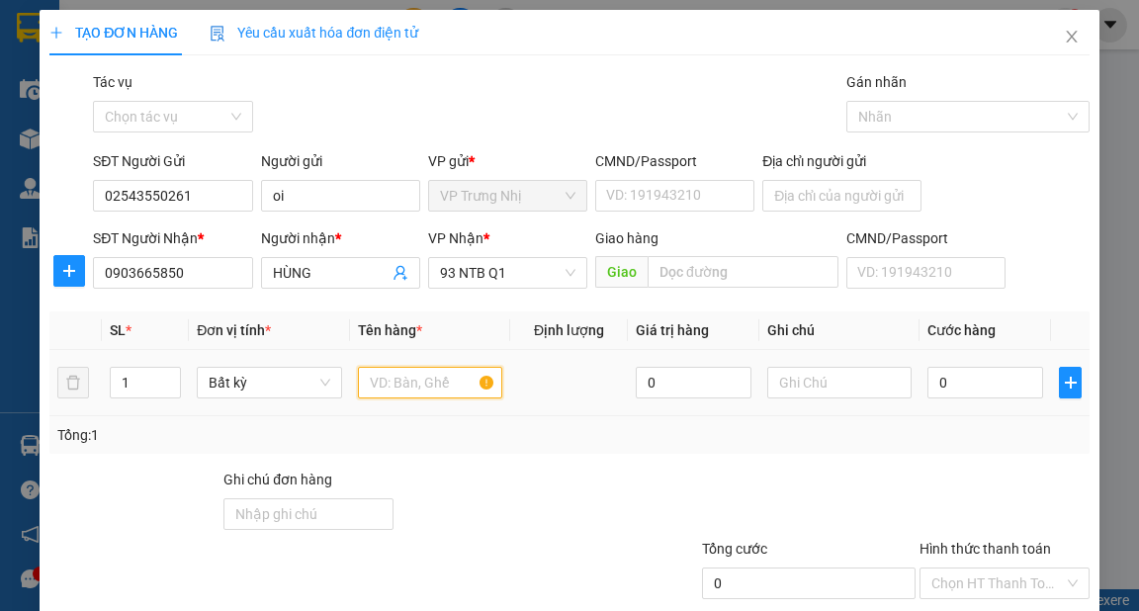
click at [429, 382] on input "text" at bounding box center [430, 383] width 145 height 32
type input "GIỎ"
type input "6"
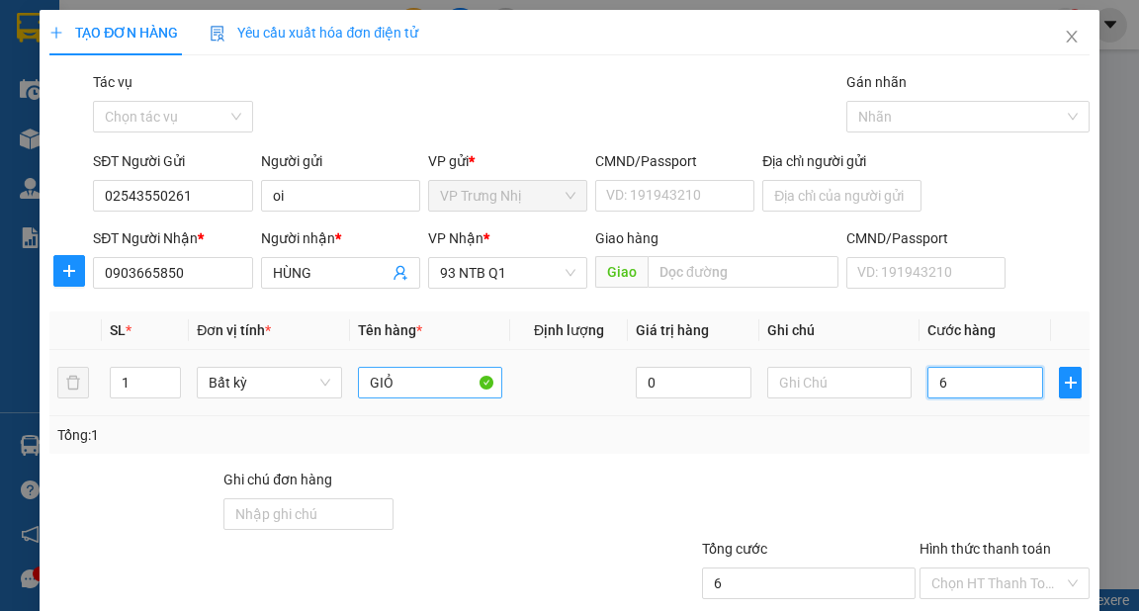
type input "60"
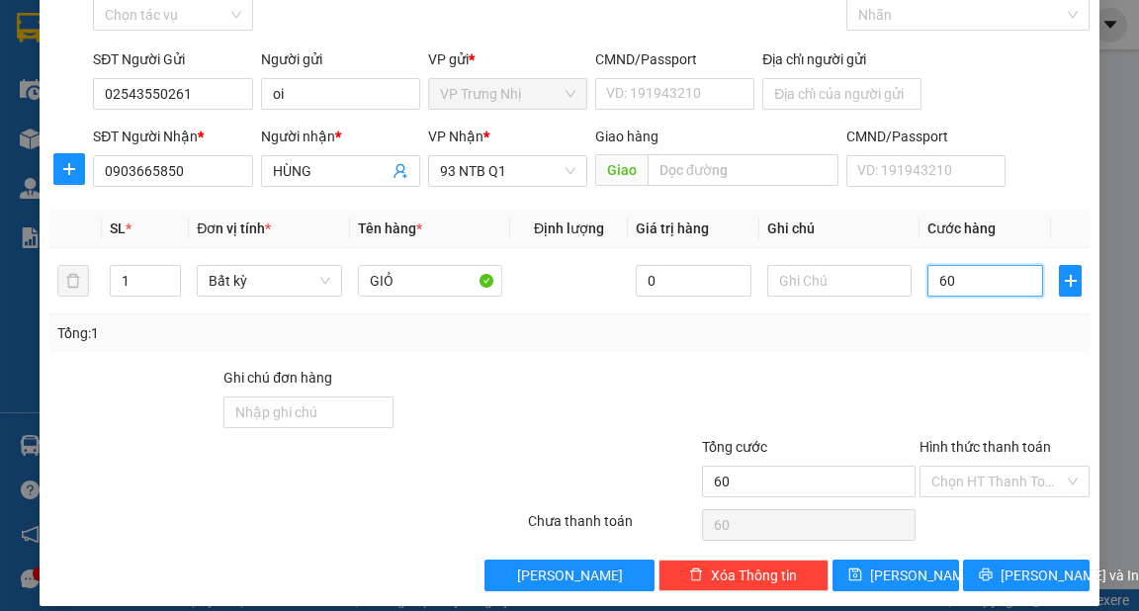
scroll to position [119, 0]
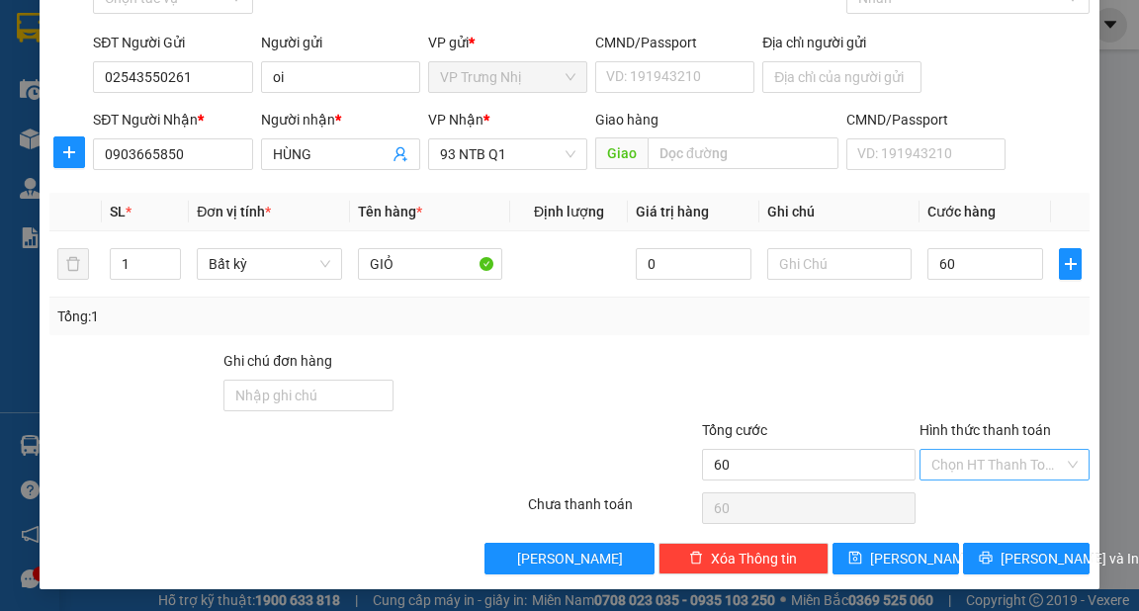
type input "60.000"
click at [1016, 463] on input "Hình thức thanh toán" at bounding box center [997, 465] width 132 height 30
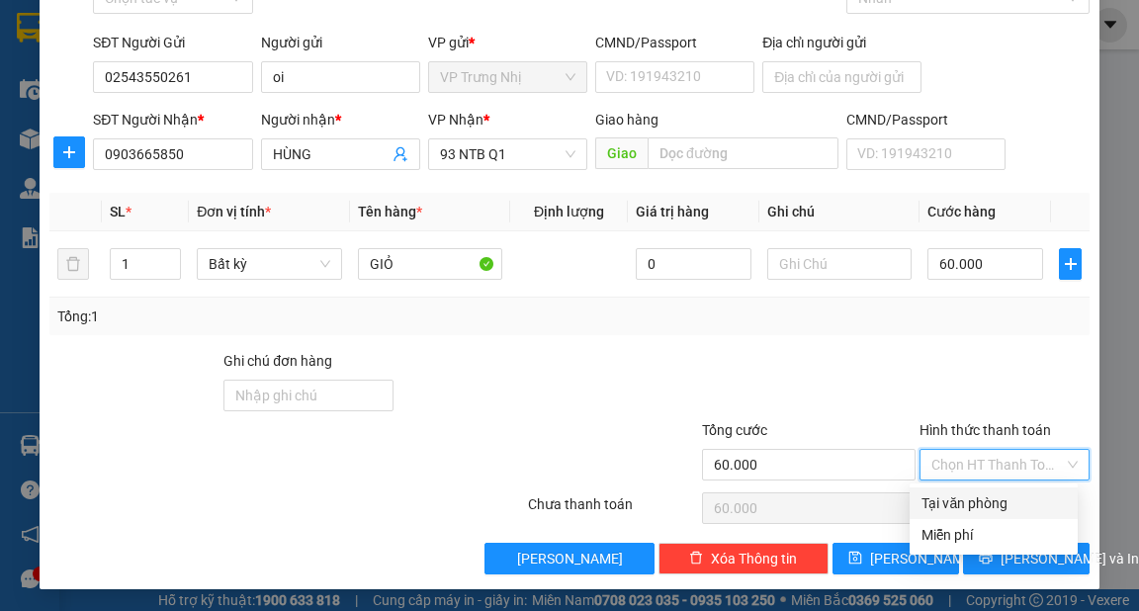
click at [1016, 505] on div "Tại văn phòng" at bounding box center [993, 503] width 144 height 22
type input "0"
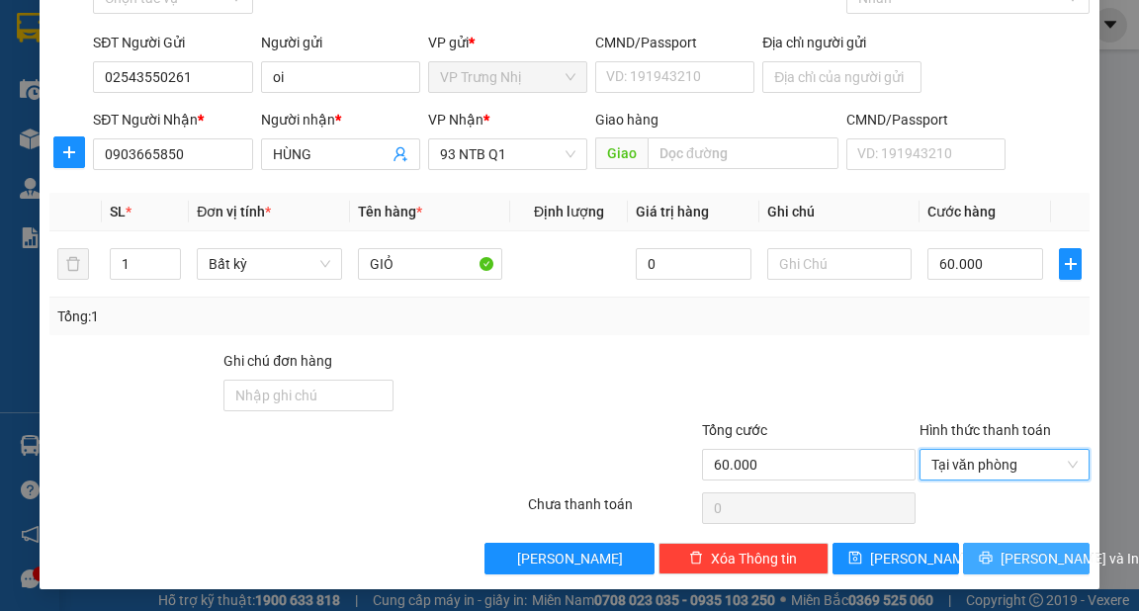
click at [1060, 557] on button "[PERSON_NAME] và In" at bounding box center [1026, 559] width 127 height 32
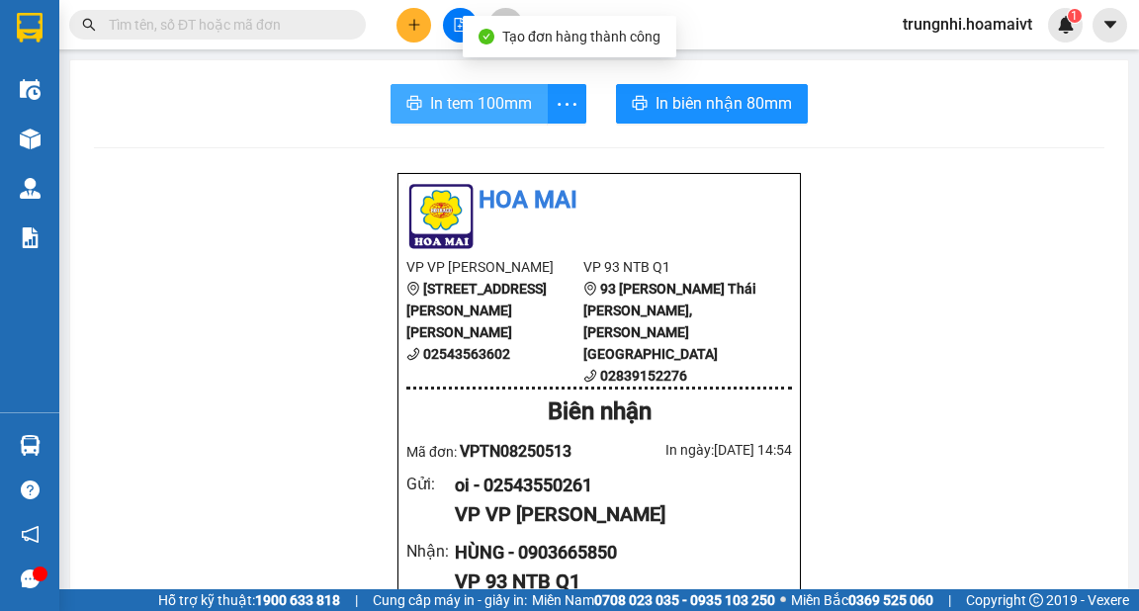
click at [499, 99] on span "In tem 100mm" at bounding box center [481, 103] width 102 height 25
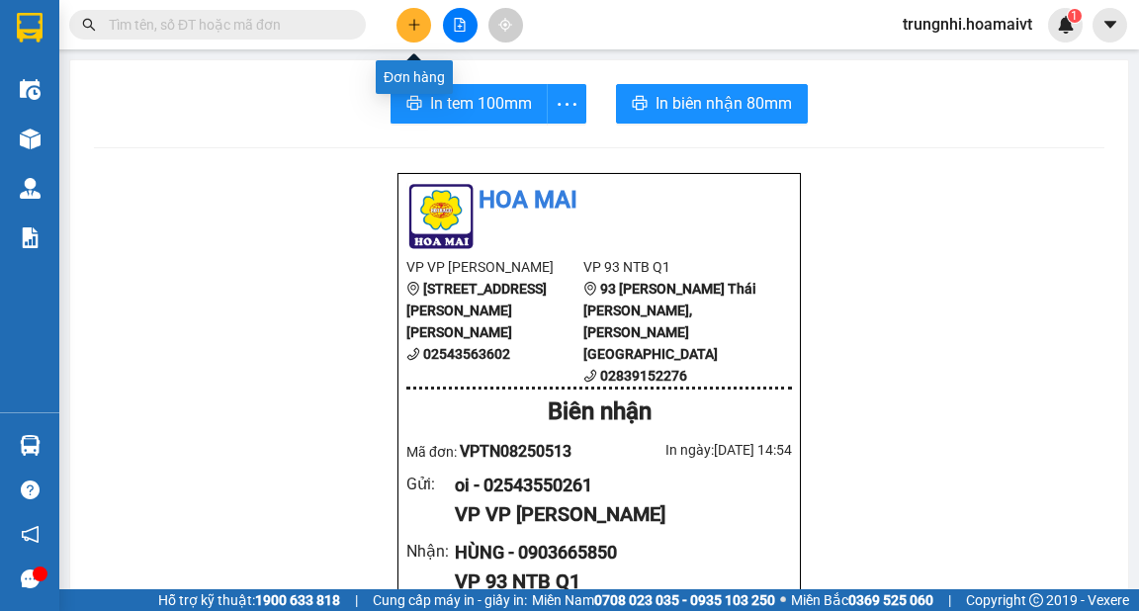
click at [415, 30] on icon "plus" at bounding box center [414, 25] width 14 height 14
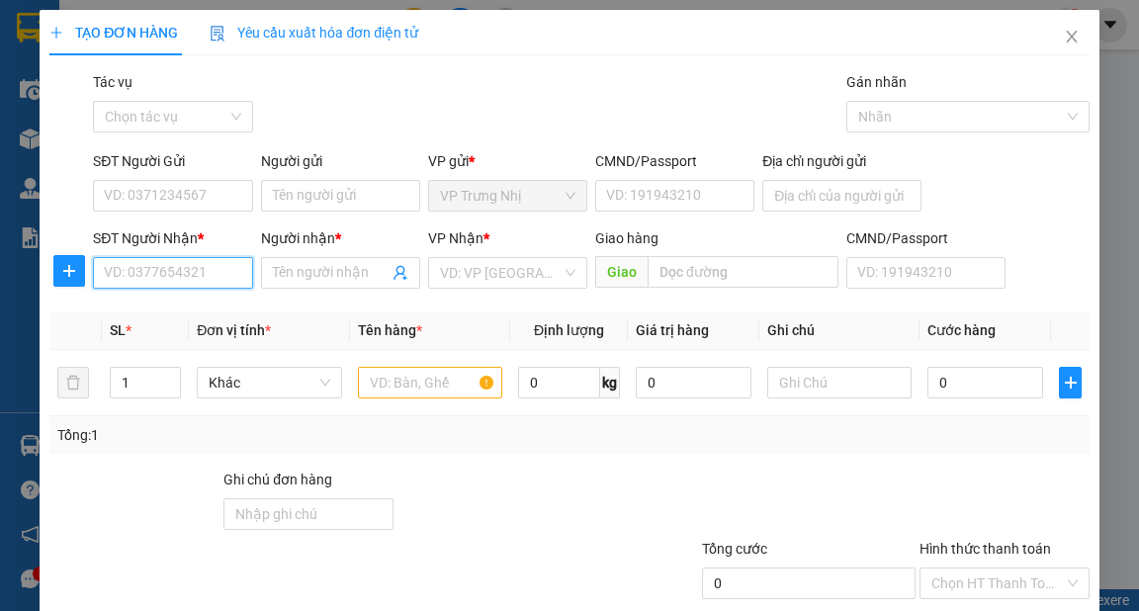
click at [179, 258] on input "SĐT Người Nhận *" at bounding box center [172, 273] width 159 height 32
click at [1066, 40] on icon "close" at bounding box center [1071, 37] width 11 height 12
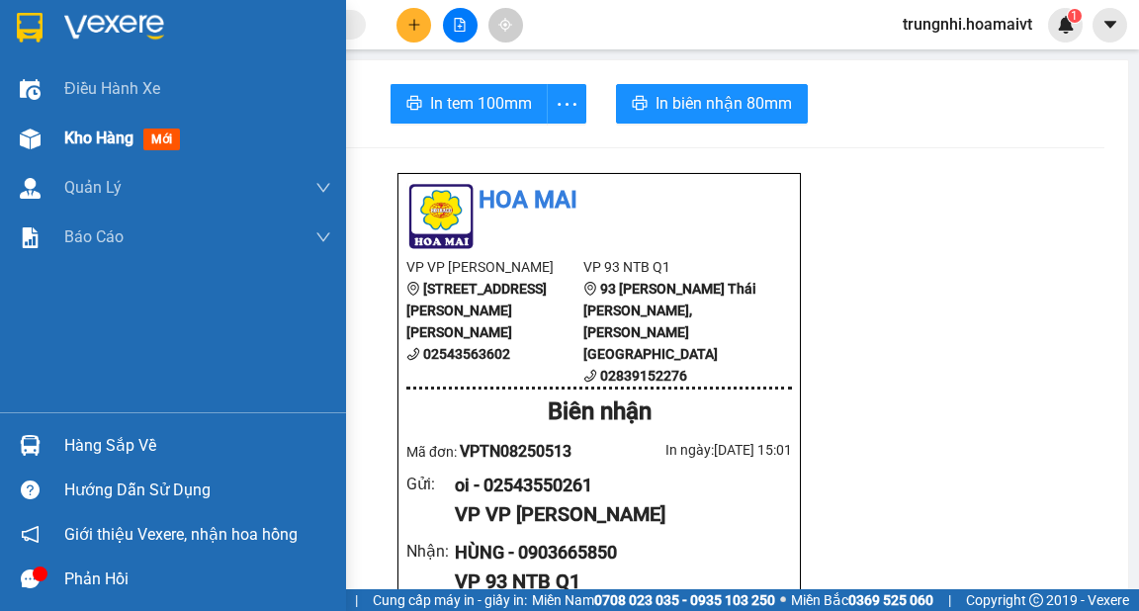
click at [44, 146] on div at bounding box center [30, 139] width 35 height 35
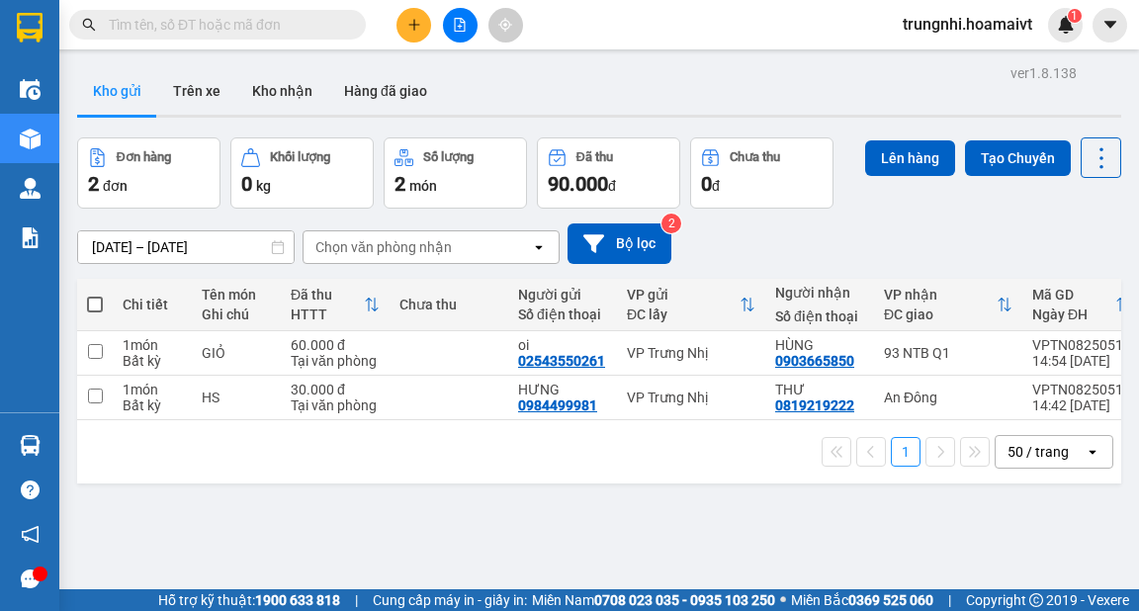
click at [284, 25] on input "text" at bounding box center [225, 25] width 233 height 22
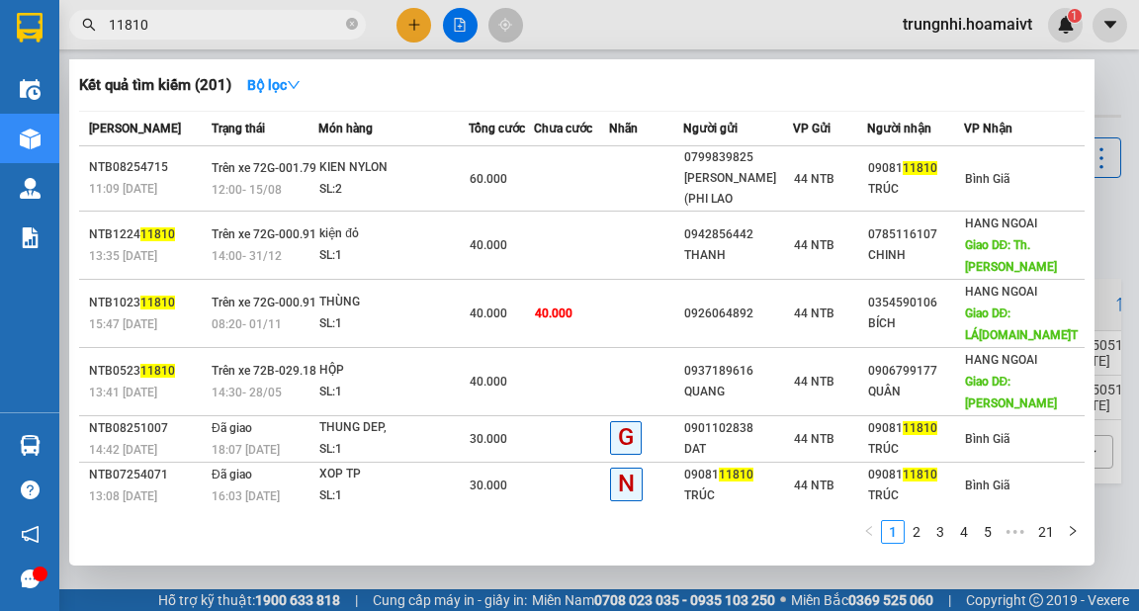
type input "11810"
drag, startPoint x: 352, startPoint y: 22, endPoint x: 345, endPoint y: 32, distance: 12.1
click at [352, 24] on icon "close-circle" at bounding box center [352, 24] width 12 height 12
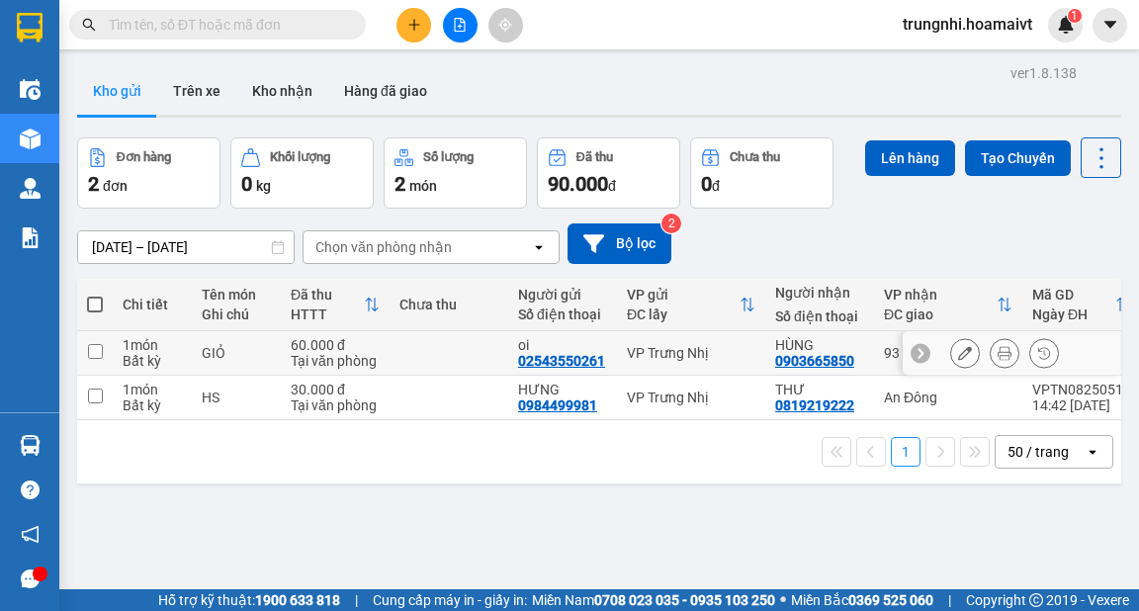
click at [100, 351] on input "checkbox" at bounding box center [95, 351] width 15 height 15
checkbox input "true"
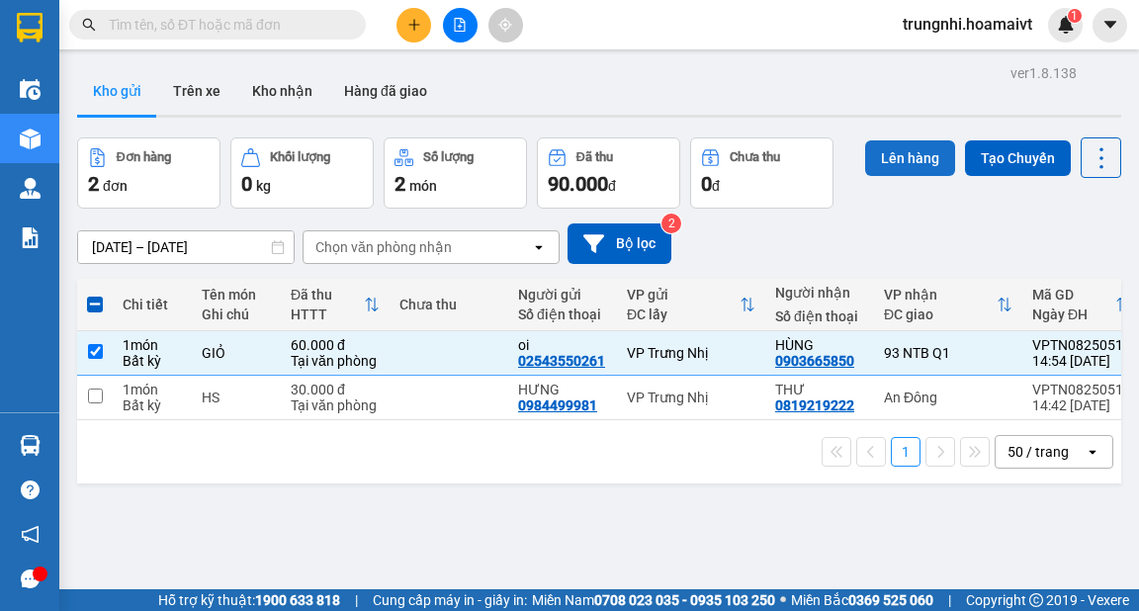
click at [894, 156] on button "Lên hàng" at bounding box center [910, 158] width 90 height 36
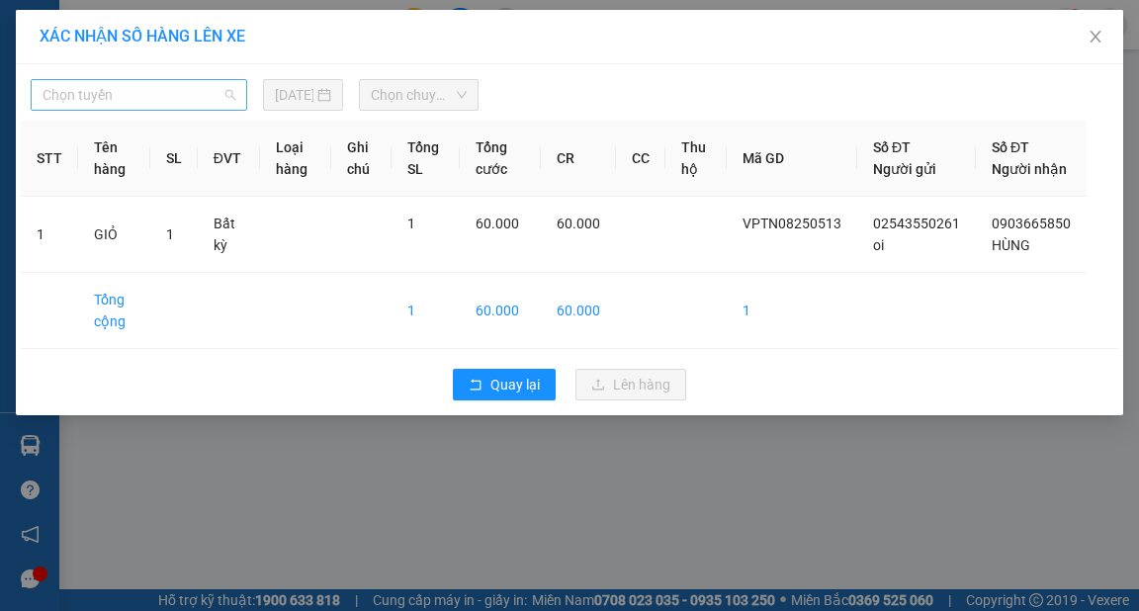
click at [150, 100] on span "Chọn tuyến" at bounding box center [139, 95] width 193 height 30
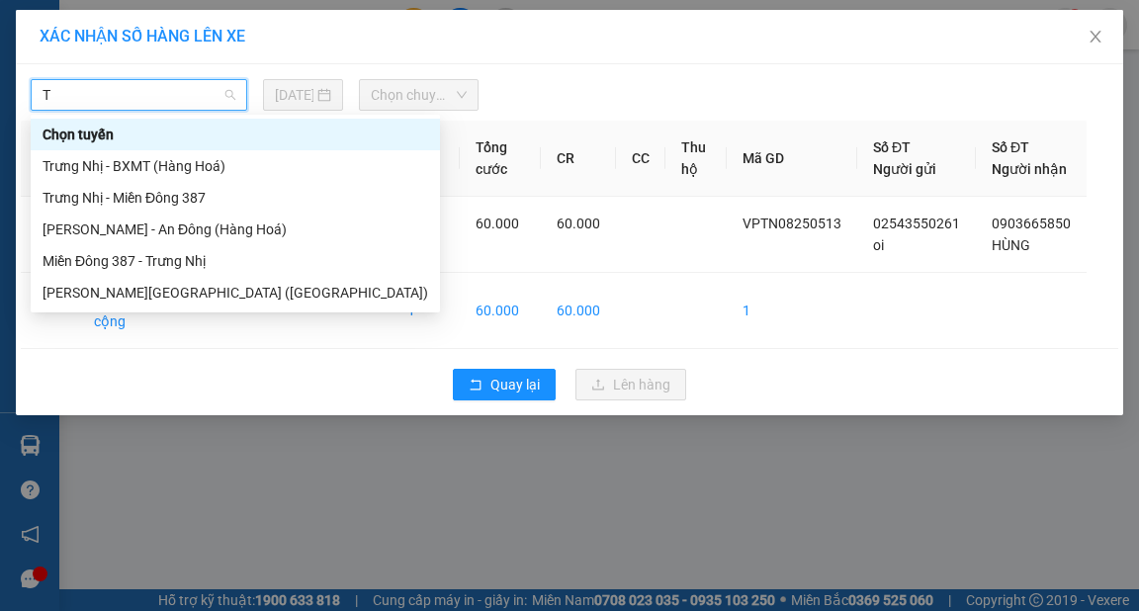
type input "TR"
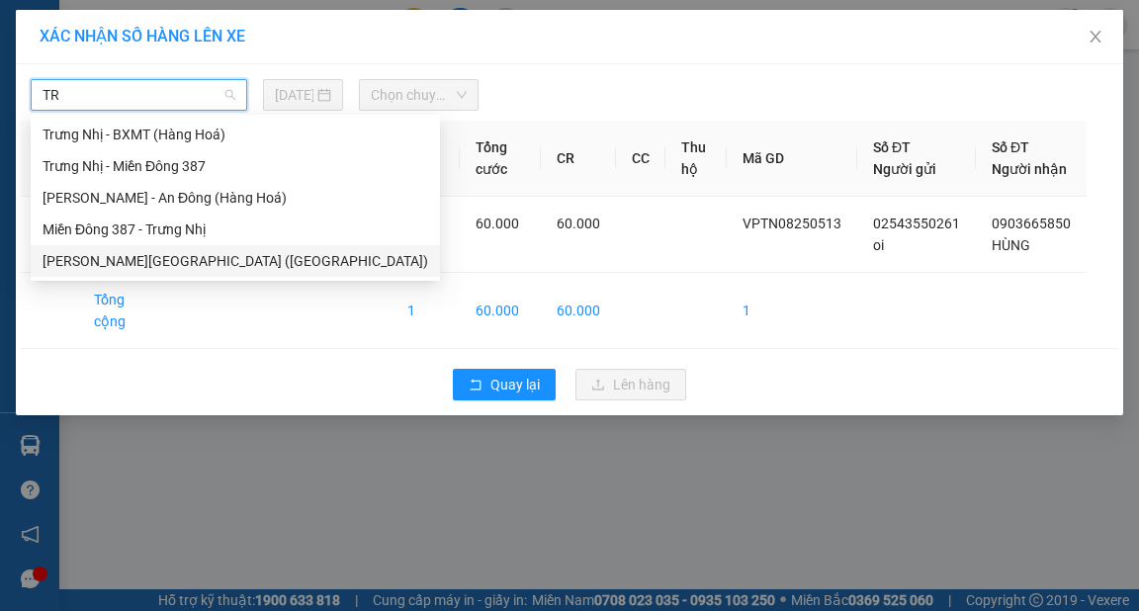
click at [165, 261] on div "[PERSON_NAME][GEOGRAPHIC_DATA] ([GEOGRAPHIC_DATA])" at bounding box center [235, 261] width 385 height 22
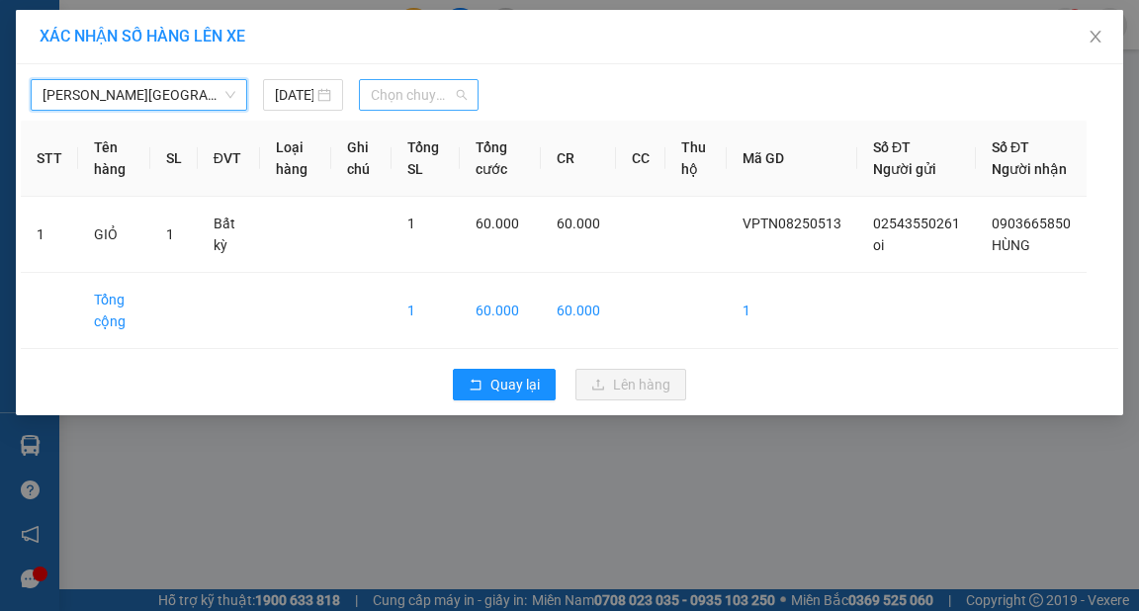
click at [388, 92] on span "Chọn chuyến" at bounding box center [419, 95] width 96 height 30
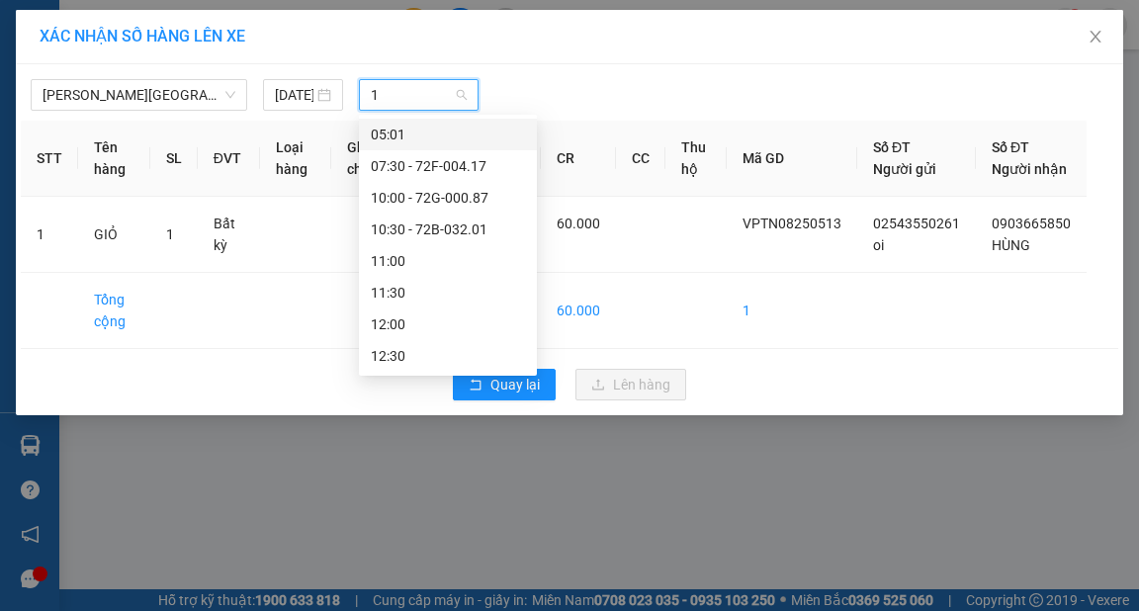
type input "15"
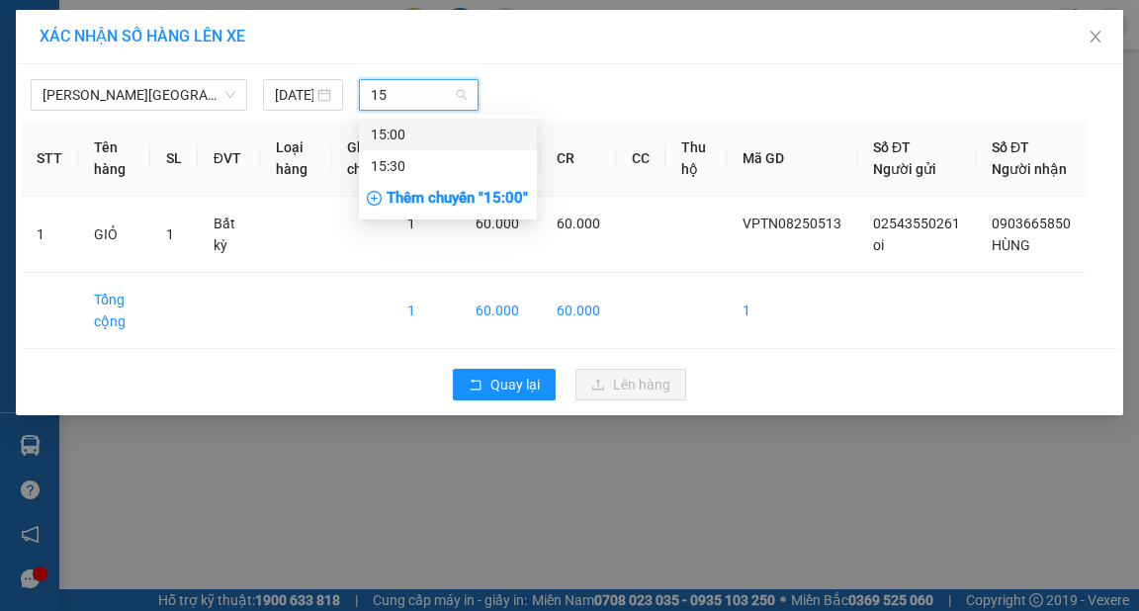
click at [402, 129] on div "15:00" at bounding box center [448, 135] width 154 height 22
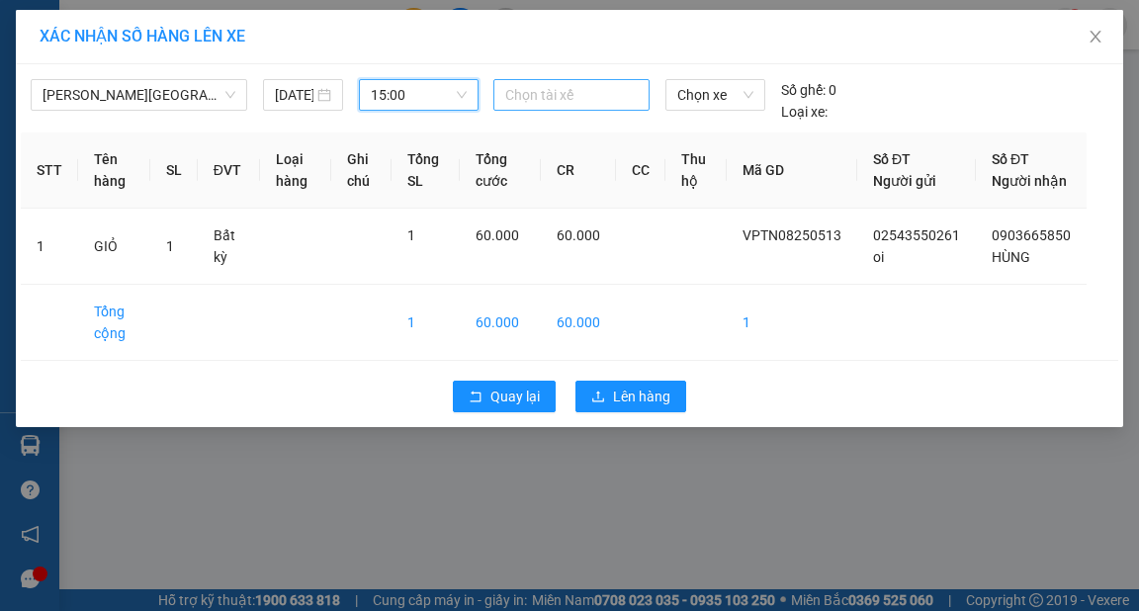
drag, startPoint x: 520, startPoint y: 80, endPoint x: 569, endPoint y: 99, distance: 52.9
click at [544, 93] on div "Chọn tài xế" at bounding box center [571, 95] width 156 height 32
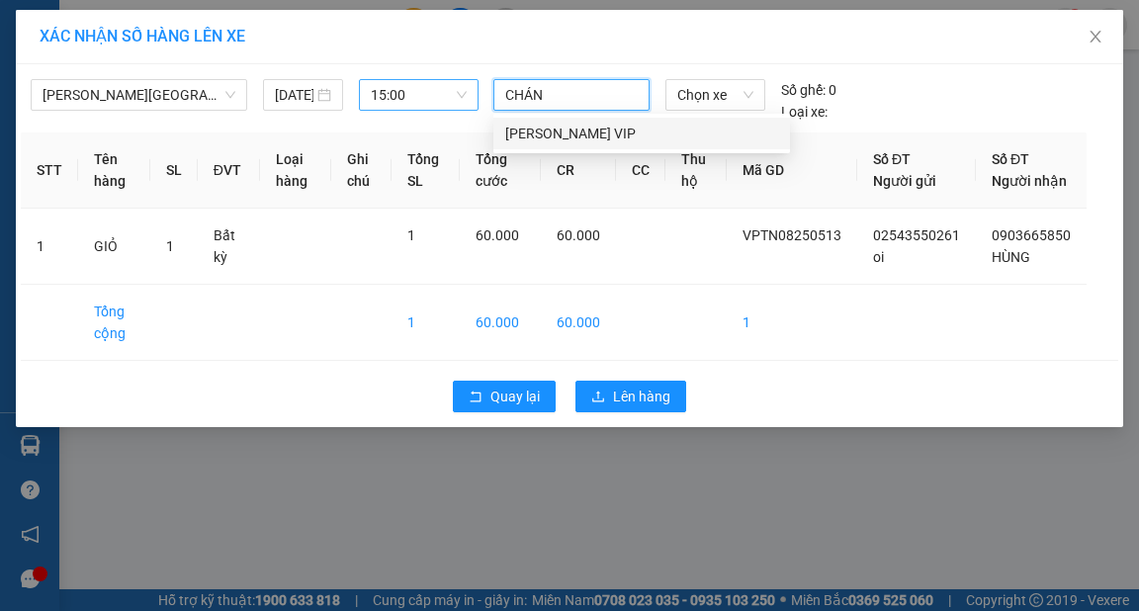
type input "CHÁNH"
click at [560, 136] on div "[PERSON_NAME] VIP" at bounding box center [641, 134] width 273 height 22
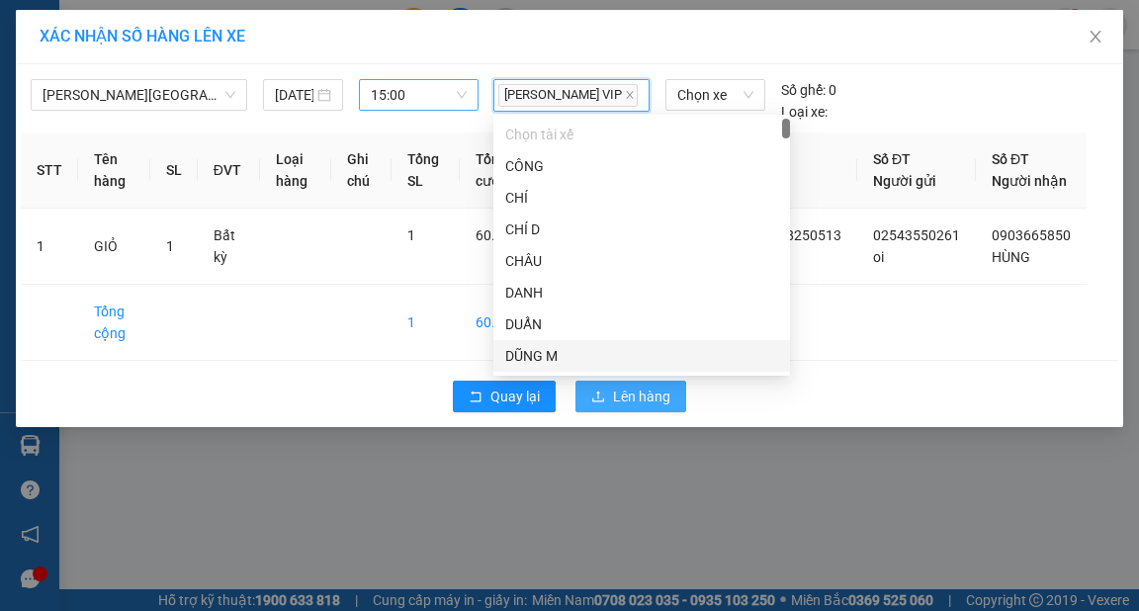
drag, startPoint x: 617, startPoint y: 413, endPoint x: 653, endPoint y: 417, distance: 36.8
click at [621, 407] on span "Lên hàng" at bounding box center [641, 396] width 57 height 22
